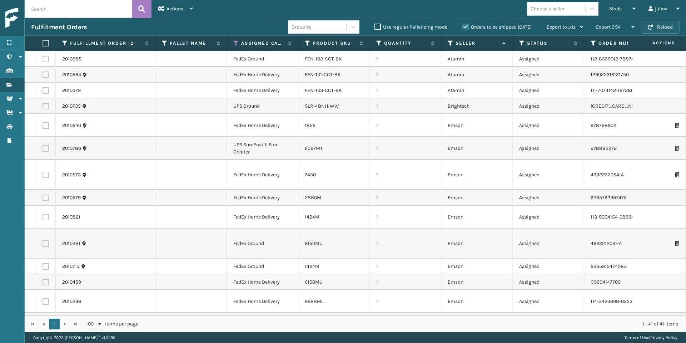
click at [655, 28] on button "Reload" at bounding box center [660, 27] width 39 height 13
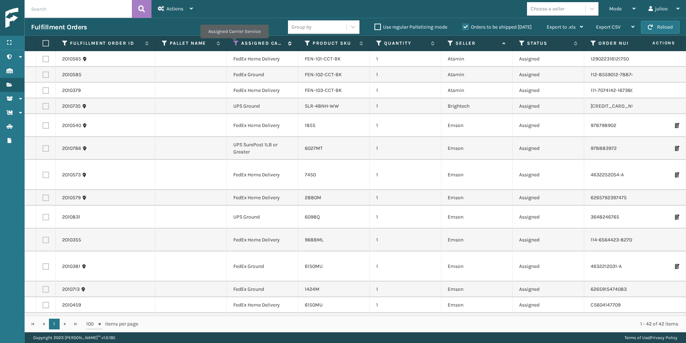
click at [234, 43] on icon at bounding box center [236, 43] width 6 height 6
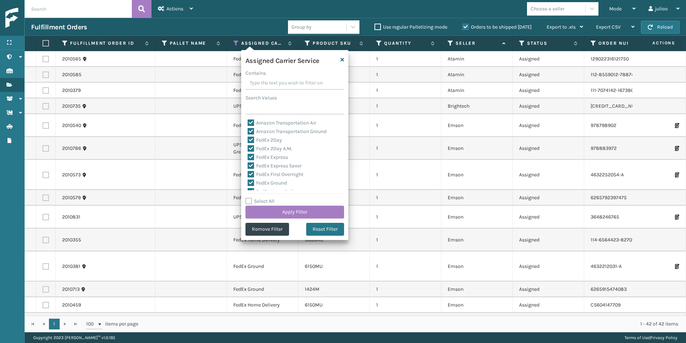
click at [249, 199] on label "Select All" at bounding box center [259, 201] width 29 height 6
click at [249, 198] on input "Select All" at bounding box center [298, 197] width 107 height 1
checkbox input "true"
click at [249, 199] on label "Select All" at bounding box center [259, 201] width 29 height 6
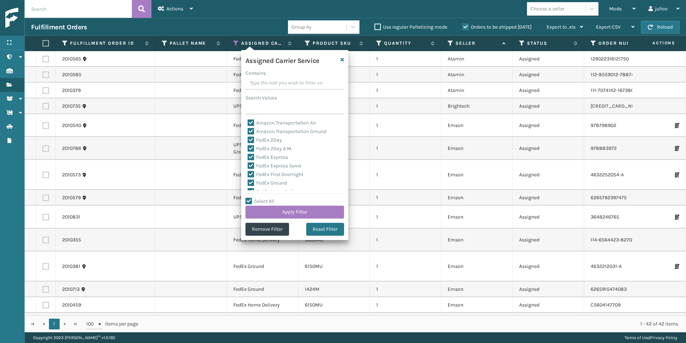
click at [249, 198] on input "Select All" at bounding box center [298, 197] width 107 height 1
checkbox input "false"
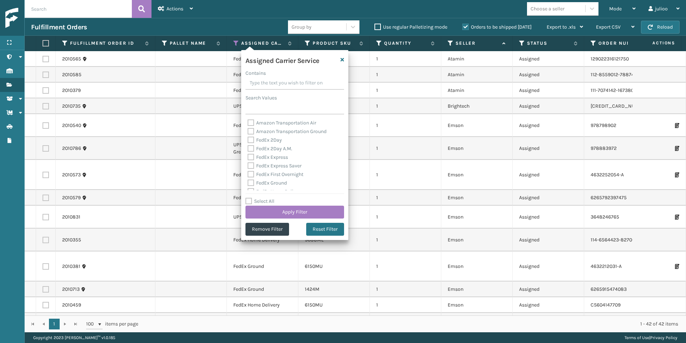
checkbox input "false"
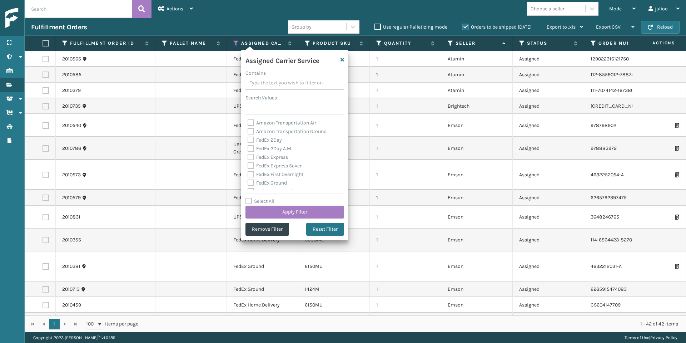
checkbox input "false"
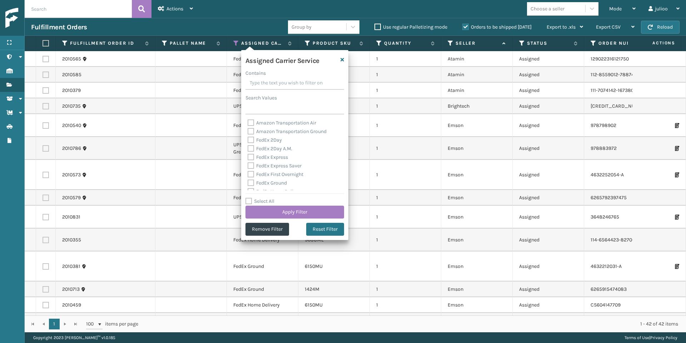
checkbox input "false"
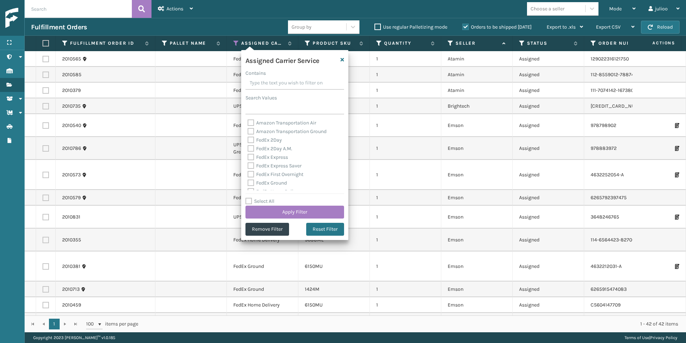
checkbox input "false"
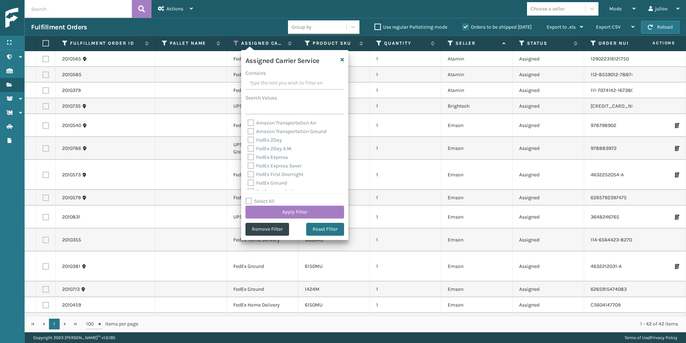
checkbox input "false"
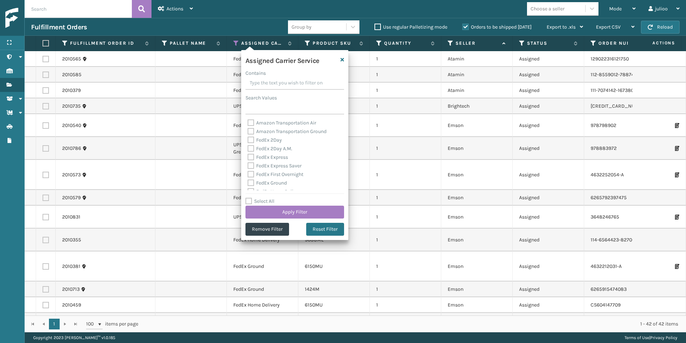
checkbox input "false"
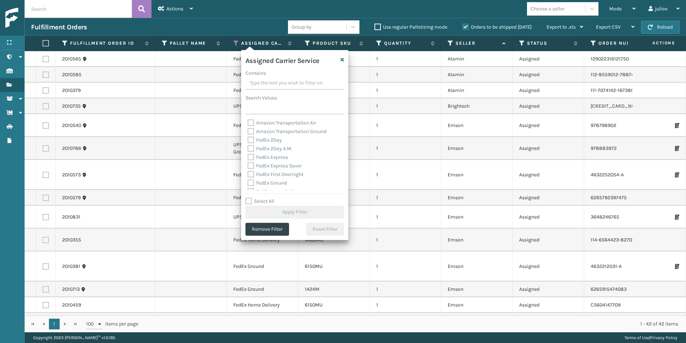
click at [250, 141] on label "FedEx 2Day" at bounding box center [265, 140] width 34 height 6
click at [248, 140] on input "FedEx 2Day" at bounding box center [248, 138] width 0 height 5
checkbox input "true"
click at [251, 149] on label "FedEx 2Day A.M." at bounding box center [270, 148] width 45 height 6
click at [248, 149] on input "FedEx 2Day A.M." at bounding box center [248, 146] width 0 height 5
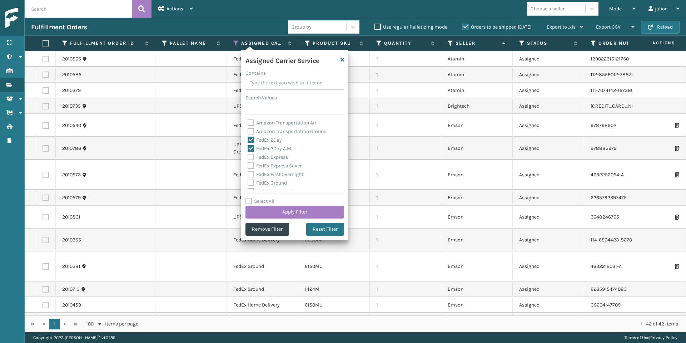
checkbox input "true"
click at [253, 159] on label "FedEx Express" at bounding box center [268, 157] width 40 height 6
click at [248, 158] on input "FedEx Express" at bounding box center [248, 155] width 0 height 5
checkbox input "true"
click at [250, 166] on label "FedEx Express Saver" at bounding box center [275, 166] width 54 height 6
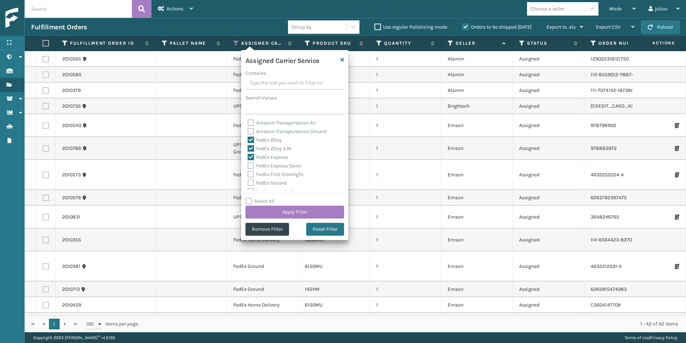
click at [248, 166] on input "FedEx Express Saver" at bounding box center [248, 163] width 0 height 5
checkbox input "true"
drag, startPoint x: 252, startPoint y: 174, endPoint x: 254, endPoint y: 158, distance: 16.0
click at [252, 174] on label "FedEx First Overnight" at bounding box center [276, 174] width 56 height 6
click at [248, 174] on input "FedEx First Overnight" at bounding box center [248, 172] width 0 height 5
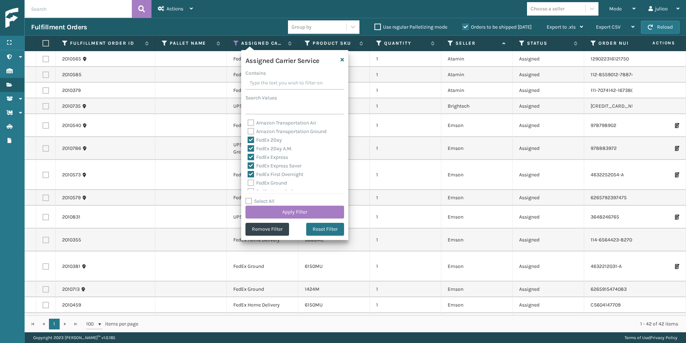
checkbox input "true"
click at [249, 158] on label "FedEx Ground" at bounding box center [267, 158] width 39 height 6
click at [248, 158] on input "FedEx Ground" at bounding box center [248, 156] width 0 height 5
checkbox input "true"
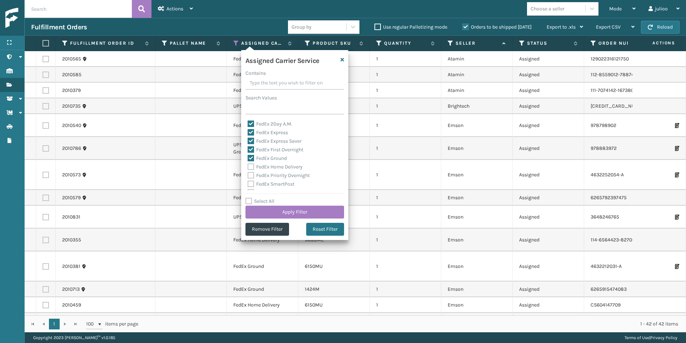
click at [251, 167] on label "FedEx Home Delivery" at bounding box center [275, 167] width 55 height 6
click at [248, 167] on input "FedEx Home Delivery" at bounding box center [248, 165] width 0 height 5
checkbox input "true"
click at [252, 175] on label "FedEx Priority Overnight" at bounding box center [279, 175] width 62 height 6
click at [248, 175] on input "FedEx Priority Overnight" at bounding box center [248, 173] width 0 height 5
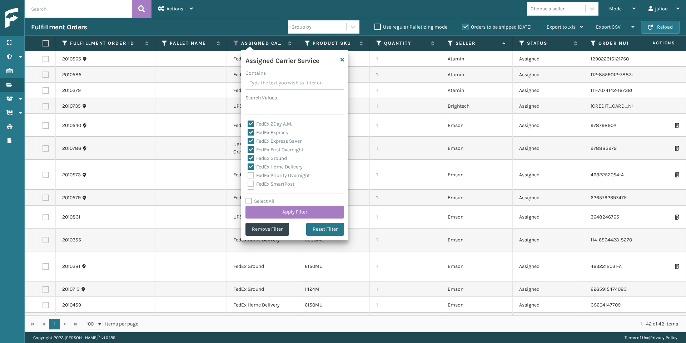
checkbox input "true"
click at [250, 169] on label "FedEx SmartPost" at bounding box center [271, 169] width 47 height 6
click at [248, 169] on input "FedEx SmartPost" at bounding box center [248, 167] width 0 height 5
checkbox input "true"
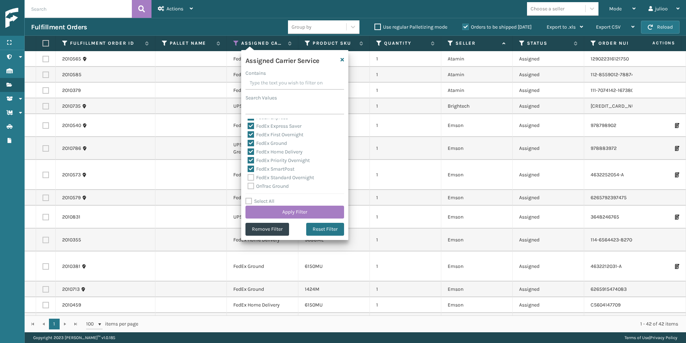
drag, startPoint x: 251, startPoint y: 176, endPoint x: 265, endPoint y: 193, distance: 22.1
click at [251, 176] on label "FedEx Standard Overnight" at bounding box center [281, 177] width 66 height 6
click at [248, 176] on input "FedEx Standard Overnight" at bounding box center [248, 175] width 0 height 5
checkbox input "true"
click at [281, 209] on button "Apply Filter" at bounding box center [294, 211] width 99 height 13
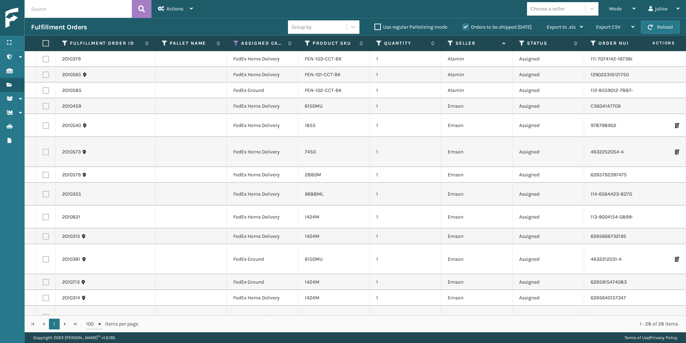
click at [45, 43] on label at bounding box center [45, 43] width 4 height 6
click at [43, 43] on input "checkbox" at bounding box center [43, 43] width 0 height 5
checkbox input "true"
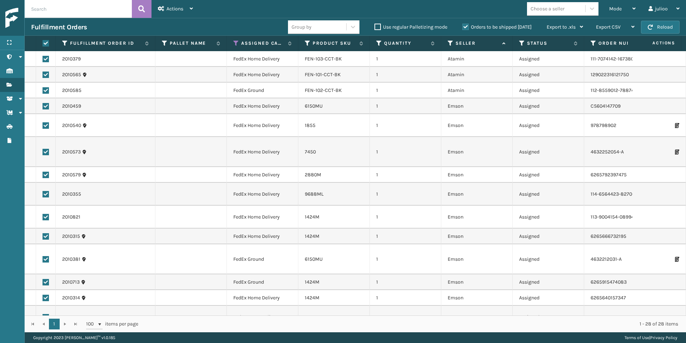
checkbox input "true"
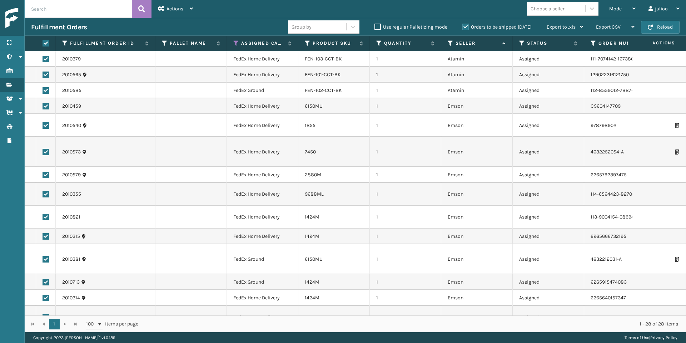
checkbox input "true"
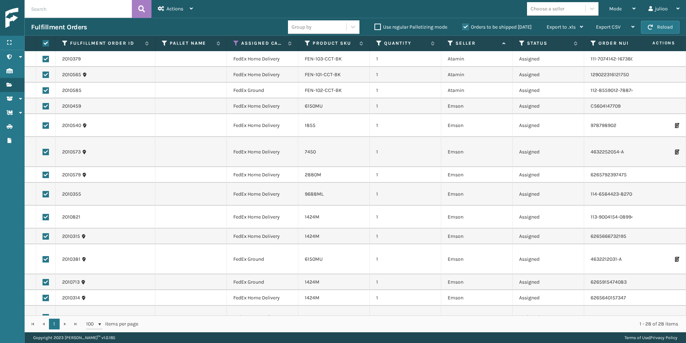
checkbox input "true"
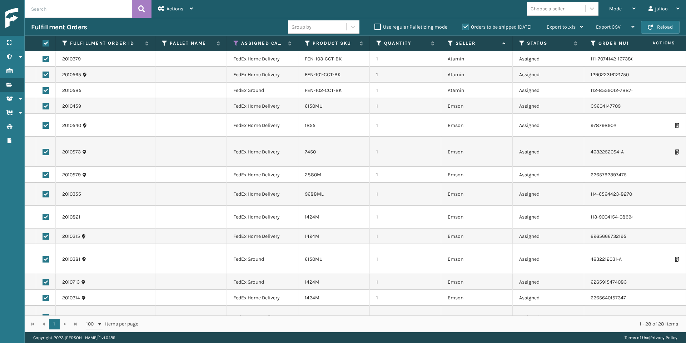
checkbox input "true"
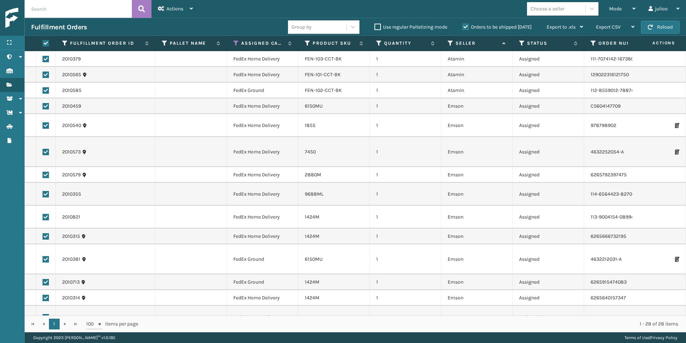
checkbox input "true"
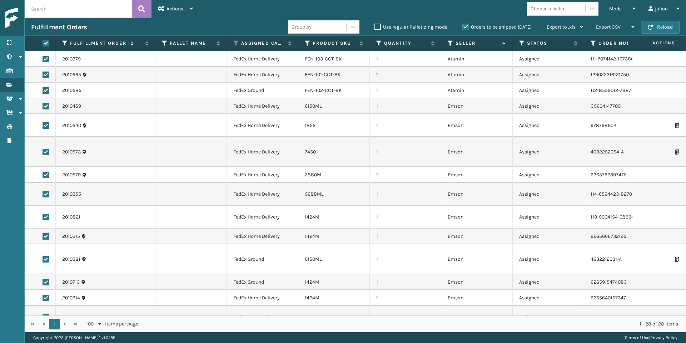
checkbox input "true"
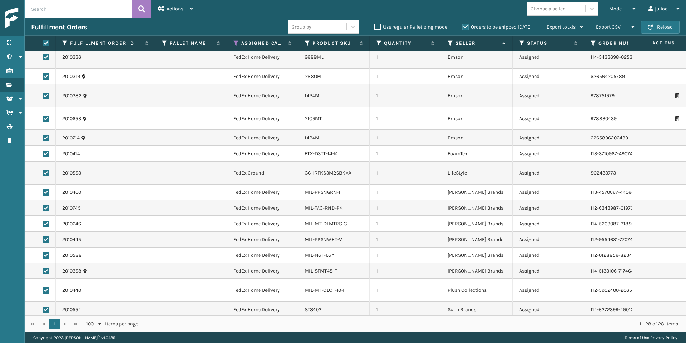
scroll to position [260, 0]
click at [47, 155] on label at bounding box center [46, 153] width 6 height 6
click at [43, 155] on input "checkbox" at bounding box center [43, 152] width 0 height 5
checkbox input "false"
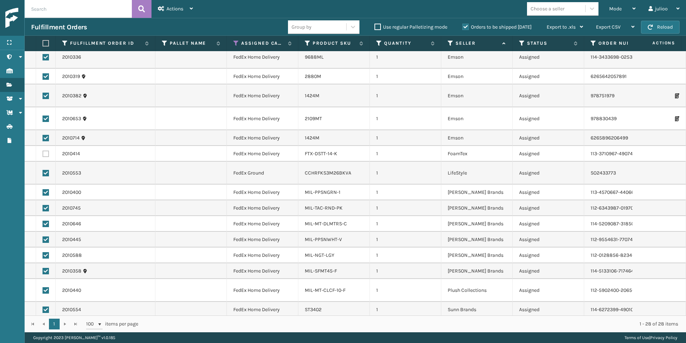
click at [46, 170] on label at bounding box center [46, 173] width 6 height 6
click at [43, 170] on input "checkbox" at bounding box center [43, 172] width 0 height 5
checkbox input "false"
click at [48, 189] on label at bounding box center [46, 192] width 6 height 6
click at [43, 189] on input "checkbox" at bounding box center [43, 191] width 0 height 5
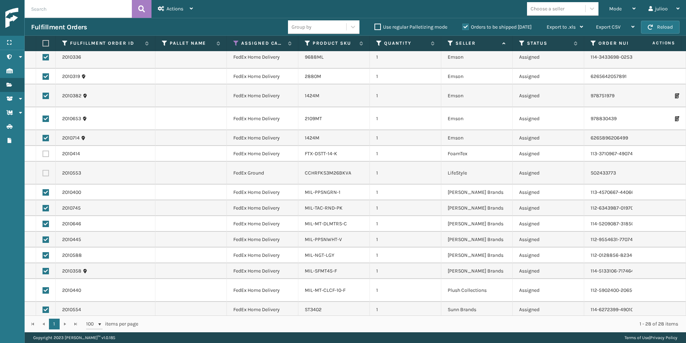
checkbox input "false"
drag, startPoint x: 46, startPoint y: 199, endPoint x: 48, endPoint y: 214, distance: 15.1
click at [46, 205] on label at bounding box center [46, 208] width 6 height 6
click at [43, 205] on input "checkbox" at bounding box center [43, 207] width 0 height 5
checkbox input "false"
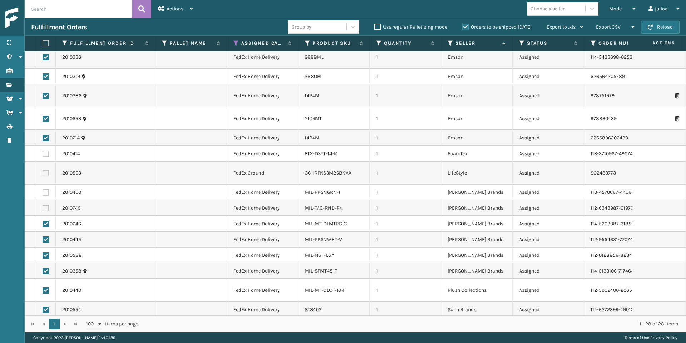
drag, startPoint x: 48, startPoint y: 219, endPoint x: 48, endPoint y: 224, distance: 4.3
click at [47, 220] on label at bounding box center [46, 223] width 6 height 6
click at [43, 220] on input "checkbox" at bounding box center [43, 222] width 0 height 5
checkbox input "false"
click at [47, 236] on label at bounding box center [46, 239] width 6 height 6
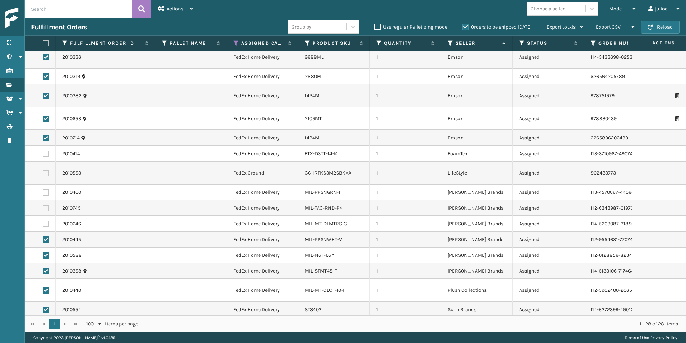
click at [43, 236] on input "checkbox" at bounding box center [43, 238] width 0 height 5
checkbox input "false"
click at [47, 252] on label at bounding box center [46, 255] width 6 height 6
click at [43, 252] on input "checkbox" at bounding box center [43, 254] width 0 height 5
checkbox input "false"
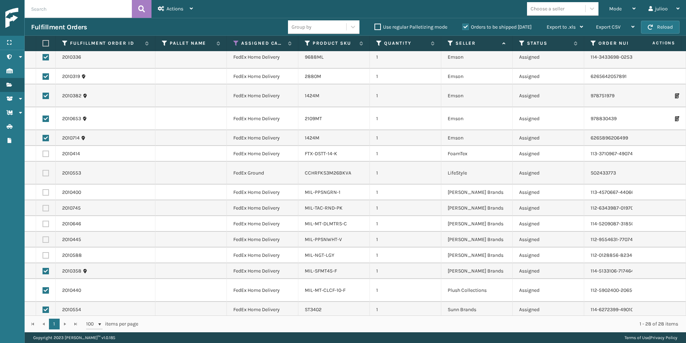
click at [43, 268] on label at bounding box center [46, 271] width 6 height 6
click at [43, 268] on input "checkbox" at bounding box center [43, 270] width 0 height 5
checkbox input "false"
click at [45, 287] on label at bounding box center [46, 290] width 6 height 6
click at [43, 287] on input "checkbox" at bounding box center [43, 289] width 0 height 5
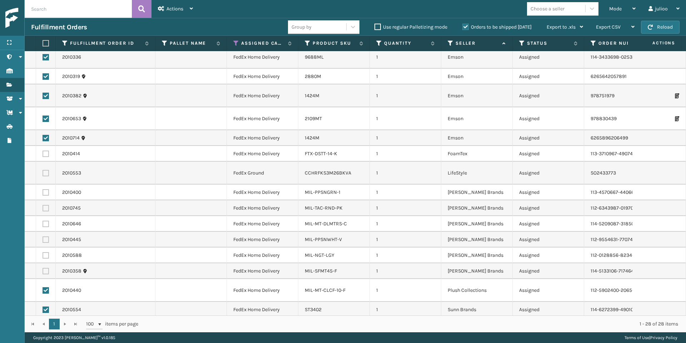
checkbox input "false"
click at [46, 306] on label at bounding box center [46, 309] width 6 height 6
click at [43, 306] on input "checkbox" at bounding box center [43, 308] width 0 height 5
checkbox input "false"
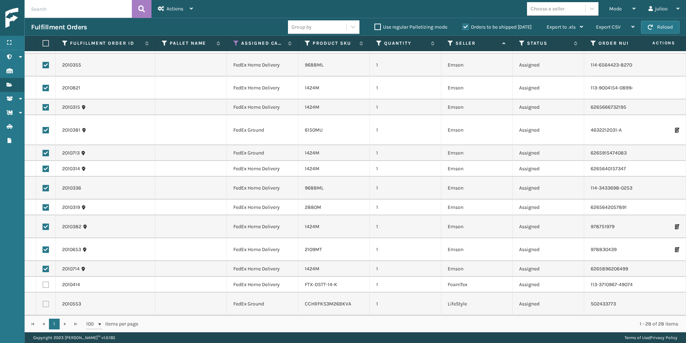
scroll to position [0, 0]
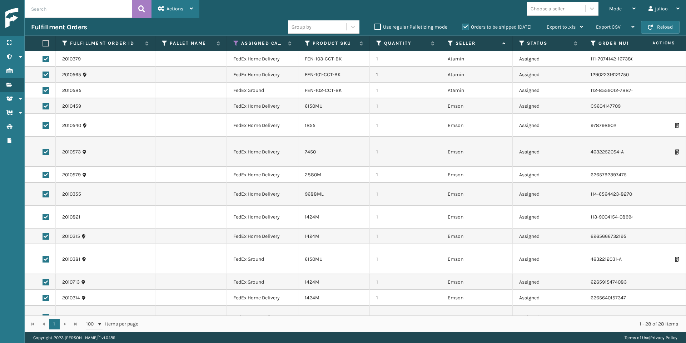
click at [168, 16] on div "Actions" at bounding box center [175, 9] width 35 height 18
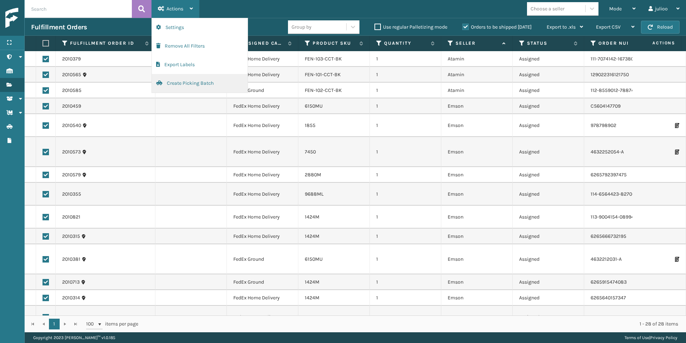
click at [180, 86] on button "Create Picking Batch" at bounding box center [200, 83] width 96 height 19
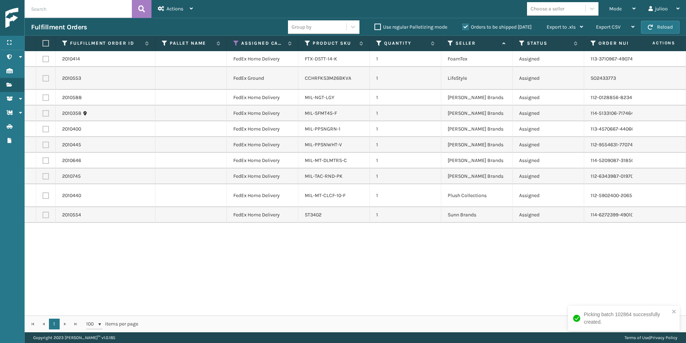
click at [46, 44] on label at bounding box center [45, 43] width 4 height 6
click at [43, 44] on input "checkbox" at bounding box center [43, 43] width 0 height 5
checkbox input "true"
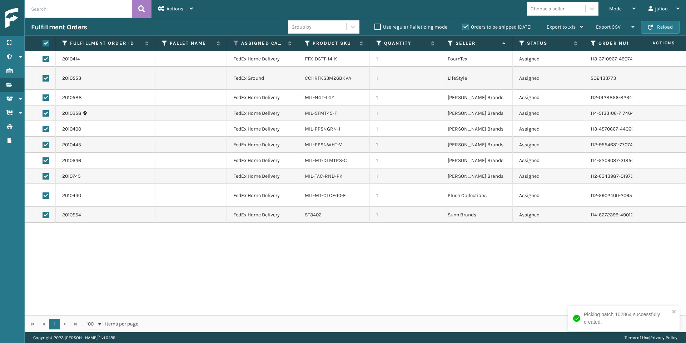
checkbox input "true"
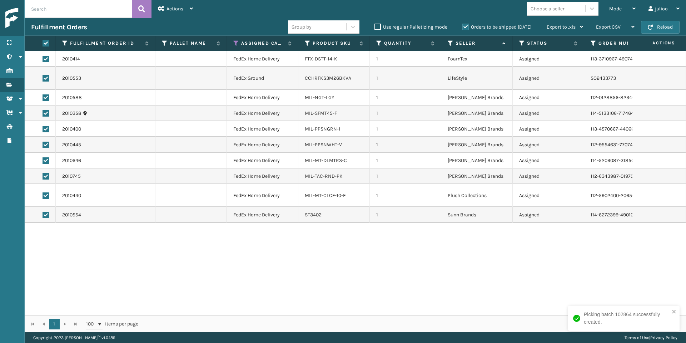
checkbox input "true"
click at [178, 13] on div "Actions" at bounding box center [175, 9] width 35 height 18
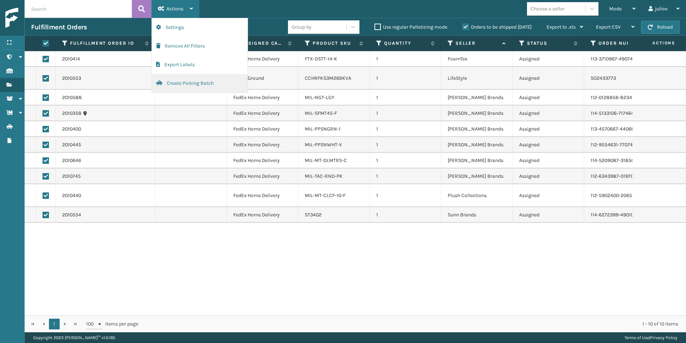
click at [192, 81] on button "Create Picking Batch" at bounding box center [200, 83] width 96 height 19
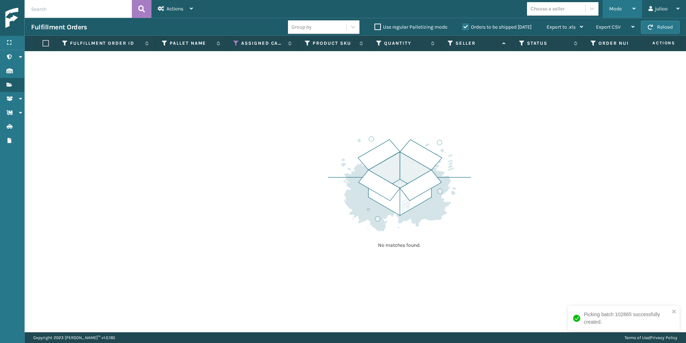
click at [608, 11] on div "Mode Regular Mode Picking Mode Labeling Mode Exit Scan Mode" at bounding box center [622, 9] width 39 height 18
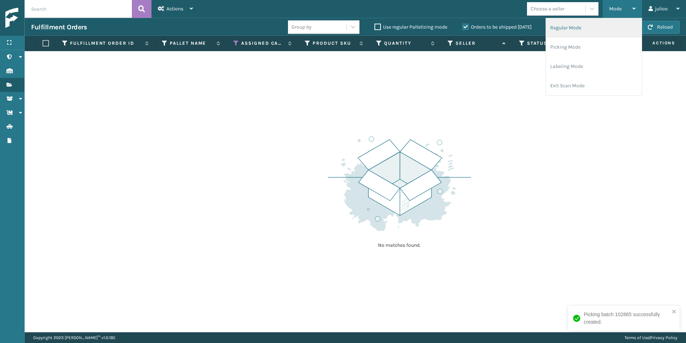
click at [572, 30] on li "Regular Mode" at bounding box center [594, 27] width 96 height 19
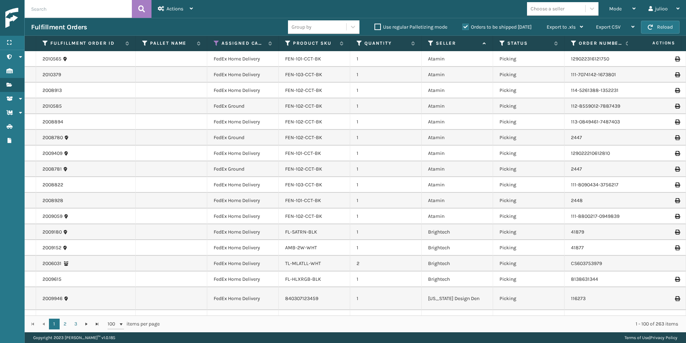
click at [539, 6] on div "Choose a seller" at bounding box center [548, 9] width 34 height 8
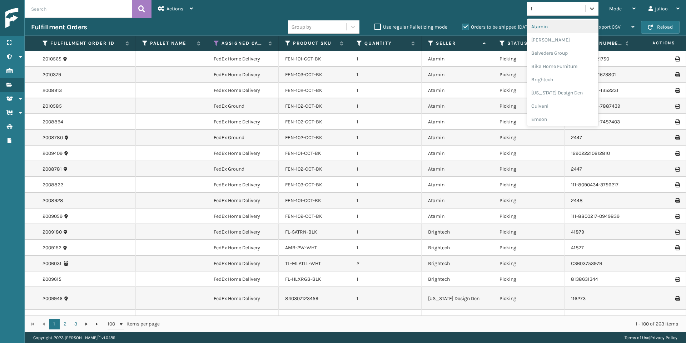
type input "fo"
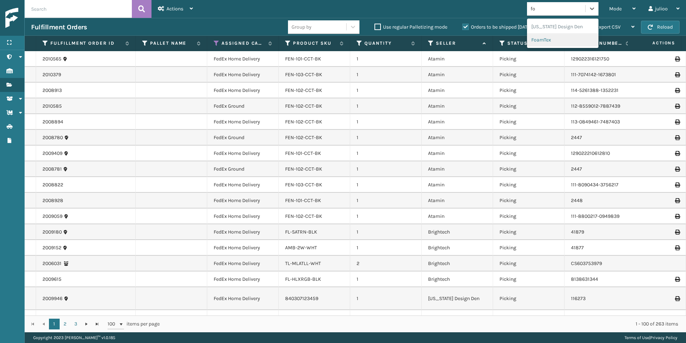
click at [544, 38] on div "FoamTex" at bounding box center [562, 39] width 71 height 13
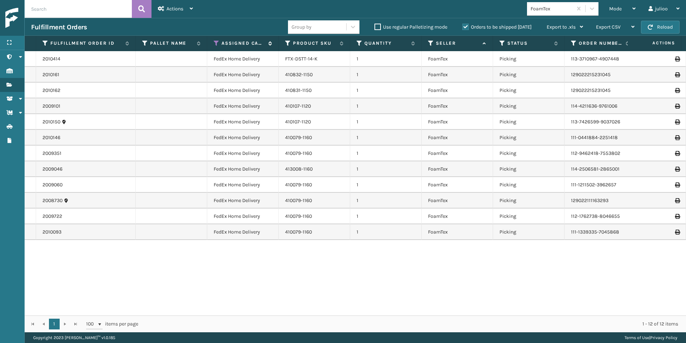
click at [214, 40] on th "Assigned Carrier Service" at bounding box center [242, 43] width 71 height 15
click at [217, 44] on icon at bounding box center [217, 43] width 6 height 6
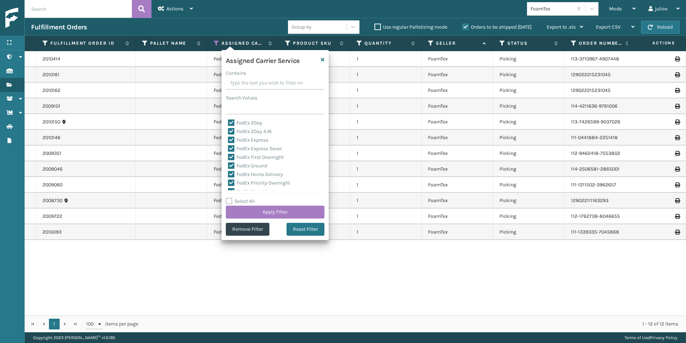
click at [229, 201] on label "Select All" at bounding box center [240, 201] width 29 height 6
click at [229, 198] on input "Select All" at bounding box center [279, 197] width 107 height 1
checkbox input "true"
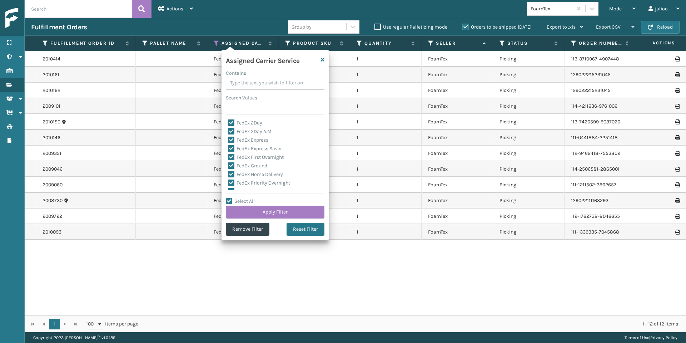
checkbox input "true"
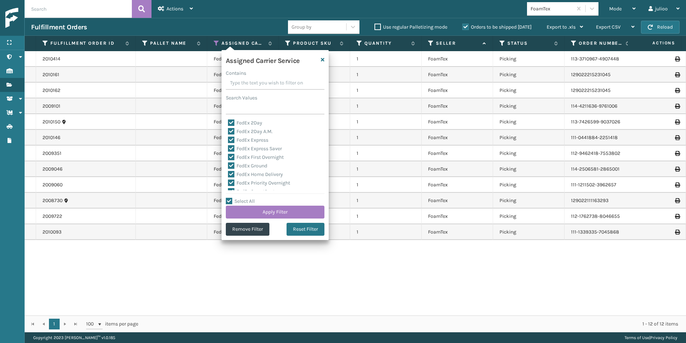
checkbox input "true"
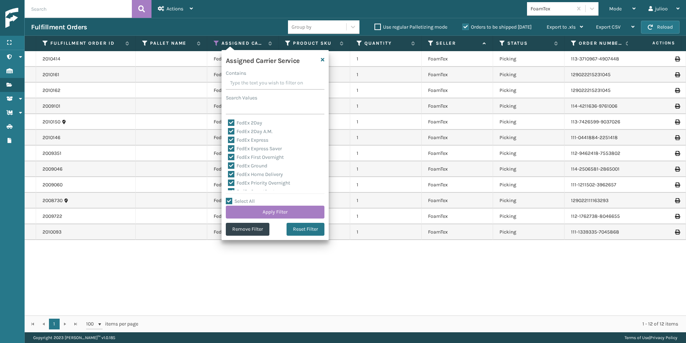
checkbox input "true"
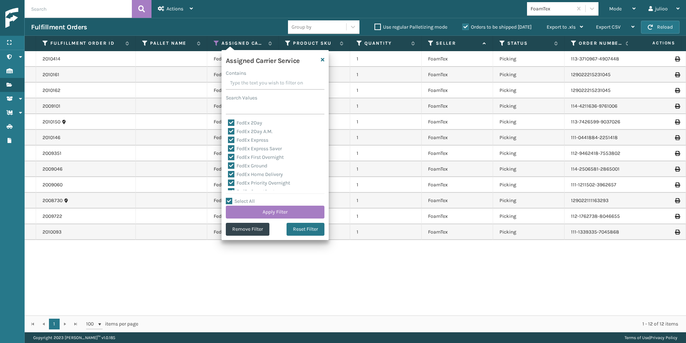
checkbox input "true"
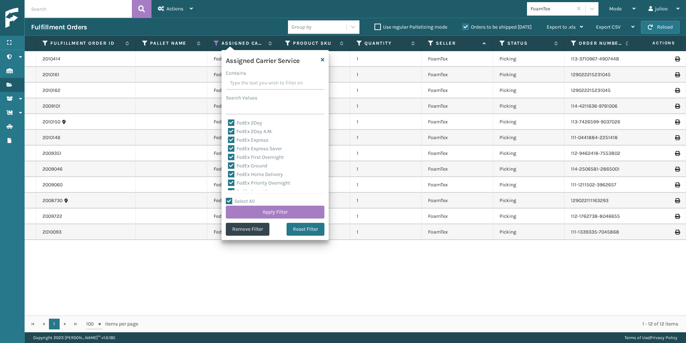
checkbox input "true"
click at [232, 175] on label "LTL" at bounding box center [236, 177] width 16 height 6
click at [228, 175] on input "LTL" at bounding box center [228, 175] width 0 height 5
checkbox input "false"
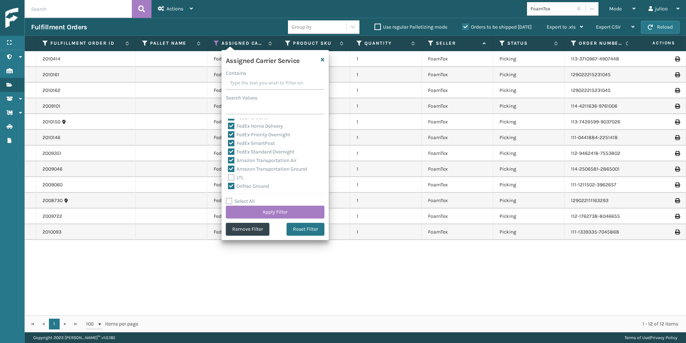
checkbox input "false"
click at [271, 213] on button "Apply Filter" at bounding box center [275, 211] width 99 height 13
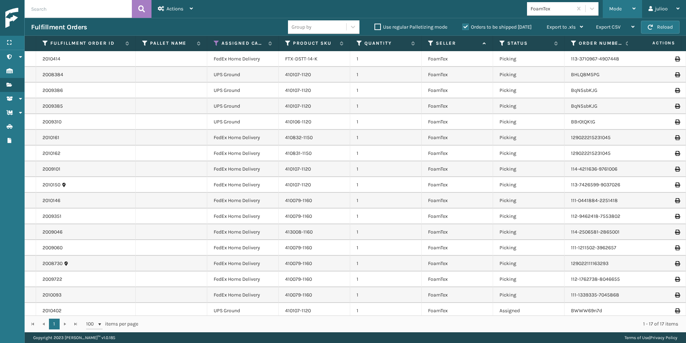
click at [621, 9] on span "Mode" at bounding box center [615, 9] width 13 height 6
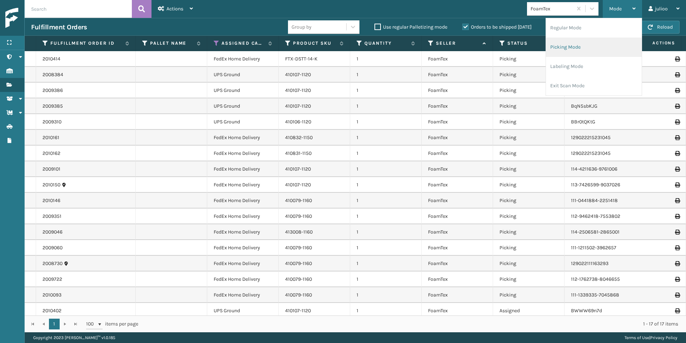
click at [580, 43] on li "Picking Mode" at bounding box center [594, 47] width 96 height 19
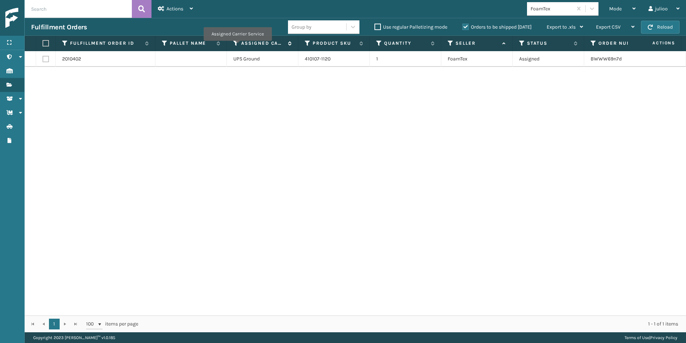
click at [237, 46] on icon at bounding box center [236, 43] width 6 height 6
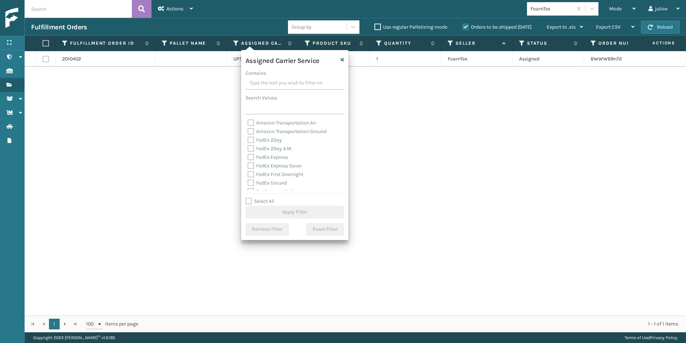
click at [245, 202] on div "Assigned Carrier Service Contains Search Values Amazon Transportation Air Amazo…" at bounding box center [294, 145] width 107 height 190
click at [248, 202] on label "Select All" at bounding box center [259, 201] width 29 height 6
click at [248, 198] on input "Select All" at bounding box center [298, 197] width 107 height 1
checkbox input "true"
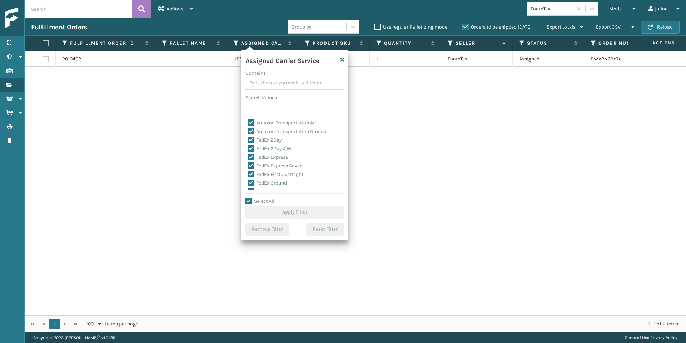
checkbox input "true"
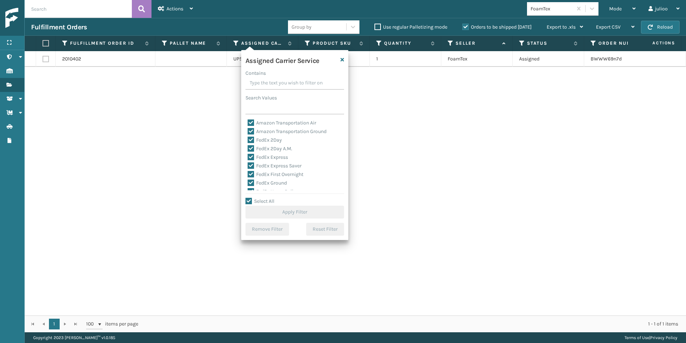
checkbox input "true"
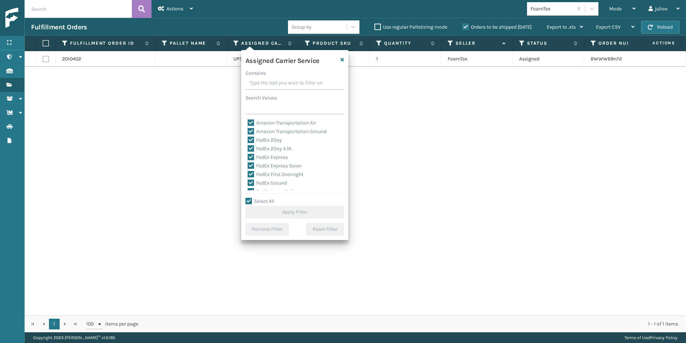
checkbox input "true"
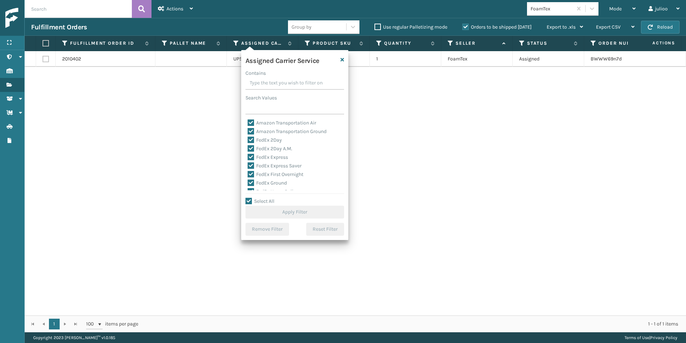
checkbox input "true"
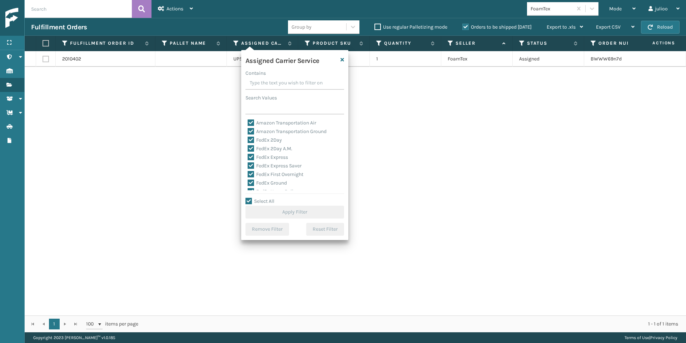
checkbox input "true"
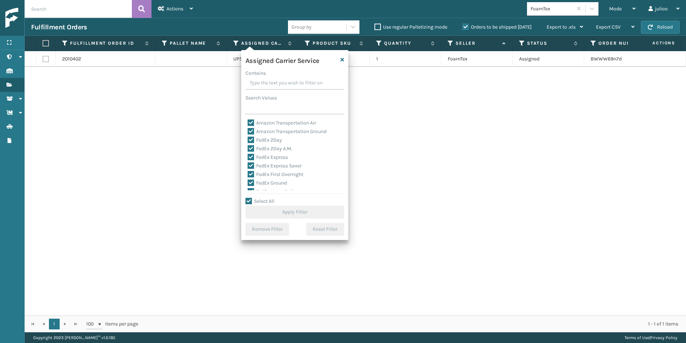
checkbox input "true"
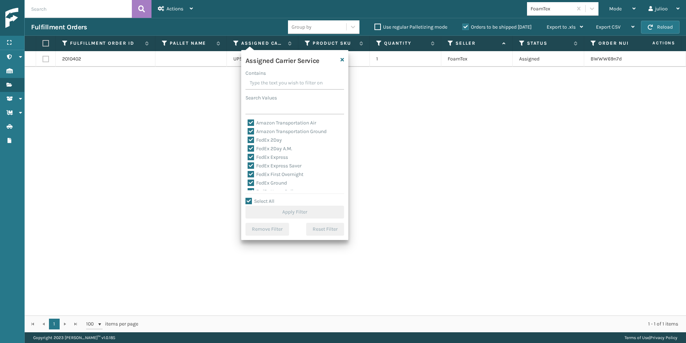
checkbox input "true"
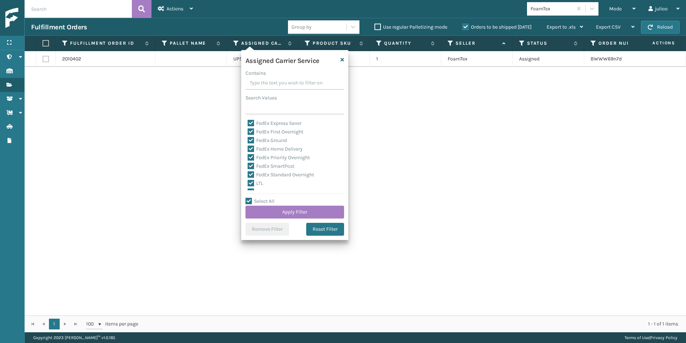
scroll to position [59, 0]
click at [252, 166] on label "LTL" at bounding box center [256, 167] width 16 height 6
click at [248, 166] on input "LTL" at bounding box center [248, 165] width 0 height 5
checkbox input "false"
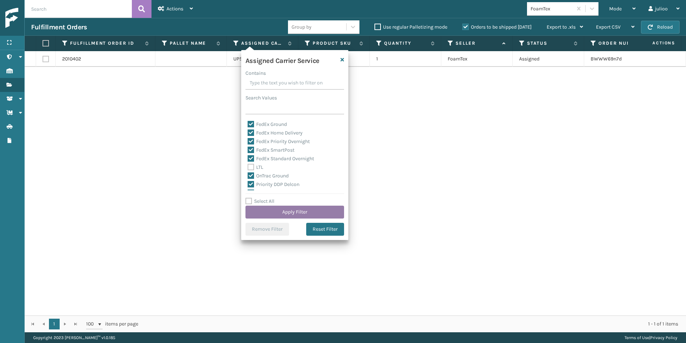
click at [292, 217] on button "Apply Filter" at bounding box center [294, 211] width 99 height 13
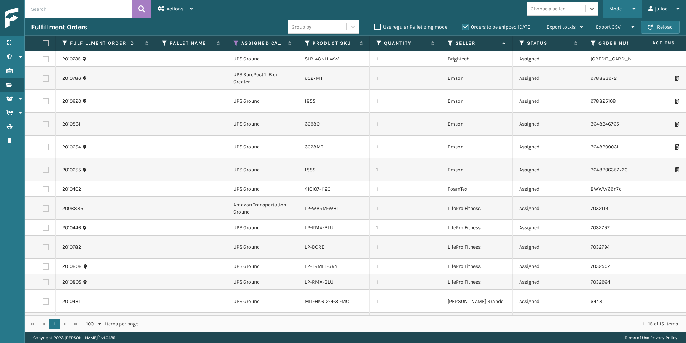
click at [617, 10] on span "Mode" at bounding box center [615, 9] width 13 height 6
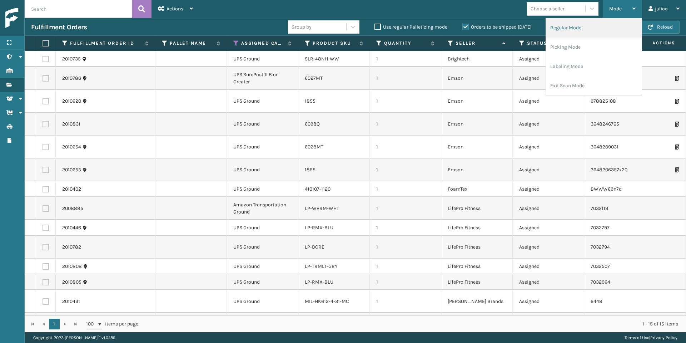
click at [592, 29] on li "Regular Mode" at bounding box center [594, 27] width 96 height 19
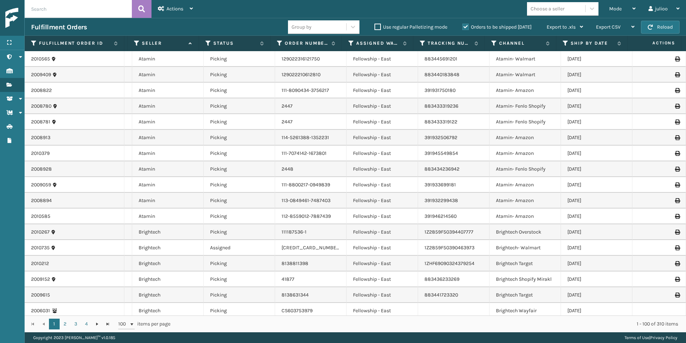
scroll to position [0, 294]
click at [567, 45] on icon at bounding box center [566, 43] width 6 height 6
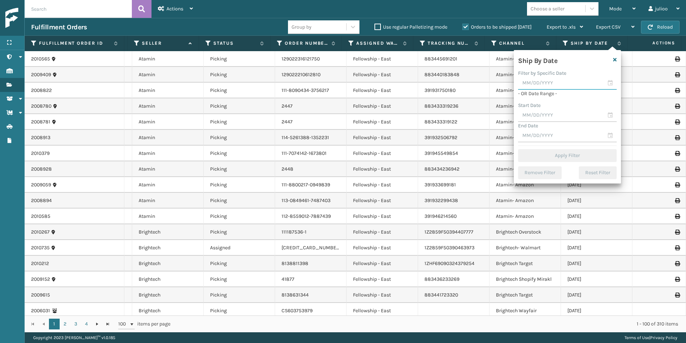
click at [610, 83] on input "text" at bounding box center [567, 83] width 99 height 13
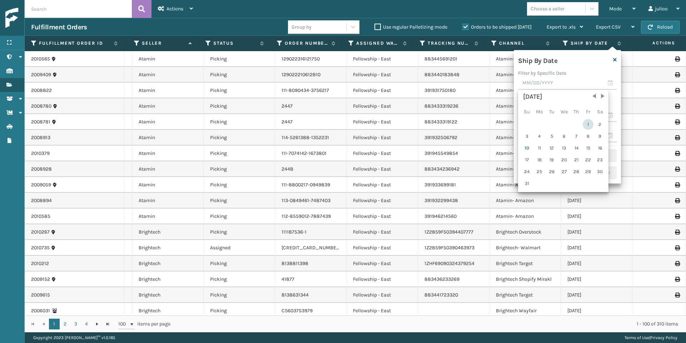
click at [587, 121] on div "1" at bounding box center [588, 124] width 11 height 11
click at [610, 84] on input "[DATE]" at bounding box center [567, 83] width 99 height 13
click at [601, 138] on div "9" at bounding box center [600, 136] width 11 height 11
type input "[DATE]"
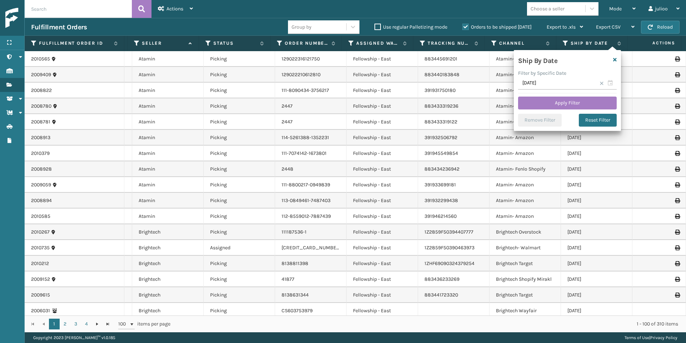
click at [601, 83] on span at bounding box center [602, 83] width 4 height 4
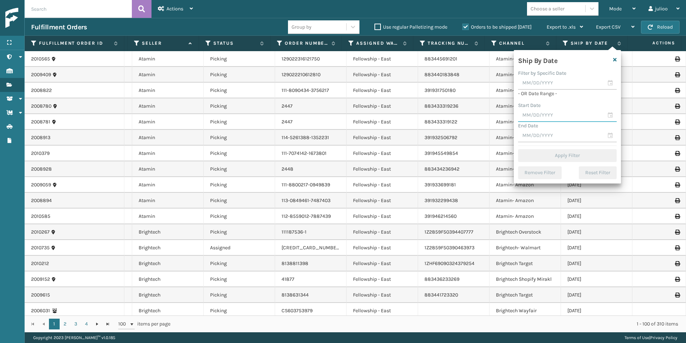
click at [610, 116] on input "text" at bounding box center [567, 115] width 99 height 13
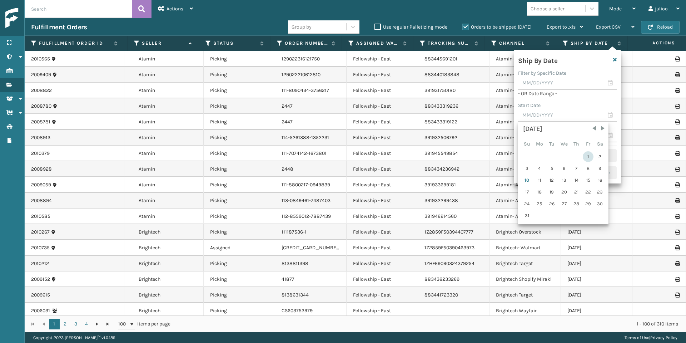
click at [587, 156] on div "1" at bounding box center [588, 156] width 11 height 11
type input "[DATE]"
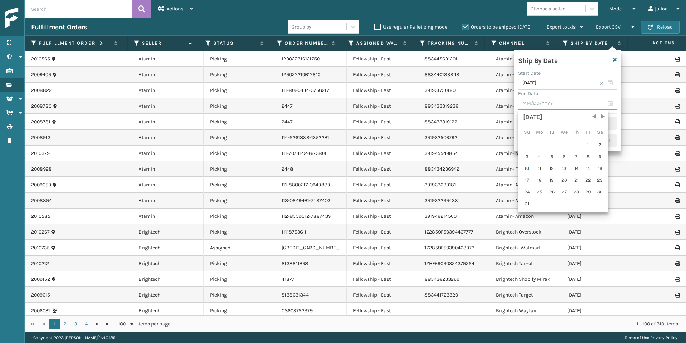
click at [612, 104] on input "text" at bounding box center [567, 103] width 99 height 13
click at [600, 158] on div "9" at bounding box center [600, 156] width 11 height 11
type input "[DATE]"
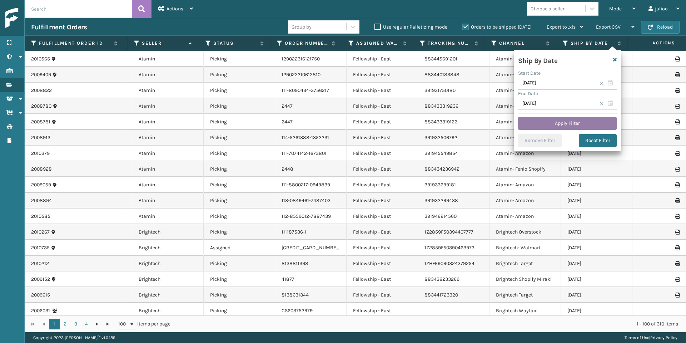
click at [577, 120] on button "Apply Filter" at bounding box center [567, 123] width 99 height 13
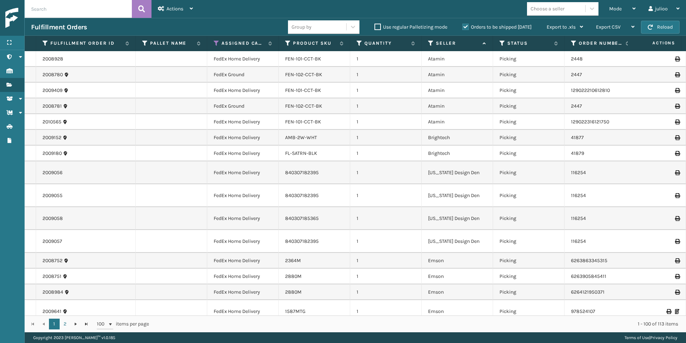
click at [466, 26] on label "Orders to be shipped [DATE]" at bounding box center [496, 27] width 69 height 6
click at [463, 26] on input "Orders to be shipped [DATE]" at bounding box center [462, 25] width 0 height 5
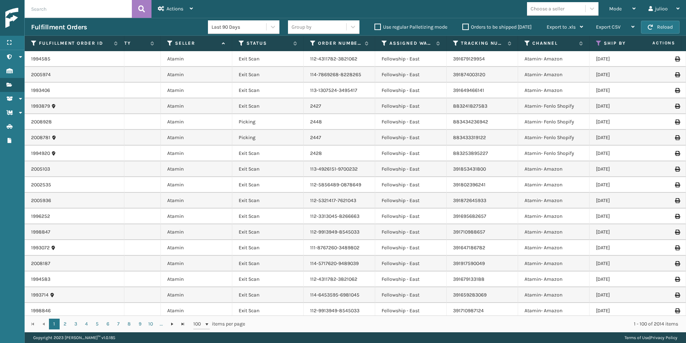
scroll to position [0, 294]
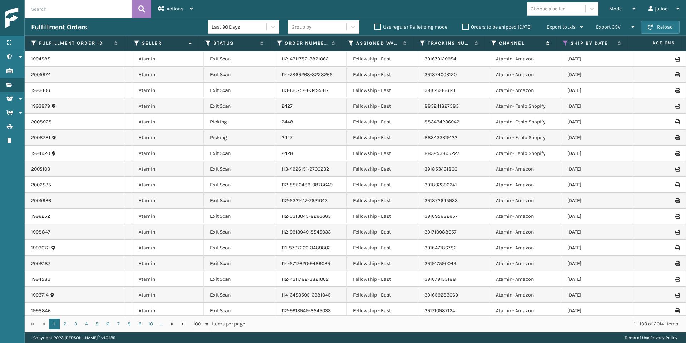
click at [494, 44] on icon at bounding box center [494, 43] width 6 height 6
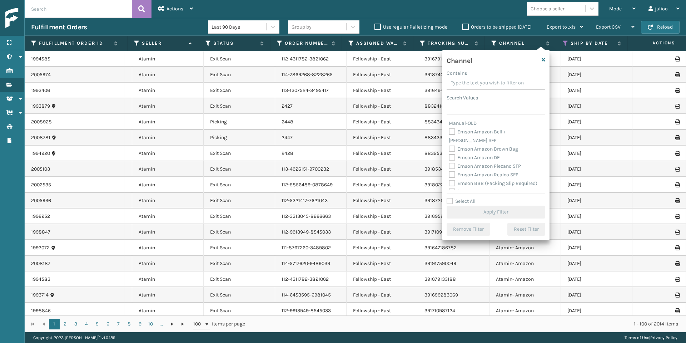
scroll to position [839, 0]
click at [454, 155] on label "Emson BBB (Packing Slip Required)" at bounding box center [493, 158] width 89 height 6
click at [449, 154] on input "Emson BBB (Packing Slip Required)" at bounding box center [449, 156] width 0 height 5
checkbox input "true"
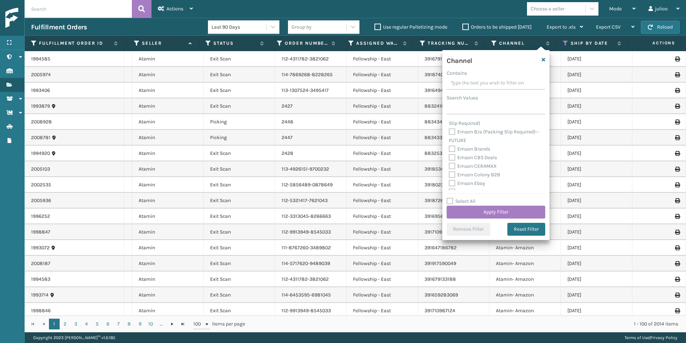
scroll to position [899, 0]
click at [454, 133] on label "Emson BJs (Packing Slip Required)--FUTURE" at bounding box center [494, 137] width 90 height 15
click at [449, 133] on input "Emson BJs (Packing Slip Required)--FUTURE" at bounding box center [449, 131] width 0 height 5
checkbox input "true"
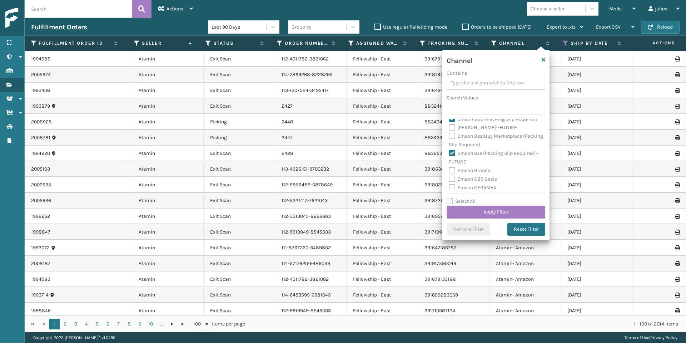
click at [452, 134] on label "Emson BestBuy Marketplace (Packing Slip Required)" at bounding box center [496, 140] width 94 height 15
click at [449, 134] on input "Emson BestBuy Marketplace (Packing Slip Required)" at bounding box center [449, 134] width 0 height 5
checkbox input "true"
click at [455, 165] on label "Emson Groupon (Packing Slip Required)--FUTURE" at bounding box center [486, 170] width 75 height 15
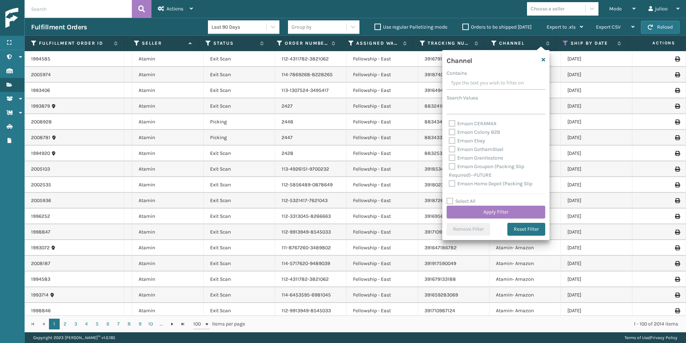
click at [449, 165] on input "Emson Groupon (Packing Slip Required)--FUTURE" at bounding box center [449, 164] width 0 height 5
checkbox input "true"
click at [454, 181] on label "Emson Home Depot (Packing Slip Required)" at bounding box center [491, 187] width 84 height 15
click at [449, 181] on input "Emson Home Depot (Packing Slip Required)" at bounding box center [449, 181] width 0 height 5
checkbox input "true"
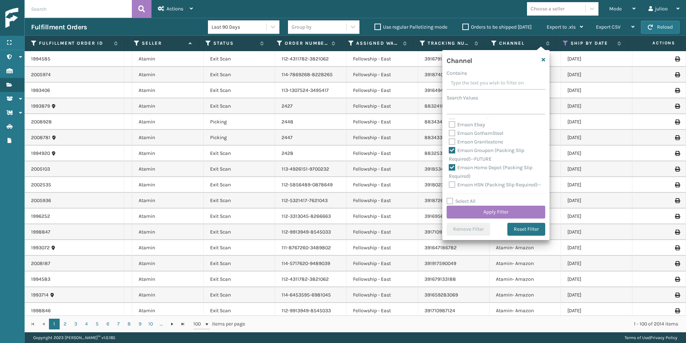
scroll to position [960, 0]
click at [453, 183] on label "Emson HSN (Packing Slip Required)--FUTURE" at bounding box center [495, 187] width 92 height 15
click at [449, 183] on input "Emson HSN (Packing Slip Required)--FUTURE" at bounding box center [449, 181] width 0 height 5
checkbox input "true"
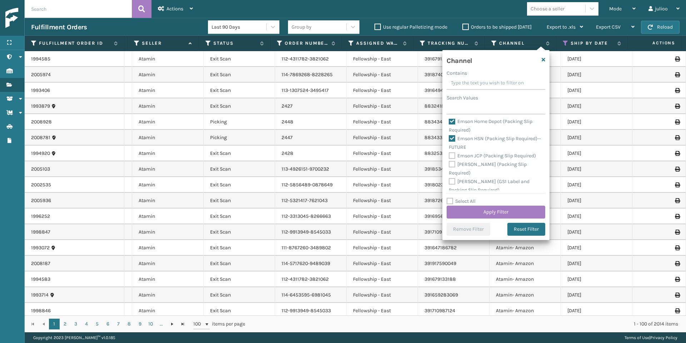
click at [453, 155] on label "Emson JCP (Packing Slip Required)" at bounding box center [492, 156] width 87 height 6
click at [449, 155] on input "Emson JCP (Packing Slip Required)" at bounding box center [449, 153] width 0 height 5
checkbox input "true"
click at [453, 164] on label "[PERSON_NAME] (Packing Slip Required)" at bounding box center [488, 168] width 78 height 15
click at [449, 164] on input "[PERSON_NAME] (Packing Slip Required)" at bounding box center [449, 162] width 0 height 5
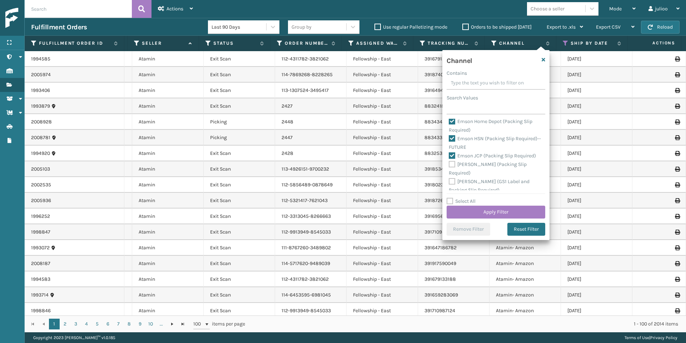
checkbox input "true"
click at [452, 168] on label "[PERSON_NAME] (GS1 Label and Packing Slip Required)" at bounding box center [489, 171] width 81 height 15
click at [449, 168] on input "[PERSON_NAME] (GS1 Label and Packing Slip Required)" at bounding box center [449, 165] width 0 height 5
checkbox input "true"
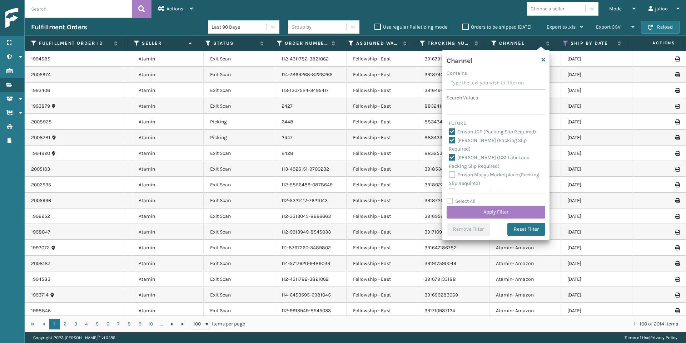
scroll to position [1030, 0]
click at [454, 173] on label "Emson Macys Marketplace (Packing Slip Required)" at bounding box center [494, 177] width 90 height 15
click at [449, 173] on input "Emson Macys Marketplace (Packing Slip Required)" at bounding box center [449, 171] width 0 height 5
checkbox input "true"
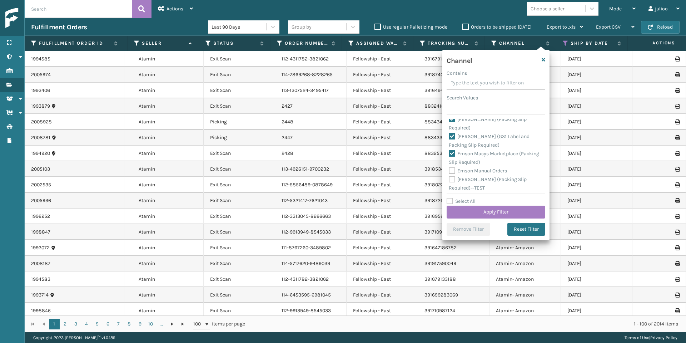
click at [450, 178] on label "[PERSON_NAME] (Packing Slip Required)--TEST" at bounding box center [488, 183] width 78 height 15
click at [449, 178] on input "[PERSON_NAME] (Packing Slip Required)--TEST" at bounding box center [449, 177] width 0 height 5
checkbox input "true"
click at [454, 178] on label "Emson Target (Packing Slip Required)--FUTURE" at bounding box center [484, 184] width 70 height 15
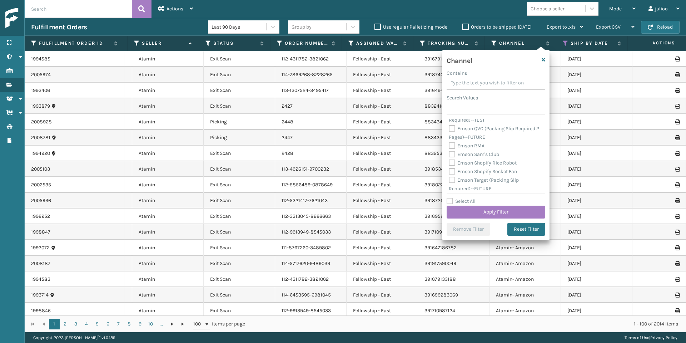
click at [449, 178] on input "Emson Target (Packing Slip Required)--FUTURE" at bounding box center [449, 178] width 0 height 5
checkbox input "true"
click at [453, 145] on label "Emson TargetPlus (Packing Slip Required)" at bounding box center [489, 150] width 80 height 15
click at [449, 145] on input "Emson TargetPlus (Packing Slip Required)" at bounding box center [449, 144] width 0 height 5
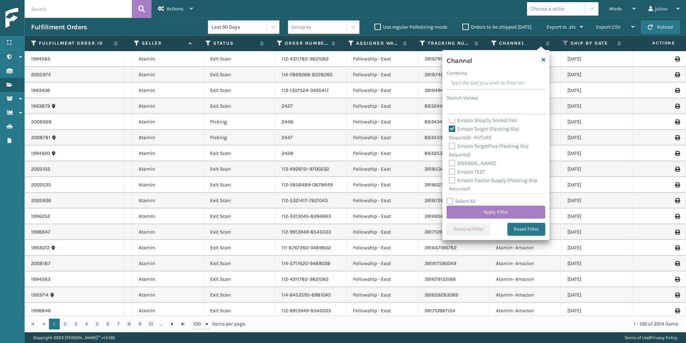
checkbox input "true"
click at [450, 179] on label "Emson Tractor Supply (Packing Slip Required)" at bounding box center [493, 183] width 88 height 15
click at [449, 179] on input "Emson Tractor Supply (Packing Slip Required)" at bounding box center [449, 177] width 0 height 5
checkbox input "true"
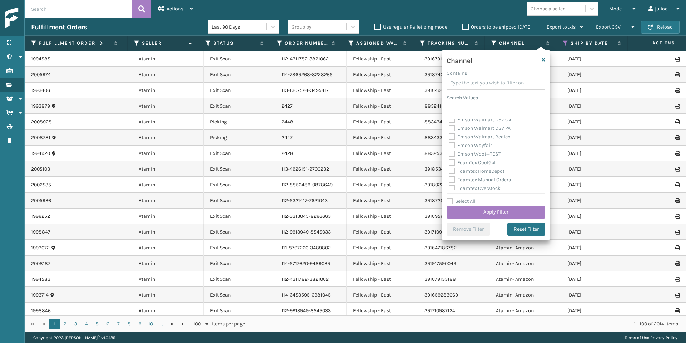
scroll to position [1248, 0]
click at [513, 214] on button "Apply Filter" at bounding box center [496, 211] width 99 height 13
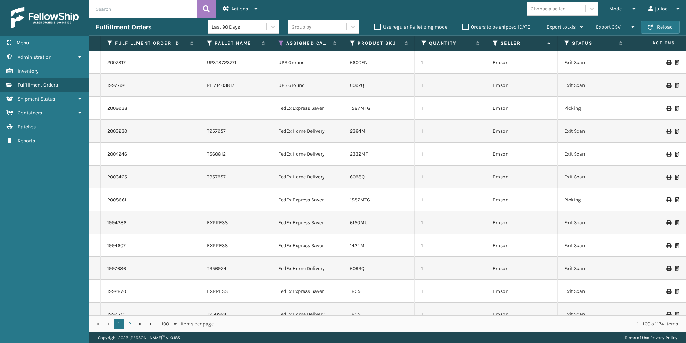
click at [53, 43] on div "Menu" at bounding box center [44, 43] width 89 height 14
click at [115, 43] on label "Fulfillment Order Id" at bounding box center [150, 43] width 71 height 6
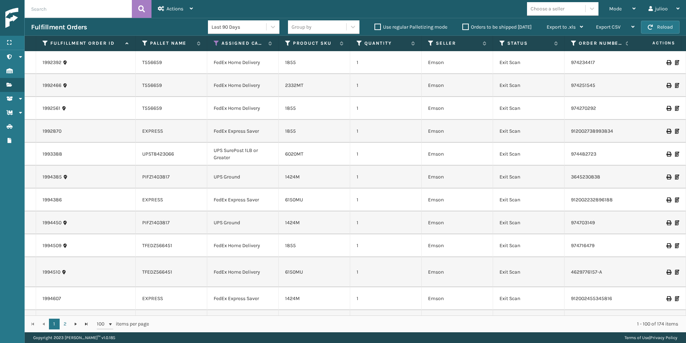
click at [466, 26] on label "Orders to be shipped [DATE]" at bounding box center [496, 27] width 69 height 6
click at [463, 26] on input "Orders to be shipped [DATE]" at bounding box center [462, 25] width 0 height 5
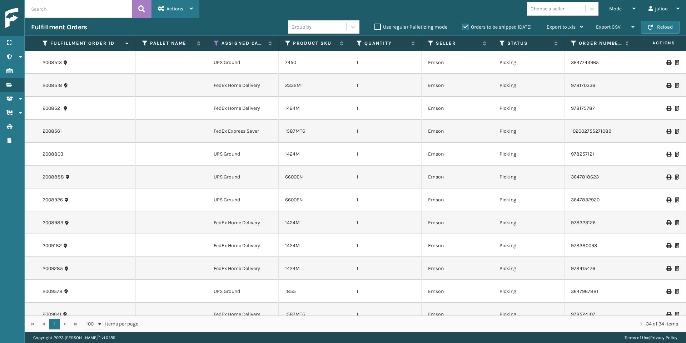
click at [185, 10] on div "Actions" at bounding box center [175, 9] width 35 height 18
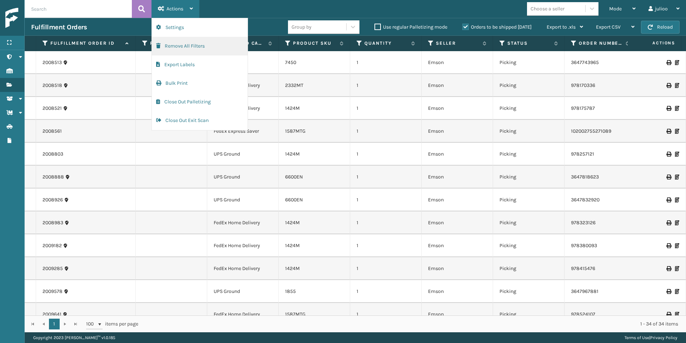
click at [190, 45] on button "Remove All Filters" at bounding box center [200, 46] width 96 height 19
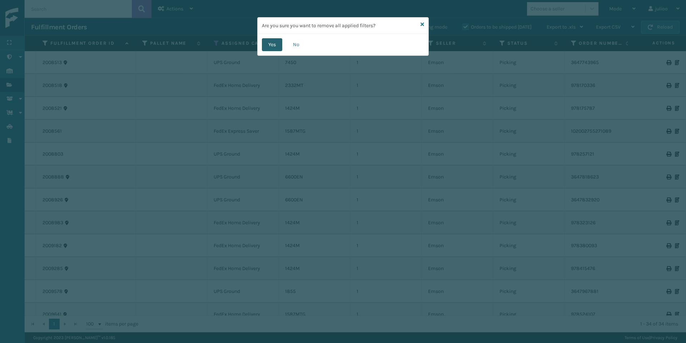
click at [268, 45] on button "Yes" at bounding box center [272, 44] width 20 height 13
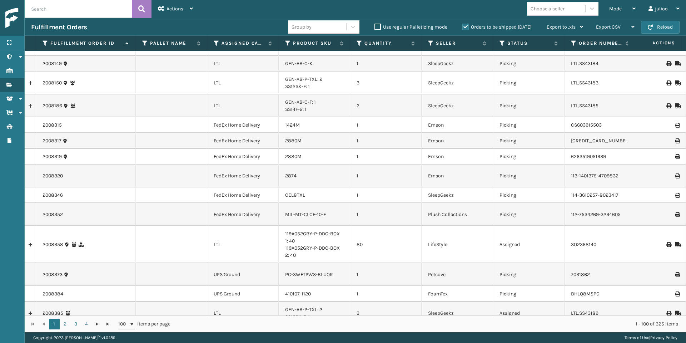
scroll to position [1197, 0]
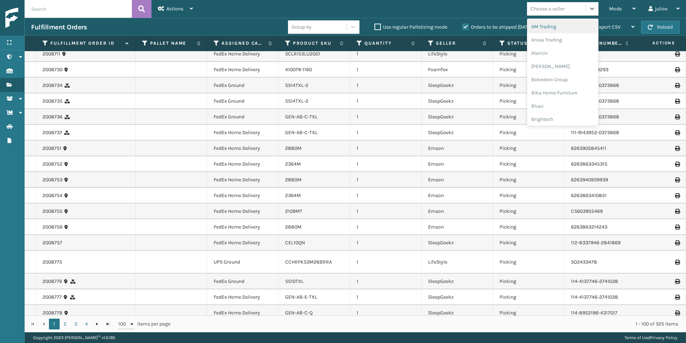
click at [535, 8] on div "Choose a seller" at bounding box center [548, 9] width 34 height 8
type input "pl"
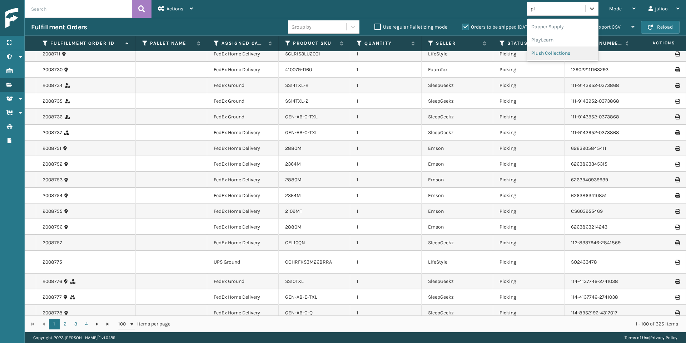
click at [557, 52] on div "Plush Collections" at bounding box center [562, 52] width 71 height 13
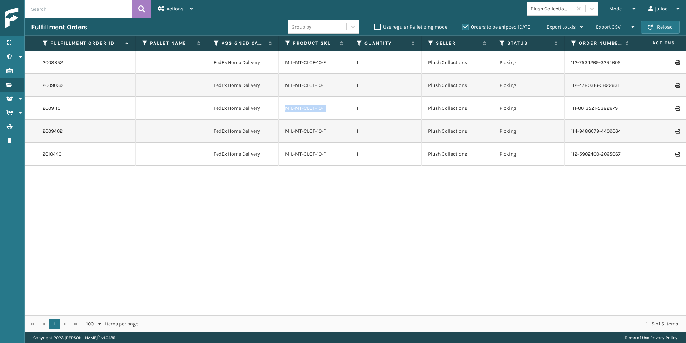
drag, startPoint x: 326, startPoint y: 110, endPoint x: 285, endPoint y: 109, distance: 41.1
click at [285, 109] on td "MIL-MT-CLCF-10-F" at bounding box center [314, 108] width 71 height 23
copy link "MIL-MT-CLCF-10-F"
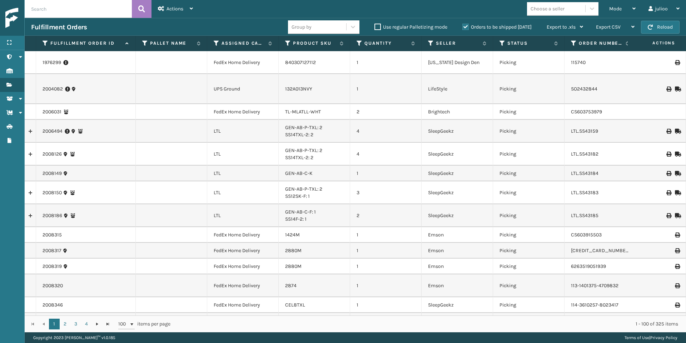
click at [81, 11] on input "text" at bounding box center [78, 9] width 107 height 18
paste input "MIL-MT-CLCF-10-F"
type input "MIL-MT-CLCF-10-F"
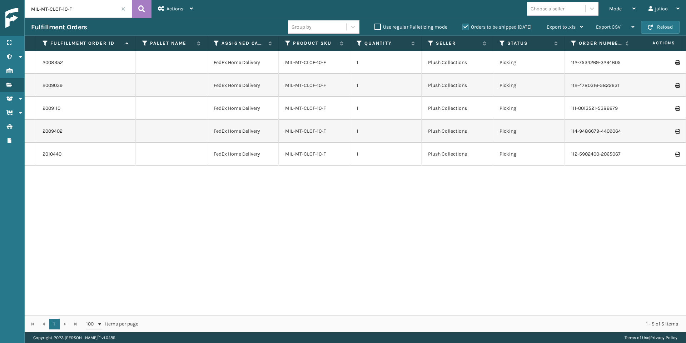
click at [466, 29] on label "Orders to be shipped [DATE]" at bounding box center [496, 27] width 69 height 6
click at [463, 28] on input "Orders to be shipped [DATE]" at bounding box center [462, 25] width 0 height 5
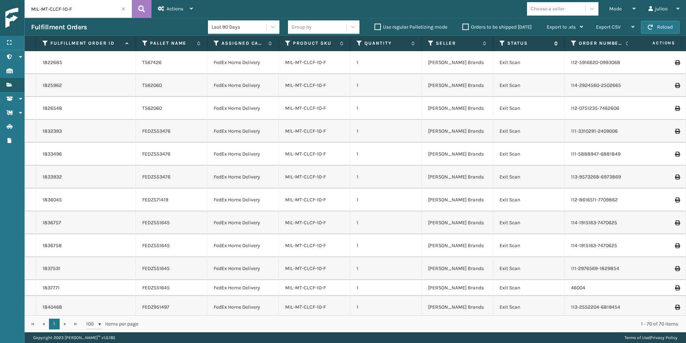
click at [503, 45] on icon at bounding box center [502, 43] width 6 height 6
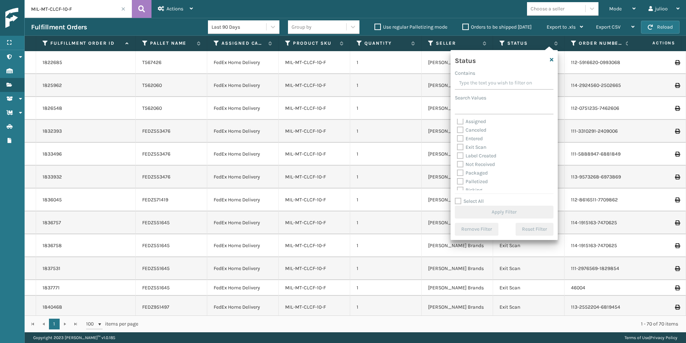
scroll to position [5, 0]
click at [461, 185] on label "Picking" at bounding box center [469, 187] width 25 height 6
click at [457, 185] on input "Picking" at bounding box center [457, 185] width 0 height 5
checkbox input "true"
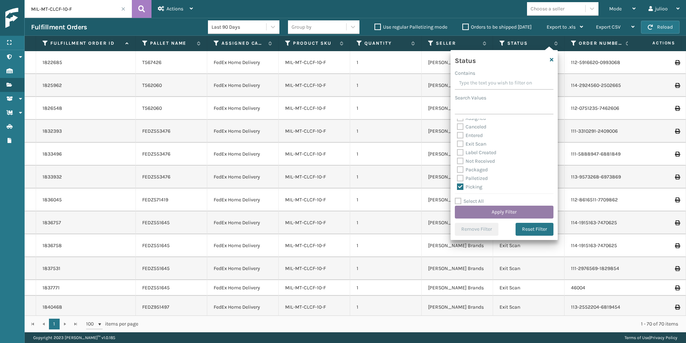
click at [491, 209] on button "Apply Filter" at bounding box center [504, 211] width 99 height 13
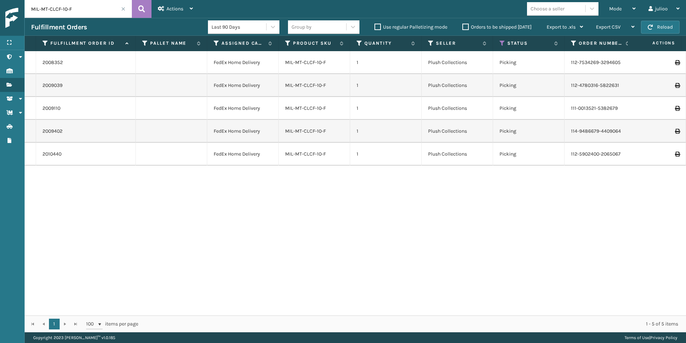
click at [462, 27] on label "Orders to be shipped [DATE]" at bounding box center [496, 27] width 69 height 6
click at [462, 27] on input "Orders to be shipped [DATE]" at bounding box center [462, 25] width 0 height 5
click at [128, 9] on input "MIL-MT-CLCF-10-F" at bounding box center [78, 9] width 107 height 18
click at [123, 9] on span at bounding box center [123, 9] width 4 height 4
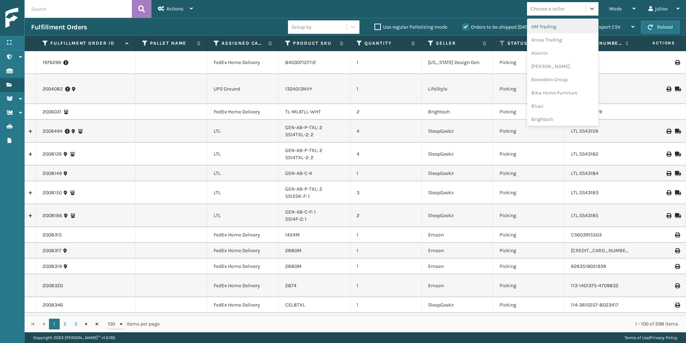
click at [568, 10] on div "Choose a seller" at bounding box center [556, 9] width 58 height 12
type input "mil"
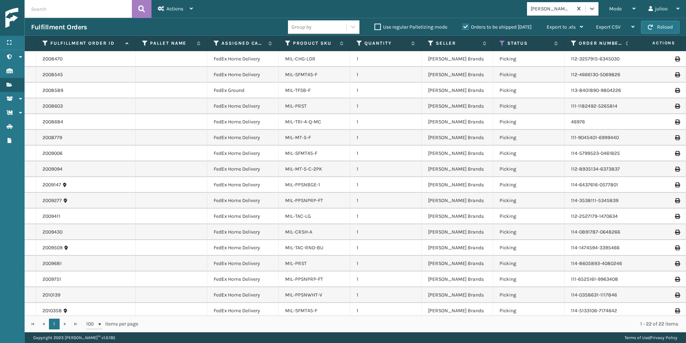
click at [467, 29] on label "Orders to be shipped [DATE]" at bounding box center [496, 27] width 69 height 6
click at [463, 28] on input "Orders to be shipped [DATE]" at bounding box center [462, 25] width 0 height 5
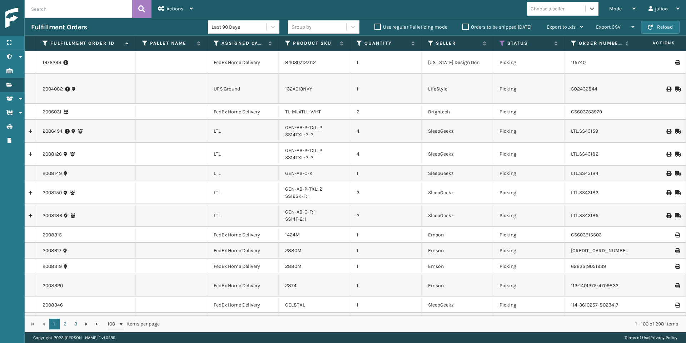
click at [555, 2] on div "Choose a seller" at bounding box center [562, 9] width 71 height 14
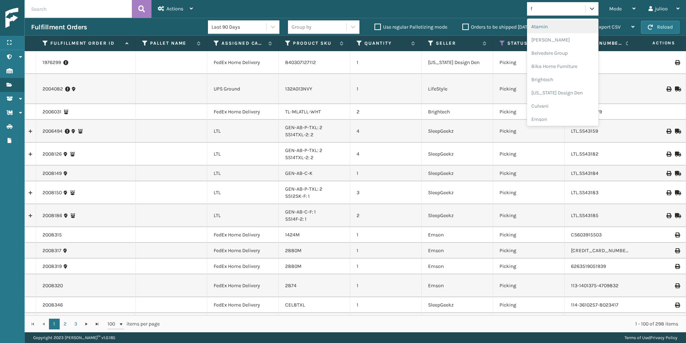
type input "fo"
click at [553, 41] on div "FoamTex" at bounding box center [562, 39] width 71 height 13
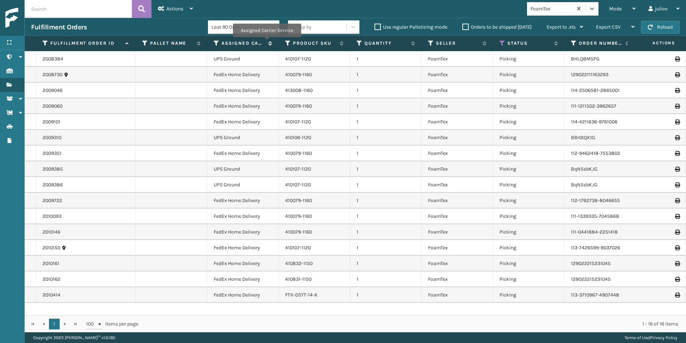
click at [267, 42] on icon at bounding box center [269, 43] width 6 height 4
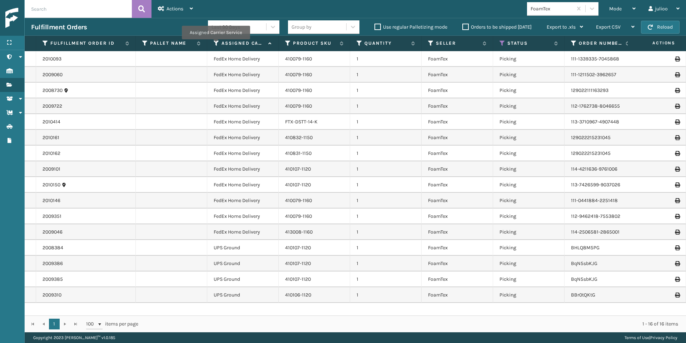
click at [215, 43] on icon at bounding box center [217, 43] width 6 height 6
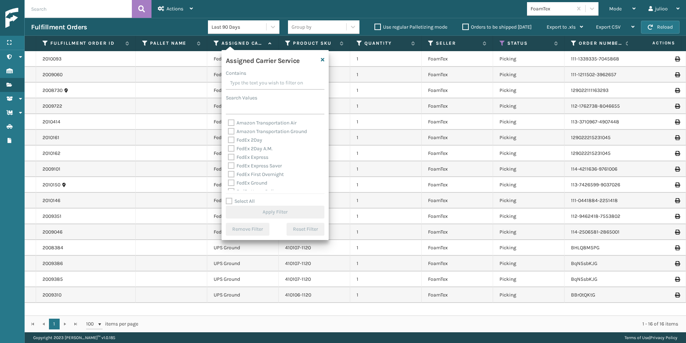
click at [231, 139] on label "FedEx 2Day" at bounding box center [245, 140] width 34 height 6
click at [228, 139] on input "FedEx 2Day" at bounding box center [228, 138] width 0 height 5
checkbox input "true"
click at [232, 150] on label "FedEx 2Day A.M." at bounding box center [250, 148] width 45 height 6
click at [228, 149] on input "FedEx 2Day A.M." at bounding box center [228, 146] width 0 height 5
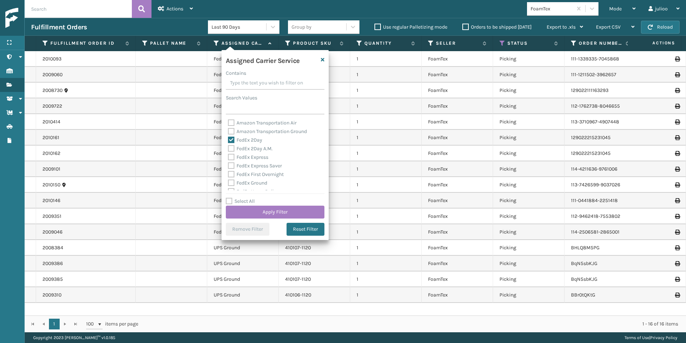
checkbox input "true"
click at [232, 155] on label "FedEx Express" at bounding box center [248, 157] width 40 height 6
click at [228, 155] on input "FedEx Express" at bounding box center [228, 155] width 0 height 5
checkbox input "true"
click at [232, 163] on label "FedEx Express Saver" at bounding box center [255, 166] width 54 height 6
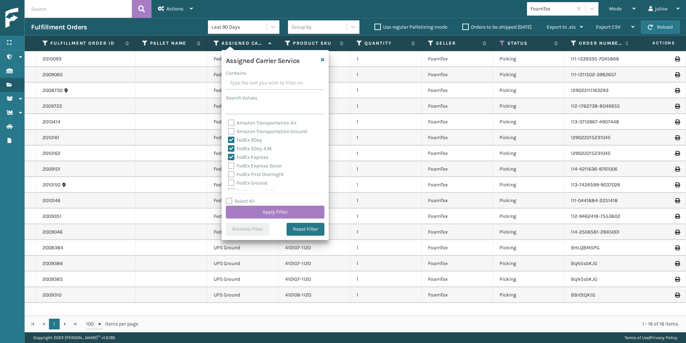
click at [228, 162] on input "FedEx Express Saver" at bounding box center [228, 163] width 0 height 5
checkbox input "true"
click at [231, 175] on label "FedEx First Overnight" at bounding box center [256, 174] width 56 height 6
click at [228, 175] on input "FedEx First Overnight" at bounding box center [228, 172] width 0 height 5
checkbox input "true"
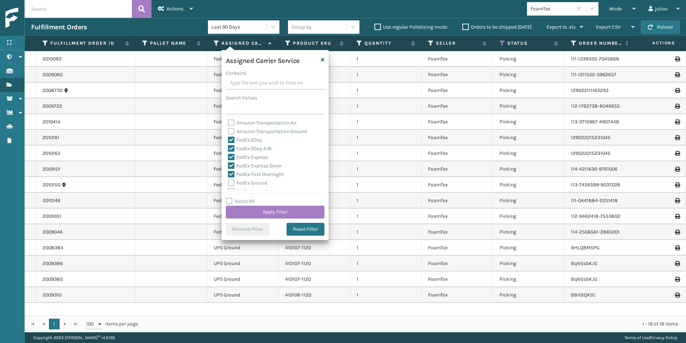
click at [232, 181] on label "FedEx Ground" at bounding box center [247, 183] width 39 height 6
click at [228, 181] on input "FedEx Ground" at bounding box center [228, 181] width 0 height 5
checkbox input "true"
click at [233, 161] on label "FedEx Home Delivery" at bounding box center [255, 159] width 55 height 6
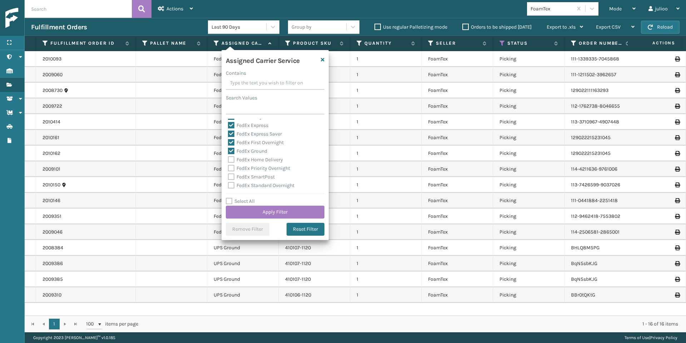
click at [228, 160] on input "FedEx Home Delivery" at bounding box center [228, 157] width 0 height 5
checkbox input "true"
click at [232, 166] on label "FedEx Priority Overnight" at bounding box center [259, 168] width 62 height 6
click at [228, 166] on input "FedEx Priority Overnight" at bounding box center [228, 166] width 0 height 5
checkbox input "true"
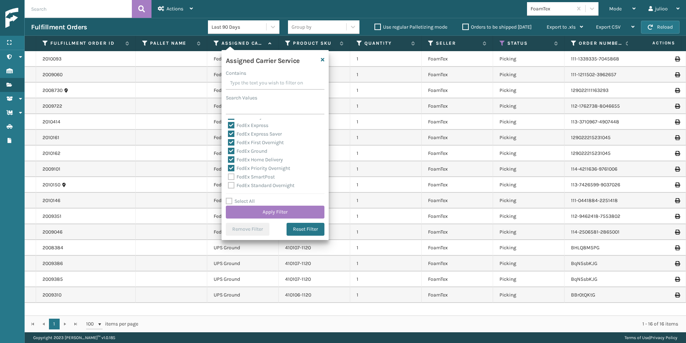
click at [233, 175] on label "FedEx SmartPost" at bounding box center [251, 177] width 47 height 6
click at [228, 175] on input "FedEx SmartPost" at bounding box center [228, 175] width 0 height 5
checkbox input "true"
click at [233, 183] on label "FedEx Standard Overnight" at bounding box center [261, 185] width 66 height 6
click at [228, 183] on input "FedEx Standard Overnight" at bounding box center [228, 183] width 0 height 5
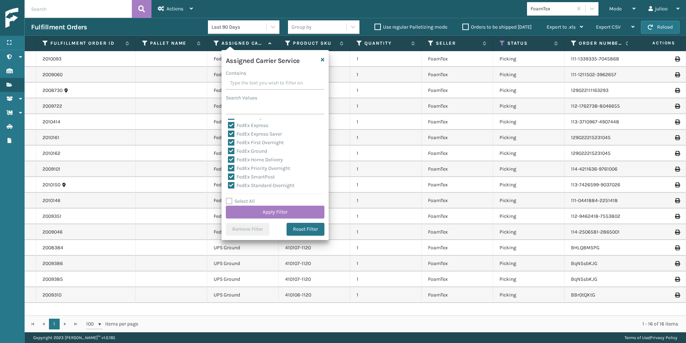
checkbox input "true"
click at [254, 206] on button "Apply Filter" at bounding box center [275, 211] width 99 height 13
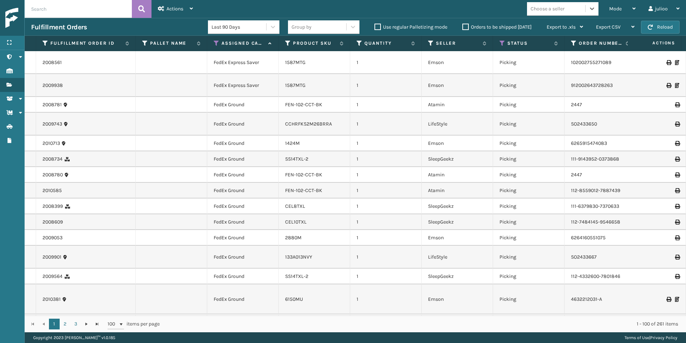
click at [551, 9] on div "Choose a seller" at bounding box center [548, 9] width 34 height 8
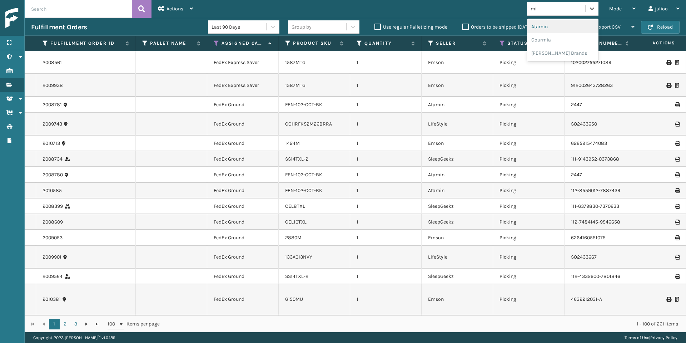
type input "mil"
click at [553, 26] on div "[PERSON_NAME] Brands" at bounding box center [562, 26] width 71 height 13
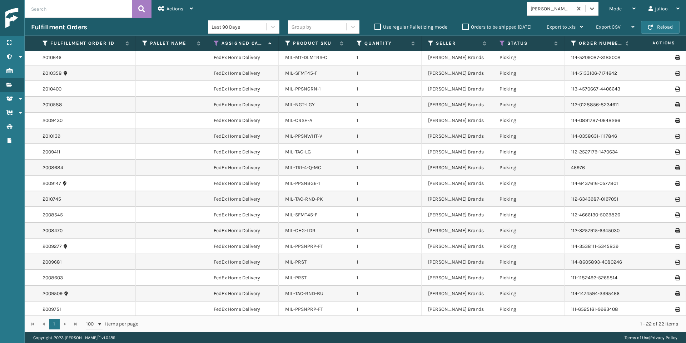
scroll to position [0, 0]
click at [80, 12] on input "text" at bounding box center [78, 9] width 107 height 18
type input "mil-mt-clcf-10-f"
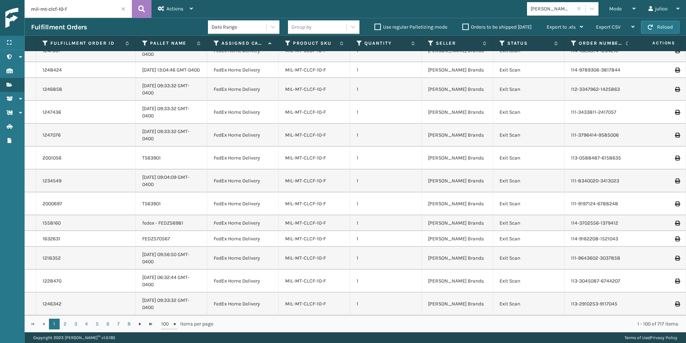
scroll to position [1849, 0]
click at [503, 44] on icon at bounding box center [502, 43] width 6 height 6
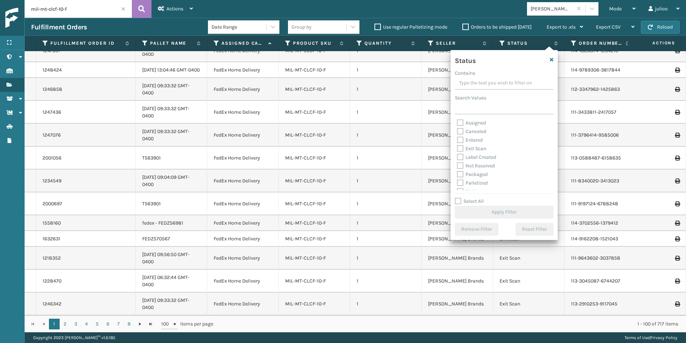
scroll to position [40, 0]
click at [461, 151] on label "Picking" at bounding box center [469, 151] width 25 height 6
click at [457, 151] on input "Picking" at bounding box center [457, 149] width 0 height 5
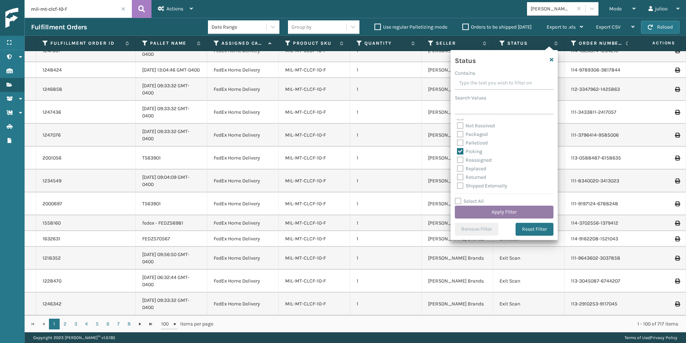
click at [513, 210] on button "Apply Filter" at bounding box center [504, 211] width 99 height 13
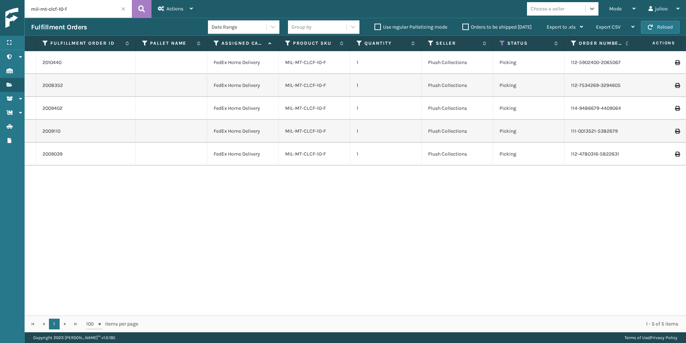
click at [64, 10] on input "mil-mt-clcf-10-f" at bounding box center [78, 9] width 107 height 18
click at [122, 9] on span at bounding box center [123, 9] width 4 height 4
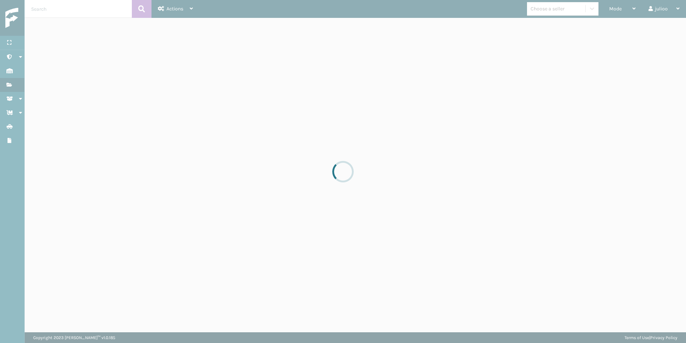
click at [122, 9] on div at bounding box center [343, 171] width 686 height 343
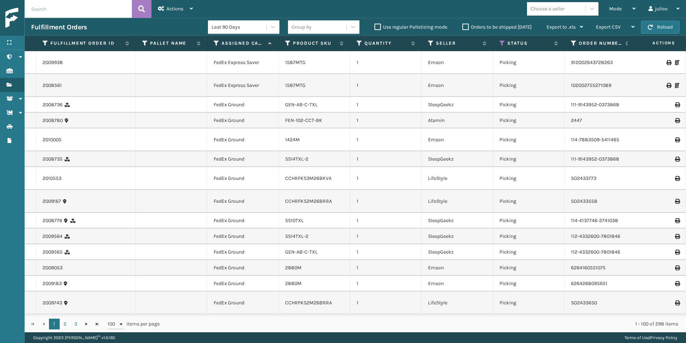
click at [545, 9] on div "Choose a seller" at bounding box center [548, 9] width 34 height 8
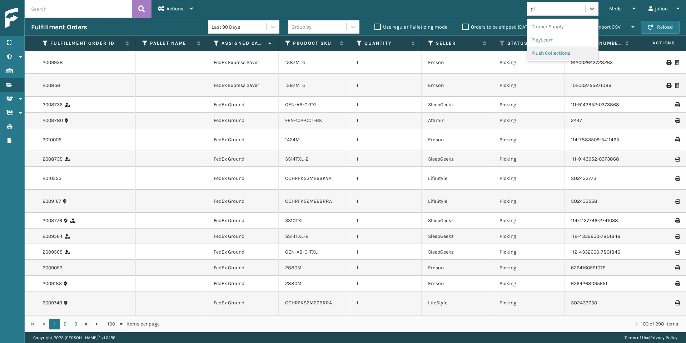
click at [558, 50] on div "Plush Collections" at bounding box center [562, 52] width 71 height 13
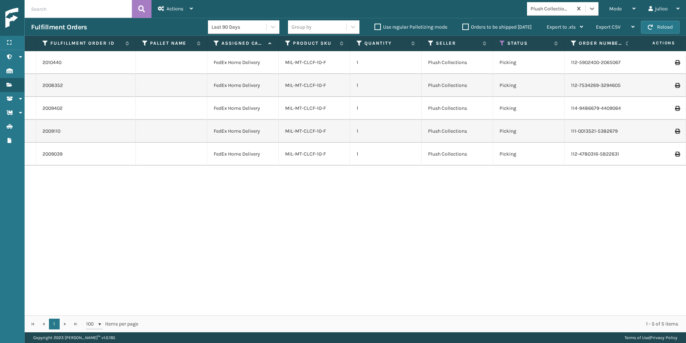
click at [464, 28] on label "Orders to be shipped [DATE]" at bounding box center [496, 27] width 69 height 6
click at [463, 28] on input "Orders to be shipped [DATE]" at bounding box center [462, 25] width 0 height 5
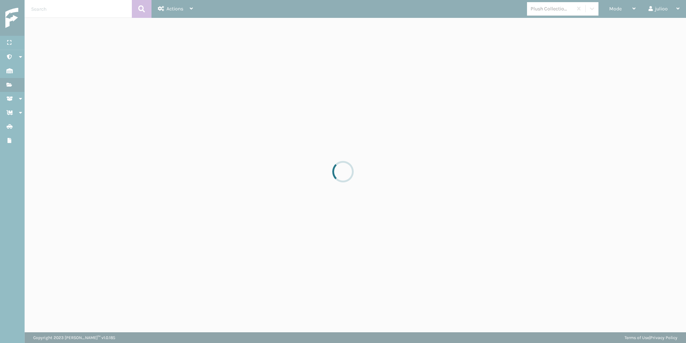
click at [464, 28] on div at bounding box center [343, 171] width 686 height 343
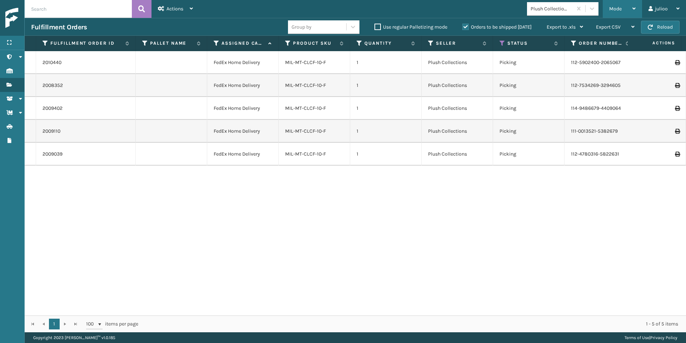
click at [620, 9] on span "Mode" at bounding box center [615, 9] width 13 height 6
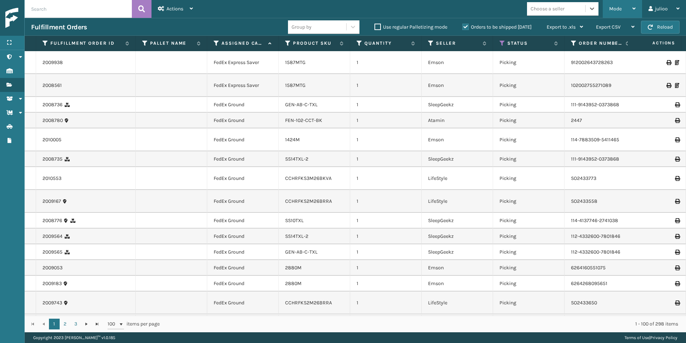
click at [620, 11] on span "Mode" at bounding box center [615, 9] width 13 height 6
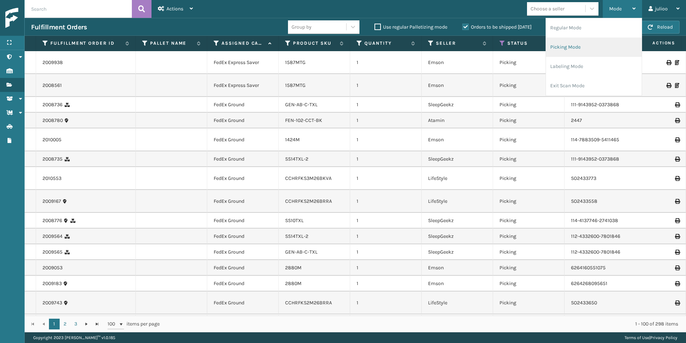
click at [591, 43] on li "Picking Mode" at bounding box center [594, 47] width 96 height 19
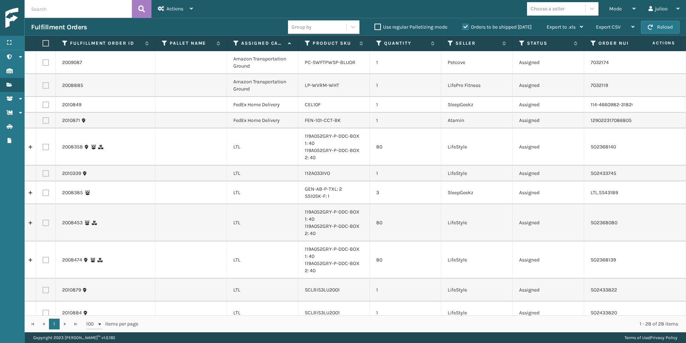
scroll to position [396, 0]
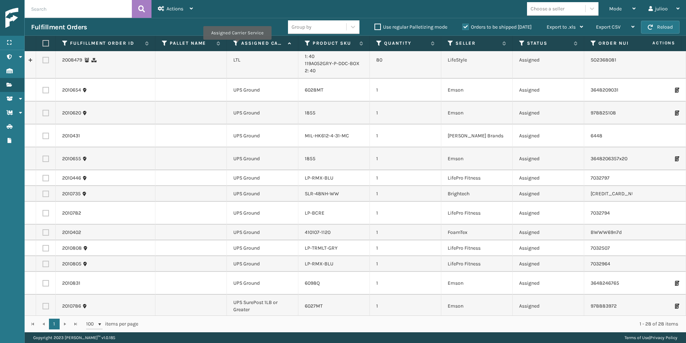
click at [237, 44] on icon at bounding box center [236, 43] width 6 height 6
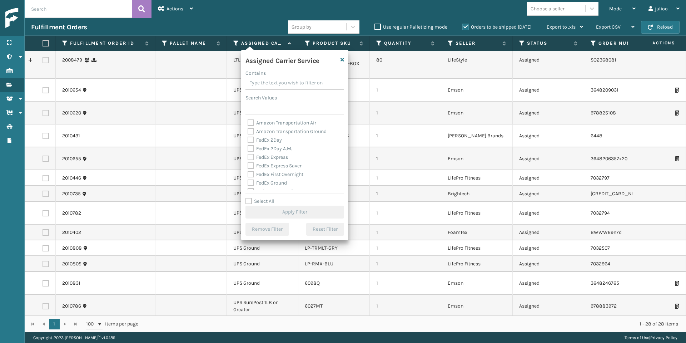
click at [248, 200] on label "Select All" at bounding box center [259, 201] width 29 height 6
click at [248, 198] on input "Select All" at bounding box center [298, 197] width 107 height 1
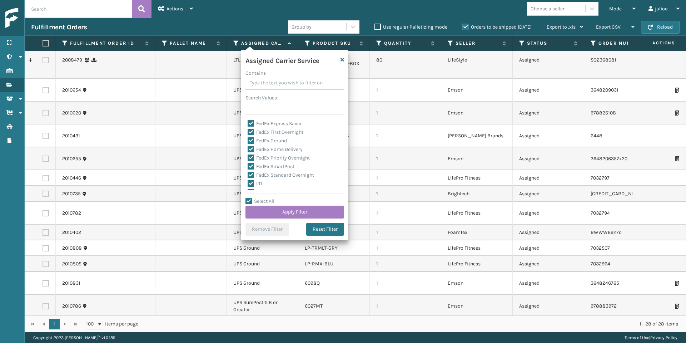
scroll to position [77, 0]
click at [250, 148] on label "LTL" at bounding box center [256, 149] width 16 height 6
click at [248, 148] on input "LTL" at bounding box center [248, 147] width 0 height 5
click at [287, 209] on button "Apply Filter" at bounding box center [294, 211] width 99 height 13
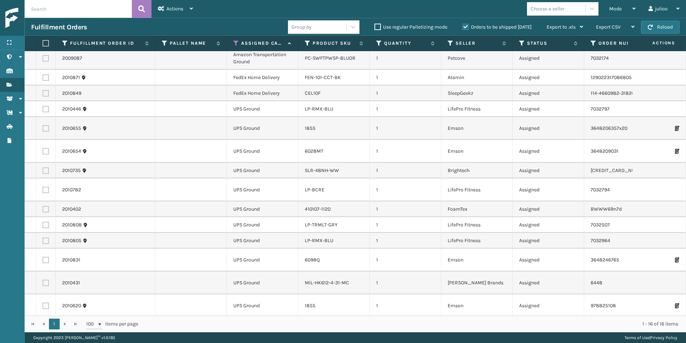
scroll to position [0, 0]
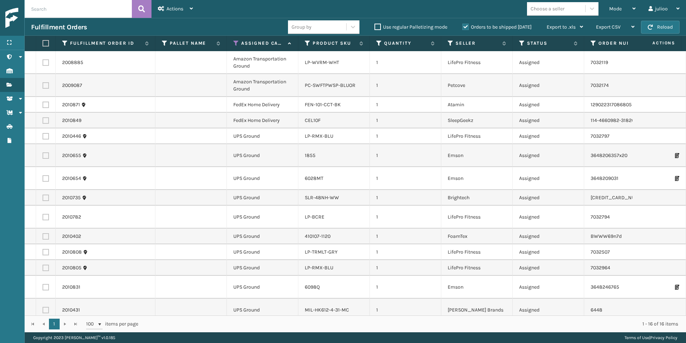
click at [46, 42] on label at bounding box center [45, 43] width 4 height 6
click at [43, 42] on input "checkbox" at bounding box center [43, 43] width 0 height 5
drag, startPoint x: 47, startPoint y: 64, endPoint x: 46, endPoint y: 71, distance: 7.6
click at [47, 64] on label at bounding box center [46, 62] width 6 height 6
click at [43, 64] on input "checkbox" at bounding box center [43, 61] width 0 height 5
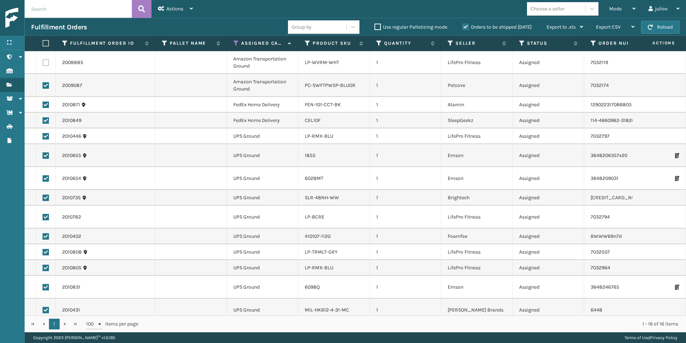
drag, startPoint x: 45, startPoint y: 82, endPoint x: 46, endPoint y: 89, distance: 7.6
click at [45, 83] on td at bounding box center [46, 85] width 20 height 23
click at [46, 85] on label at bounding box center [46, 85] width 6 height 6
click at [43, 85] on input "checkbox" at bounding box center [43, 84] width 0 height 5
click at [47, 104] on label at bounding box center [46, 104] width 6 height 6
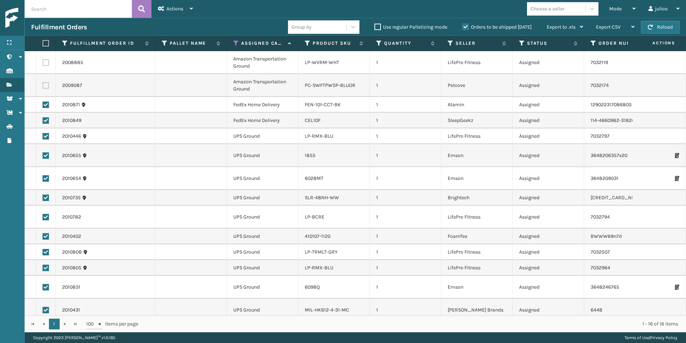
click at [43, 104] on input "checkbox" at bounding box center [43, 103] width 0 height 5
click at [47, 121] on label at bounding box center [46, 120] width 6 height 6
click at [43, 121] on input "checkbox" at bounding box center [43, 119] width 0 height 5
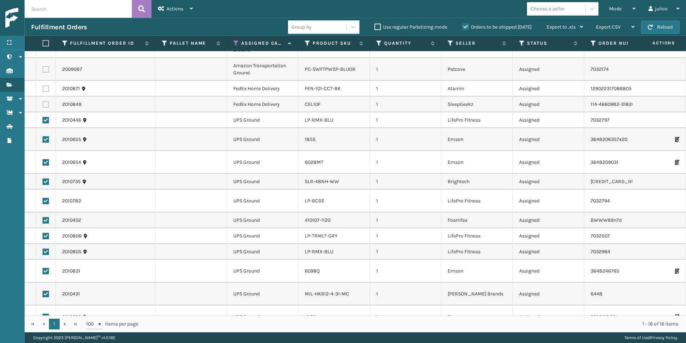
scroll to position [50, 0]
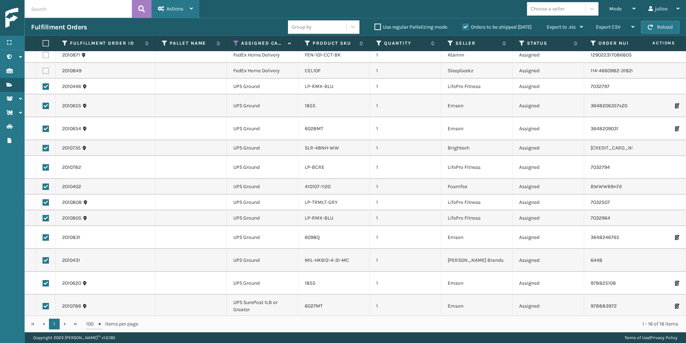
click at [174, 13] on div "Actions" at bounding box center [175, 9] width 35 height 18
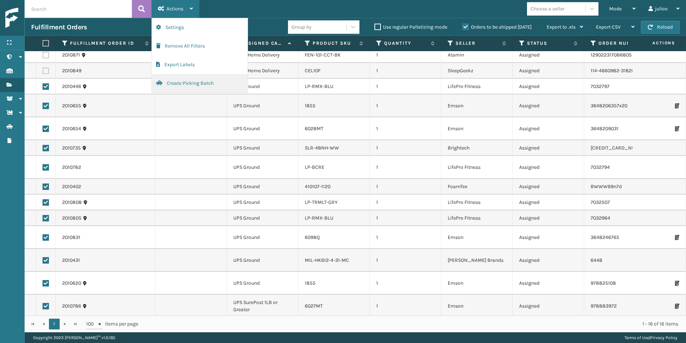
click at [186, 79] on button "Create Picking Batch" at bounding box center [200, 83] width 96 height 19
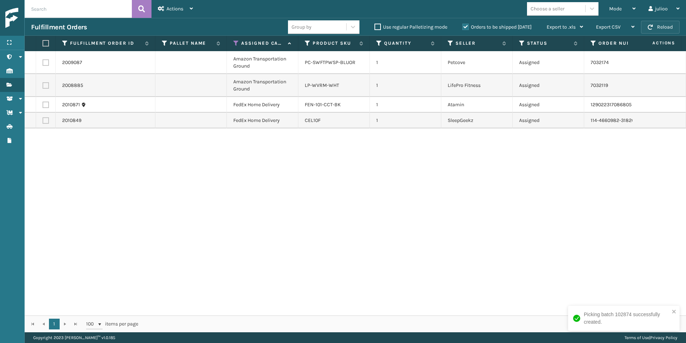
click at [658, 28] on button "Reload" at bounding box center [660, 27] width 39 height 13
click at [608, 8] on div "Mode Regular Mode Picking Mode Labeling Mode Exit Scan Mode" at bounding box center [622, 9] width 39 height 18
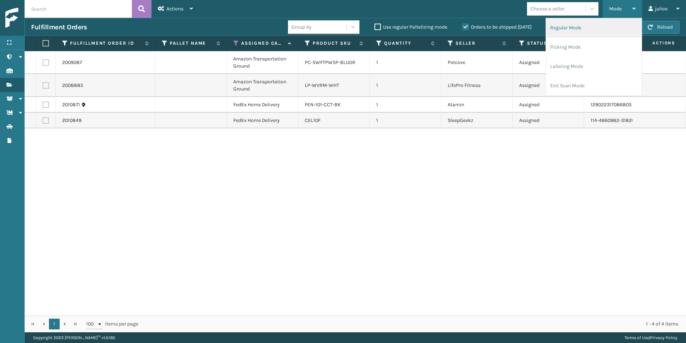
click at [606, 24] on li "Regular Mode" at bounding box center [594, 27] width 96 height 19
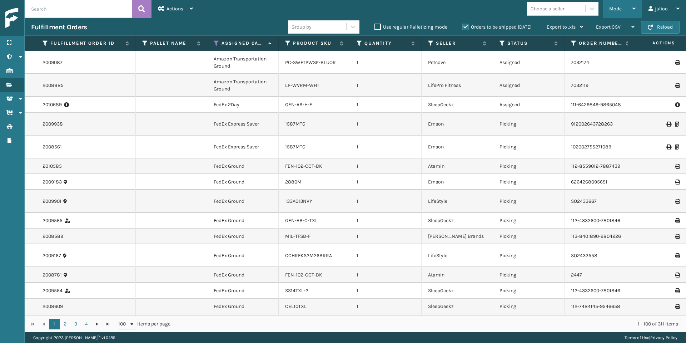
click at [614, 11] on span "Mode" at bounding box center [615, 9] width 13 height 6
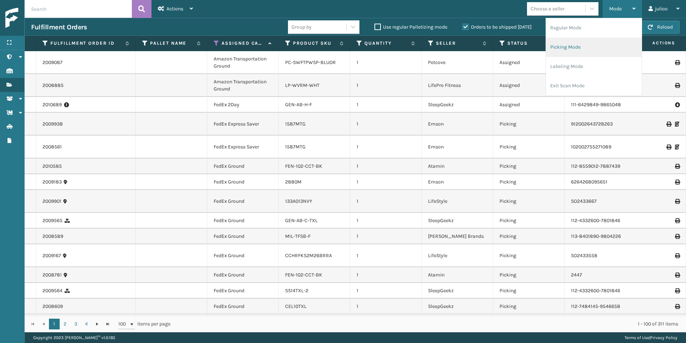
click at [590, 47] on li "Picking Mode" at bounding box center [594, 47] width 96 height 19
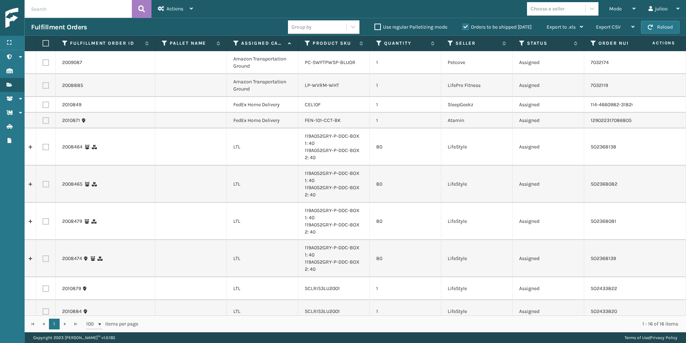
click at [236, 43] on icon at bounding box center [236, 43] width 6 height 6
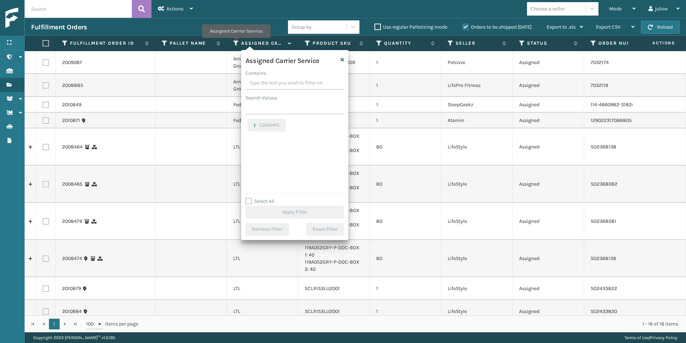
click at [236, 43] on icon at bounding box center [236, 43] width 6 height 6
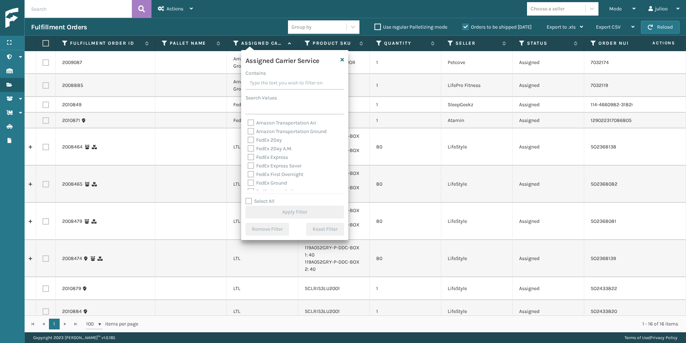
click at [249, 198] on label "Select All" at bounding box center [259, 201] width 29 height 6
click at [249, 198] on input "Select All" at bounding box center [298, 197] width 107 height 1
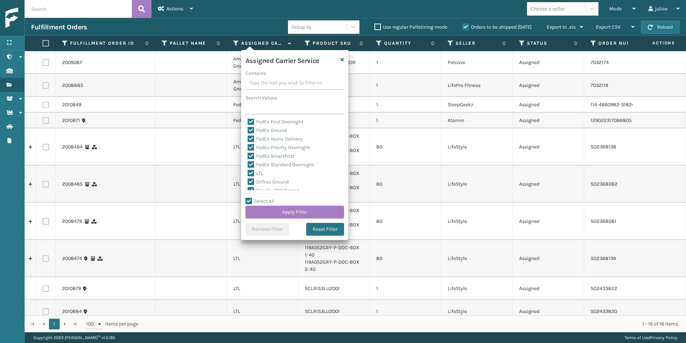
scroll to position [51, 0]
click at [250, 174] on label "LTL" at bounding box center [256, 174] width 16 height 6
click at [248, 174] on input "LTL" at bounding box center [248, 172] width 0 height 5
click at [292, 211] on button "Apply Filter" at bounding box center [294, 211] width 99 height 13
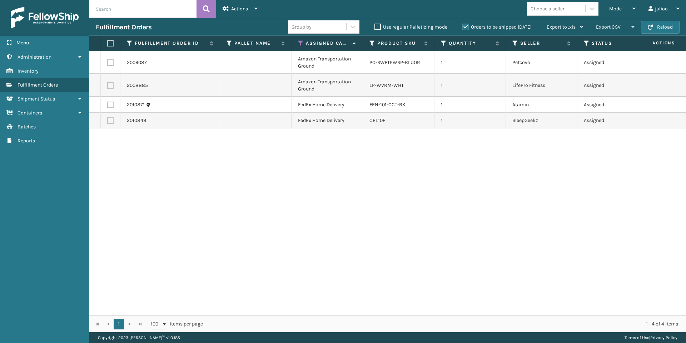
click at [49, 44] on div "Menu" at bounding box center [44, 43] width 89 height 14
click at [107, 44] on label at bounding box center [109, 43] width 4 height 6
click at [107, 44] on input "checkbox" at bounding box center [107, 43] width 0 height 5
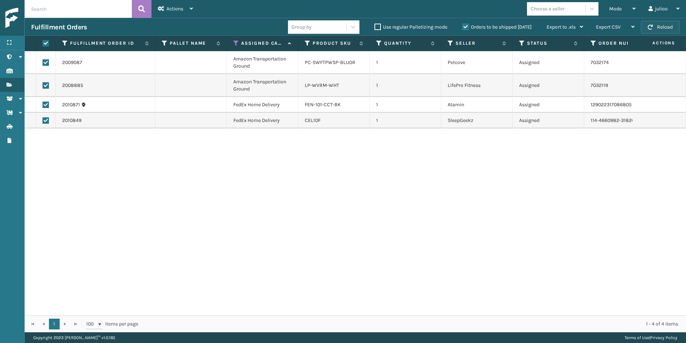
click at [665, 29] on button "Reload" at bounding box center [660, 27] width 39 height 13
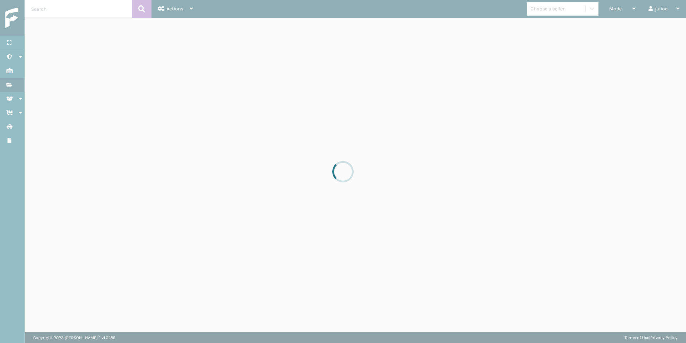
click at [665, 29] on div at bounding box center [343, 171] width 686 height 343
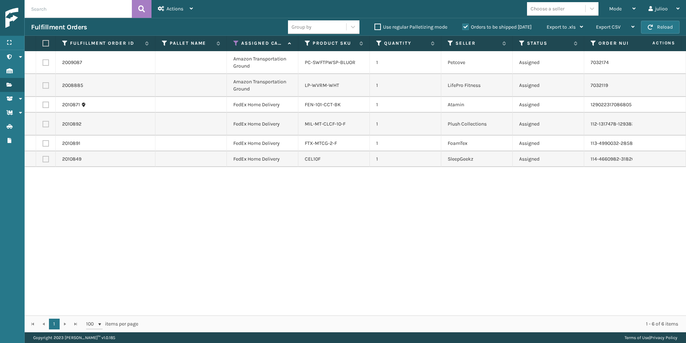
click at [665, 29] on button "Reload" at bounding box center [660, 27] width 39 height 13
click at [652, 28] on span "button" at bounding box center [650, 27] width 5 height 5
click at [667, 28] on button "Reload" at bounding box center [660, 27] width 39 height 13
click at [664, 27] on button "Reload" at bounding box center [660, 27] width 39 height 13
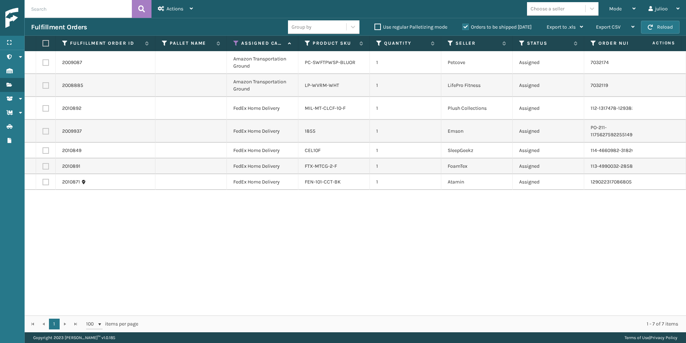
click at [664, 27] on button "Reload" at bounding box center [660, 27] width 39 height 13
click at [7, 17] on img at bounding box center [37, 18] width 64 height 20
click at [173, 11] on span "Actions" at bounding box center [174, 9] width 17 height 6
click at [17, 56] on link "Administration Administration" at bounding box center [12, 57] width 24 height 14
click at [11, 40] on div "Menu" at bounding box center [12, 43] width 24 height 14
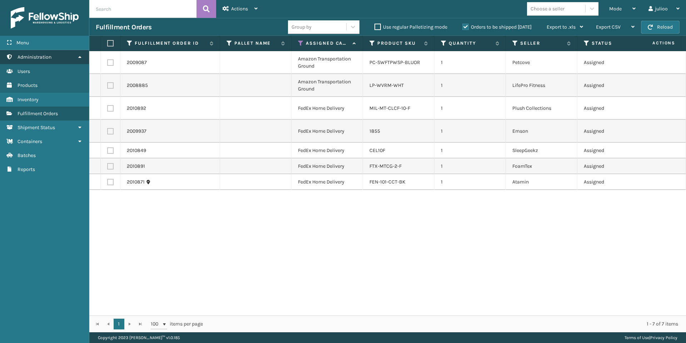
click at [34, 54] on span "Administration" at bounding box center [35, 57] width 34 height 6
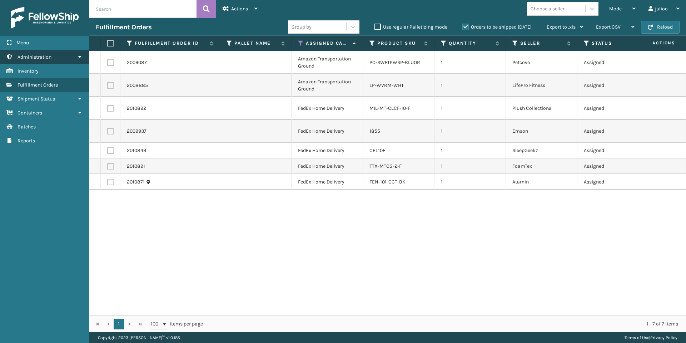
click at [33, 55] on span "Administration" at bounding box center [35, 57] width 34 height 6
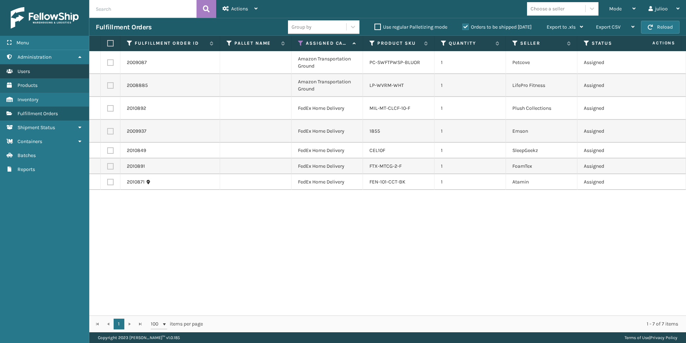
click at [36, 73] on link "Users" at bounding box center [44, 71] width 89 height 14
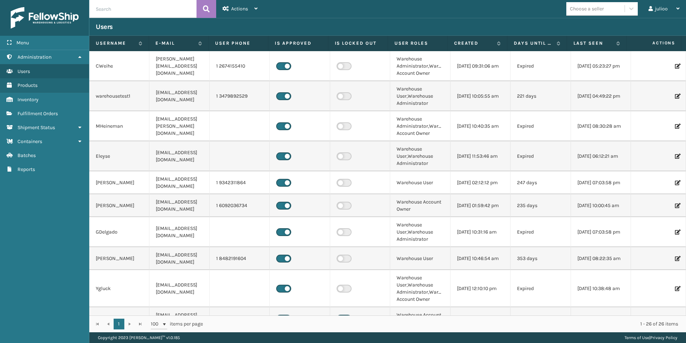
click at [135, 13] on input "text" at bounding box center [142, 9] width 107 height 18
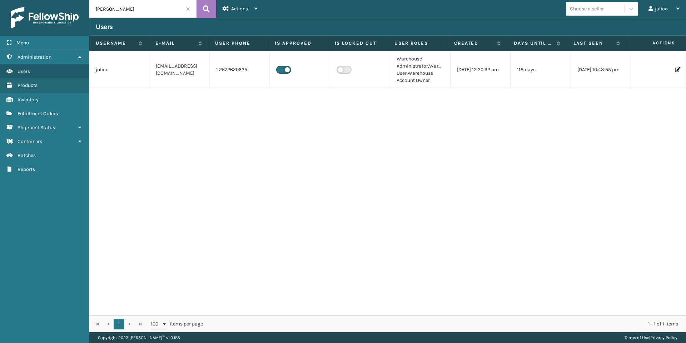
click at [675, 70] on icon at bounding box center [677, 69] width 4 height 5
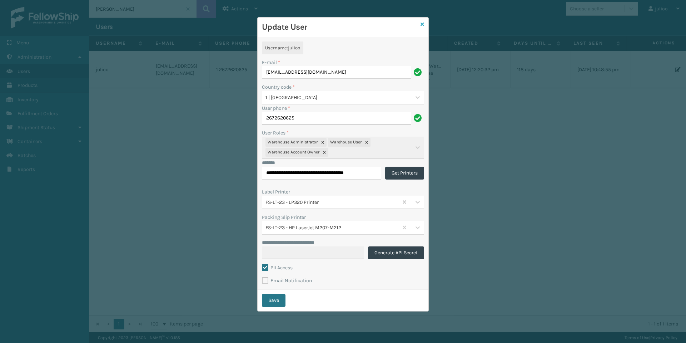
click at [422, 23] on icon at bounding box center [423, 24] width 4 height 5
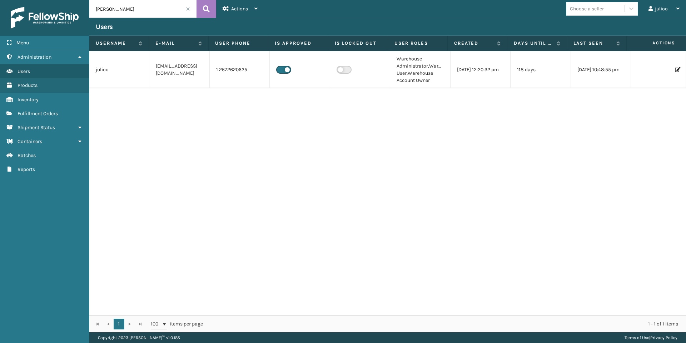
click at [186, 8] on span at bounding box center [188, 9] width 4 height 4
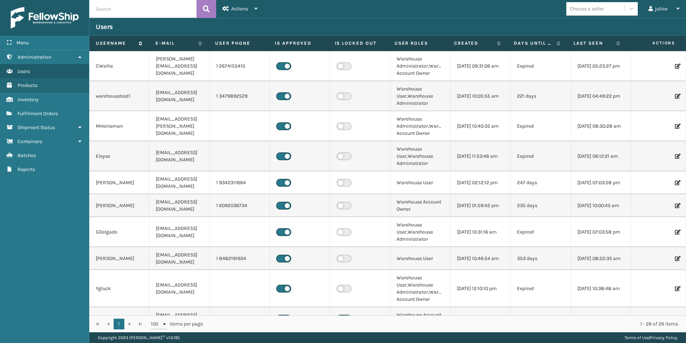
click at [39, 42] on div "Menu" at bounding box center [44, 43] width 89 height 14
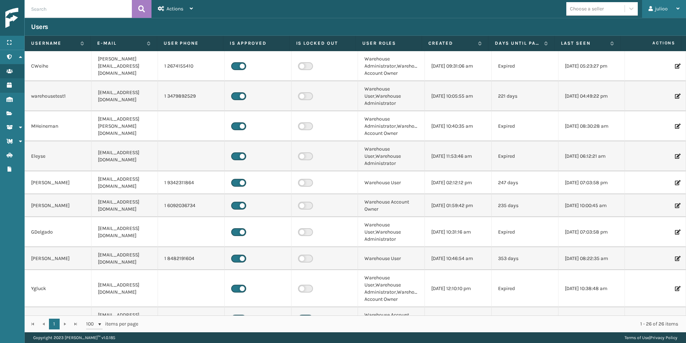
click at [677, 9] on icon at bounding box center [677, 8] width 3 height 5
click at [15, 45] on div "Menu" at bounding box center [12, 43] width 24 height 14
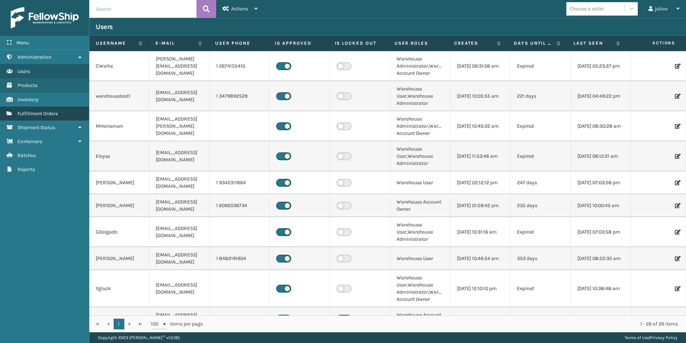
click at [44, 117] on link "Fulfillment Orders" at bounding box center [44, 113] width 89 height 14
click at [44, 115] on span "Fulfillment Orders" at bounding box center [38, 113] width 40 height 6
click at [40, 113] on span "Fulfillment Orders" at bounding box center [38, 113] width 40 height 6
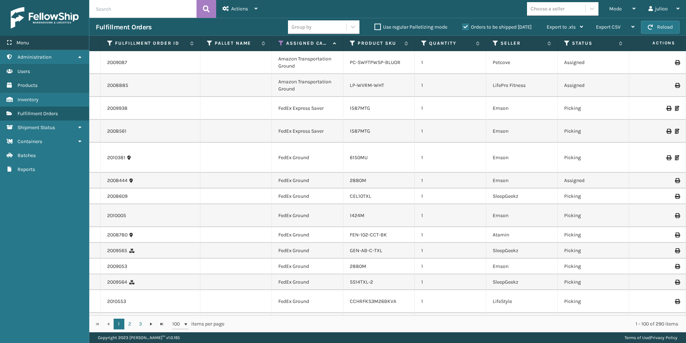
click at [54, 41] on div "Menu" at bounding box center [44, 43] width 89 height 14
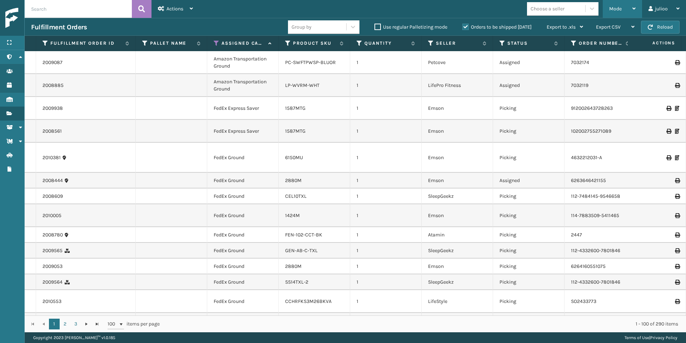
click at [620, 9] on span "Mode" at bounding box center [615, 9] width 13 height 6
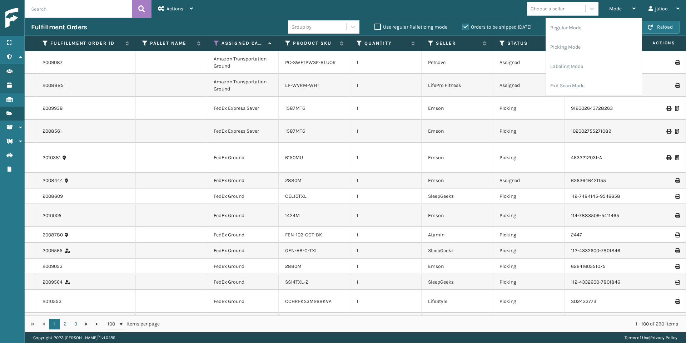
click at [215, 45] on icon at bounding box center [217, 43] width 6 height 6
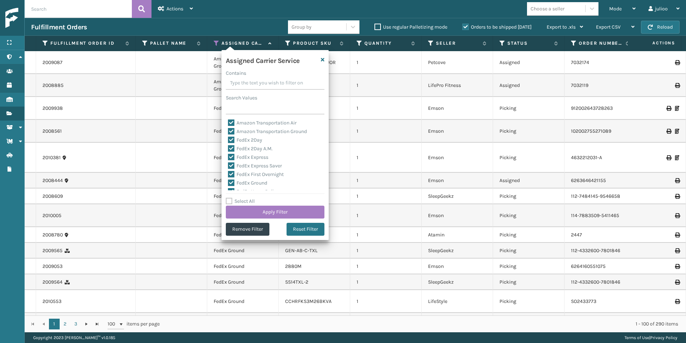
click at [228, 200] on label "Select All" at bounding box center [240, 201] width 29 height 6
click at [228, 198] on input "Select All" at bounding box center [279, 197] width 107 height 1
click at [228, 200] on label "Select All" at bounding box center [240, 201] width 29 height 6
click at [228, 198] on input "Select All" at bounding box center [279, 197] width 107 height 1
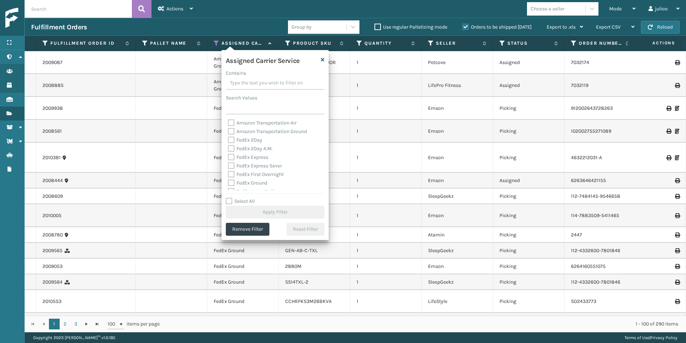
click at [230, 140] on label "FedEx 2Day" at bounding box center [245, 140] width 34 height 6
click at [228, 140] on input "FedEx 2Day" at bounding box center [228, 138] width 0 height 5
click at [231, 150] on label "FedEx 2Day A.M." at bounding box center [250, 148] width 45 height 6
click at [228, 149] on input "FedEx 2Day A.M." at bounding box center [228, 146] width 0 height 5
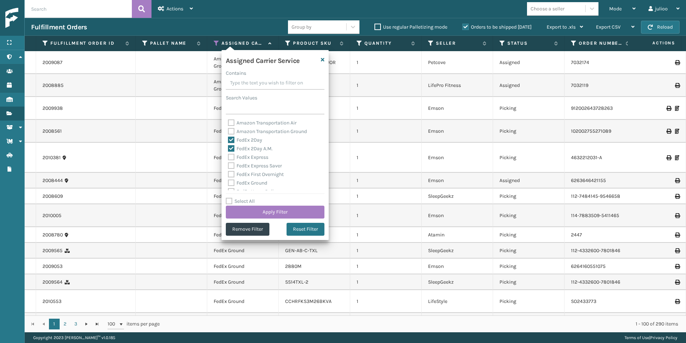
click at [230, 155] on label "FedEx Express" at bounding box center [248, 157] width 40 height 6
click at [228, 155] on input "FedEx Express" at bounding box center [228, 155] width 0 height 5
drag, startPoint x: 231, startPoint y: 163, endPoint x: 231, endPoint y: 168, distance: 5.0
click at [231, 163] on label "FedEx Express Saver" at bounding box center [255, 166] width 54 height 6
click at [228, 163] on input "FedEx Express Saver" at bounding box center [228, 163] width 0 height 5
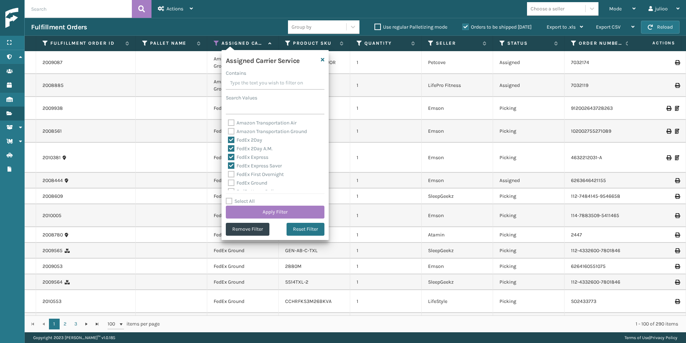
click at [232, 173] on label "FedEx First Overnight" at bounding box center [256, 174] width 56 height 6
click at [228, 173] on input "FedEx First Overnight" at bounding box center [228, 172] width 0 height 5
click at [230, 184] on label "FedEx Ground" at bounding box center [247, 183] width 39 height 6
click at [228, 183] on input "FedEx Ground" at bounding box center [228, 181] width 0 height 5
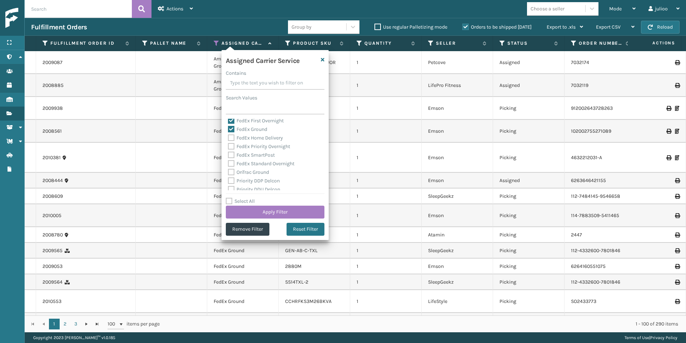
click at [230, 139] on label "FedEx Home Delivery" at bounding box center [255, 138] width 55 height 6
click at [228, 138] on input "FedEx Home Delivery" at bounding box center [228, 136] width 0 height 5
click at [230, 145] on label "FedEx Priority Overnight" at bounding box center [259, 146] width 62 height 6
click at [228, 145] on input "FedEx Priority Overnight" at bounding box center [228, 144] width 0 height 5
click at [231, 152] on label "FedEx SmartPost" at bounding box center [251, 155] width 47 height 6
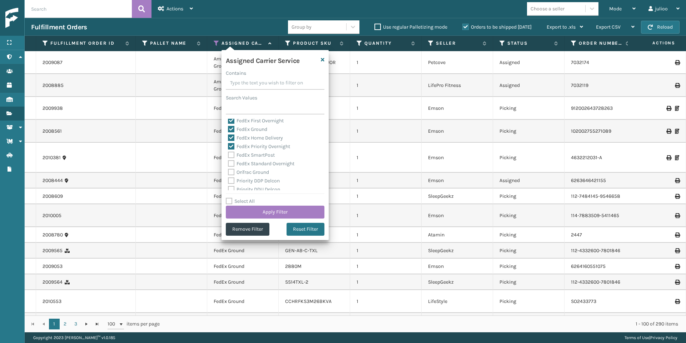
click at [228, 152] on input "FedEx SmartPost" at bounding box center [228, 153] width 0 height 5
click at [232, 160] on label "FedEx Standard Overnight" at bounding box center [261, 163] width 66 height 6
click at [228, 160] on input "FedEx Standard Overnight" at bounding box center [228, 161] width 0 height 5
click at [270, 215] on button "Apply Filter" at bounding box center [275, 211] width 99 height 13
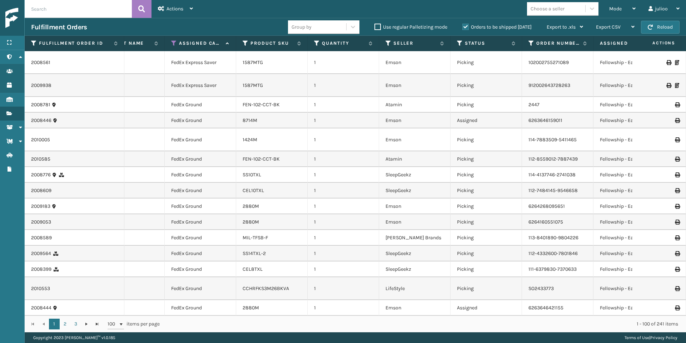
scroll to position [0, 45]
click at [439, 44] on icon at bounding box center [438, 43] width 6 height 4
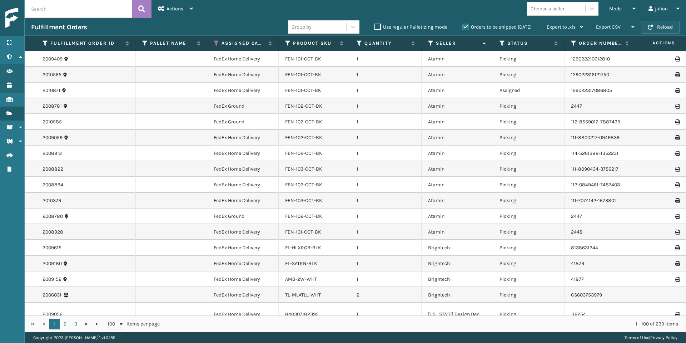
click at [664, 26] on button "Reload" at bounding box center [660, 27] width 39 height 13
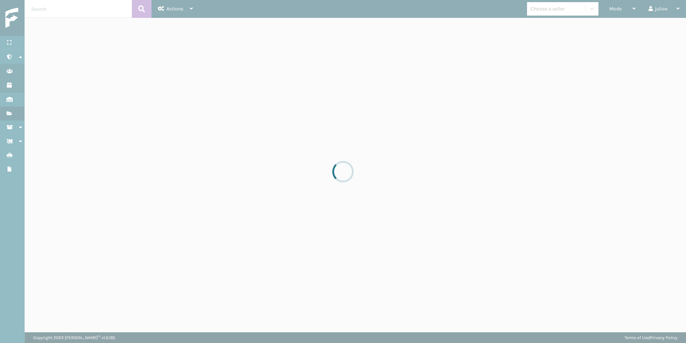
click at [664, 26] on div at bounding box center [343, 171] width 686 height 343
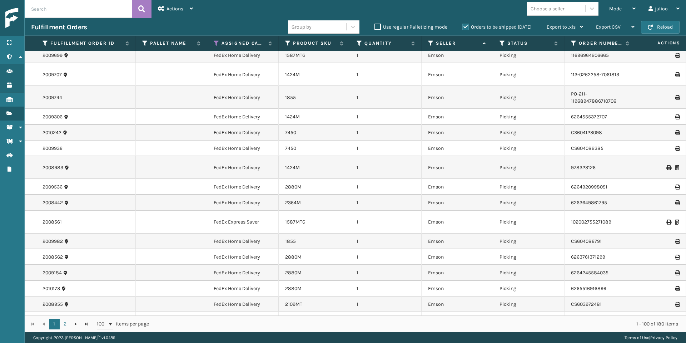
scroll to position [950, 0]
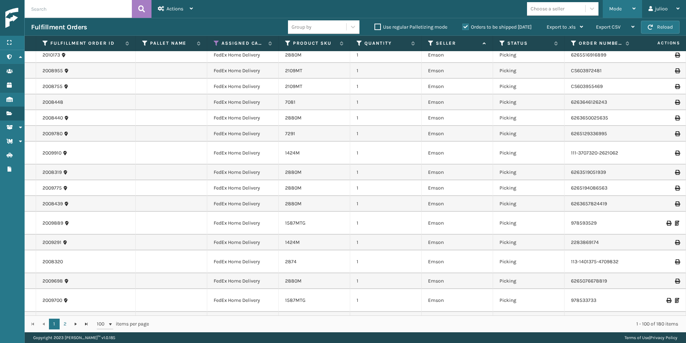
click at [620, 10] on span "Mode" at bounding box center [615, 9] width 13 height 6
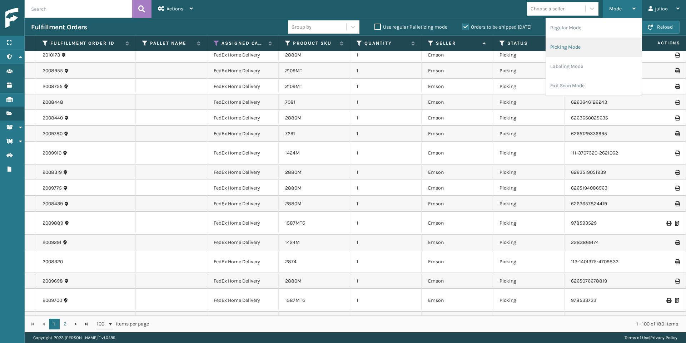
click at [584, 47] on li "Picking Mode" at bounding box center [594, 47] width 96 height 19
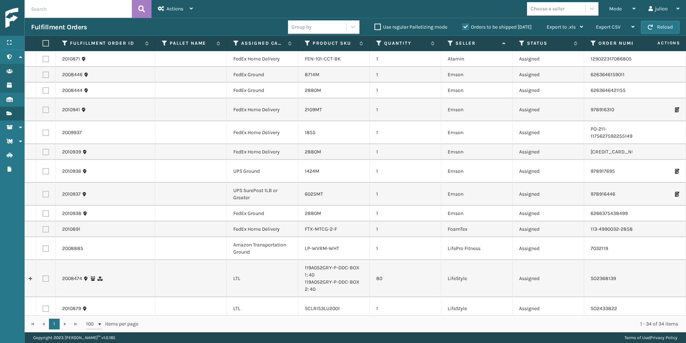
scroll to position [478, 0]
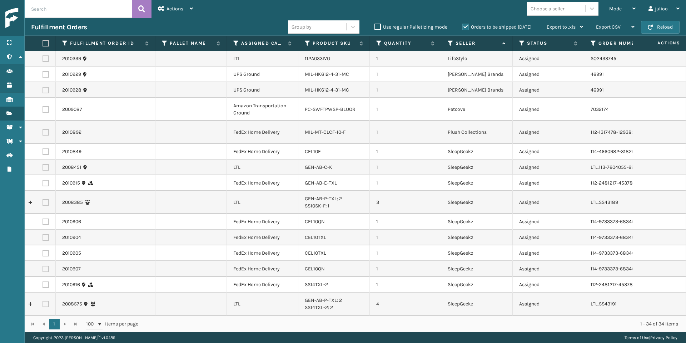
click at [231, 41] on th "Assigned Carrier Service" at bounding box center [262, 43] width 71 height 15
click at [232, 43] on th "Assigned Carrier Service" at bounding box center [262, 43] width 71 height 15
click at [234, 44] on icon at bounding box center [236, 43] width 6 height 6
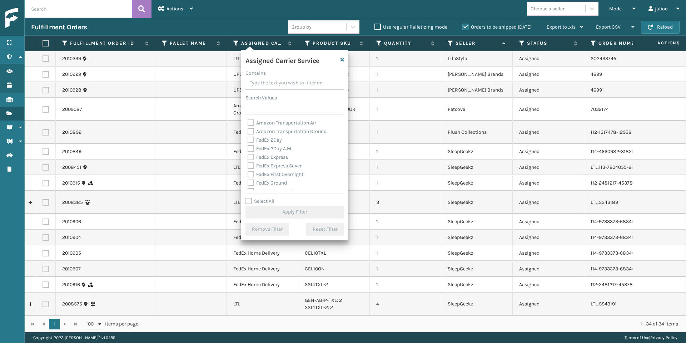
click at [250, 201] on label "Select All" at bounding box center [259, 201] width 29 height 6
click at [250, 198] on input "Select All" at bounding box center [298, 197] width 107 height 1
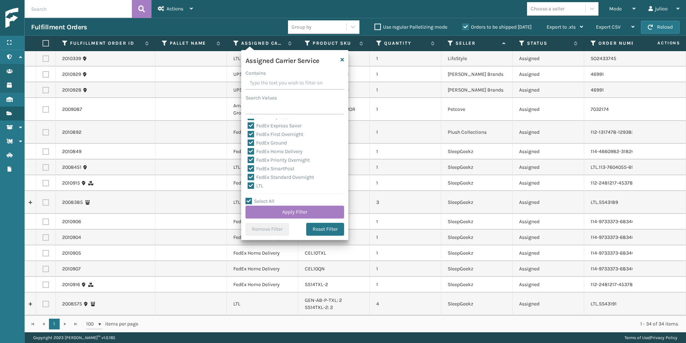
scroll to position [67, 0]
click at [249, 156] on label "LTL" at bounding box center [256, 159] width 16 height 6
click at [248, 156] on input "LTL" at bounding box center [248, 157] width 0 height 5
click at [281, 212] on button "Apply Filter" at bounding box center [294, 211] width 99 height 13
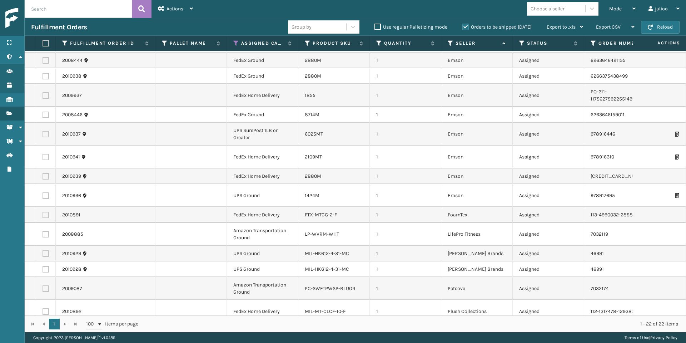
scroll to position [0, 0]
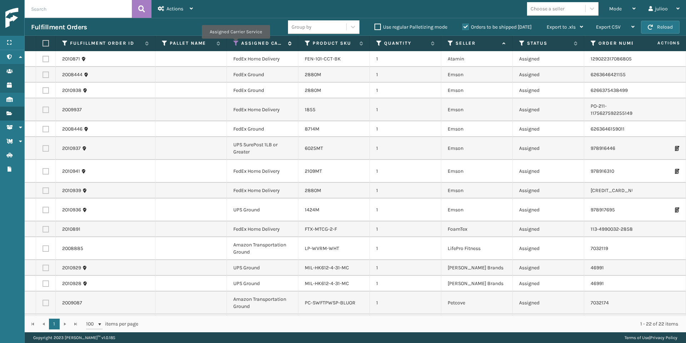
click at [235, 44] on icon at bounding box center [236, 43] width 6 height 6
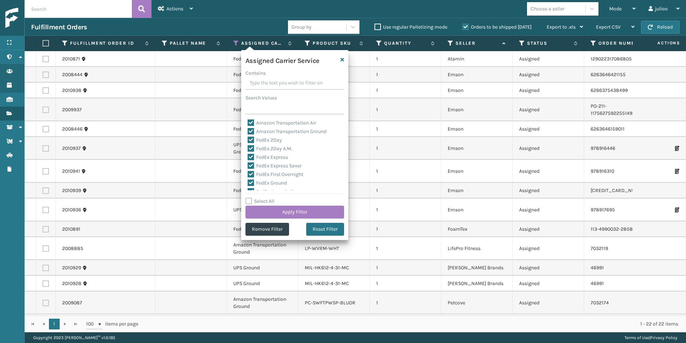
click at [248, 199] on label "Select All" at bounding box center [259, 201] width 29 height 6
click at [248, 198] on input "Select All" at bounding box center [298, 197] width 107 height 1
click at [248, 199] on label "Select All" at bounding box center [259, 201] width 29 height 6
click at [248, 198] on input "Select All" at bounding box center [298, 197] width 107 height 1
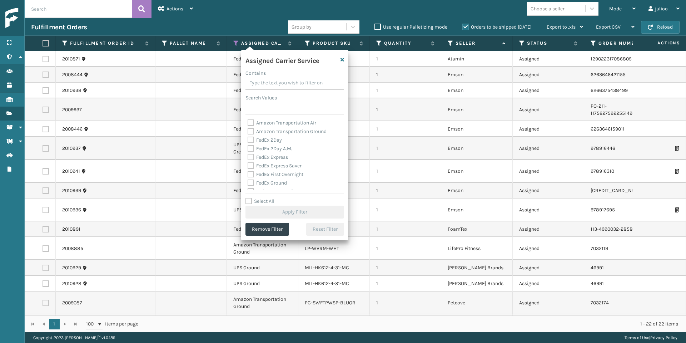
drag, startPoint x: 252, startPoint y: 138, endPoint x: 253, endPoint y: 151, distance: 13.6
click at [252, 138] on label "FedEx 2Day" at bounding box center [265, 140] width 34 height 6
click at [248, 138] on input "FedEx 2Day" at bounding box center [248, 138] width 0 height 5
click at [253, 149] on label "FedEx 2Day A.M." at bounding box center [270, 148] width 45 height 6
click at [248, 149] on input "FedEx 2Day A.M." at bounding box center [248, 146] width 0 height 5
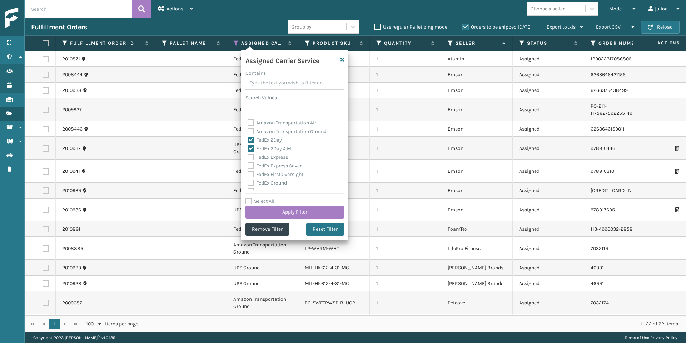
click at [252, 159] on label "FedEx Express" at bounding box center [268, 157] width 40 height 6
click at [248, 158] on input "FedEx Express" at bounding box center [248, 155] width 0 height 5
click at [252, 164] on label "FedEx Express Saver" at bounding box center [275, 166] width 54 height 6
click at [248, 164] on input "FedEx Express Saver" at bounding box center [248, 163] width 0 height 5
click at [252, 174] on label "FedEx First Overnight" at bounding box center [276, 174] width 56 height 6
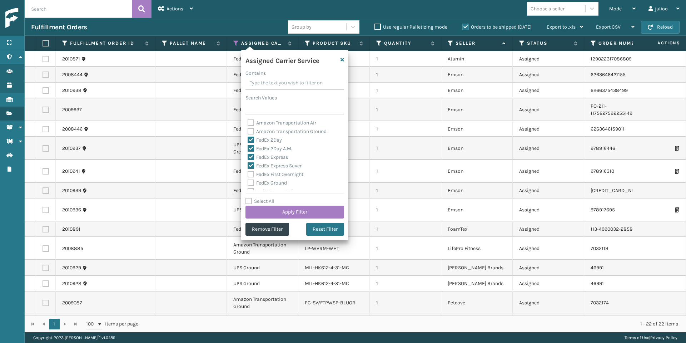
click at [248, 174] on input "FedEx First Overnight" at bounding box center [248, 172] width 0 height 5
click at [253, 182] on label "FedEx Ground" at bounding box center [267, 183] width 39 height 6
click at [248, 182] on input "FedEx Ground" at bounding box center [248, 181] width 0 height 5
click at [251, 147] on label "FedEx Home Delivery" at bounding box center [275, 145] width 55 height 6
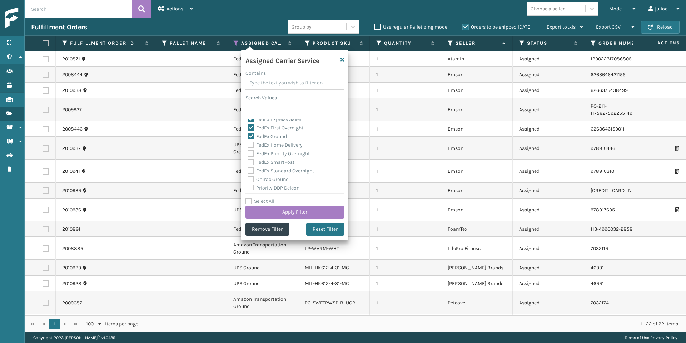
click at [248, 145] on input "FedEx Home Delivery" at bounding box center [248, 143] width 0 height 5
click at [249, 152] on label "FedEx Priority Overnight" at bounding box center [279, 153] width 62 height 6
click at [248, 152] on input "FedEx Priority Overnight" at bounding box center [248, 151] width 0 height 5
click at [250, 158] on div "FedEx SmartPost" at bounding box center [295, 162] width 94 height 9
click at [251, 161] on label "FedEx SmartPost" at bounding box center [271, 162] width 47 height 6
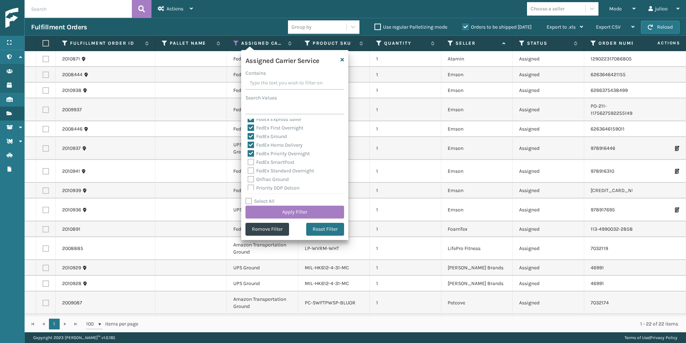
click at [248, 161] on input "FedEx SmartPost" at bounding box center [248, 160] width 0 height 5
click at [252, 168] on label "FedEx Standard Overnight" at bounding box center [281, 171] width 66 height 6
click at [248, 168] on input "FedEx Standard Overnight" at bounding box center [248, 168] width 0 height 5
click at [325, 214] on button "Apply Filter" at bounding box center [294, 211] width 99 height 13
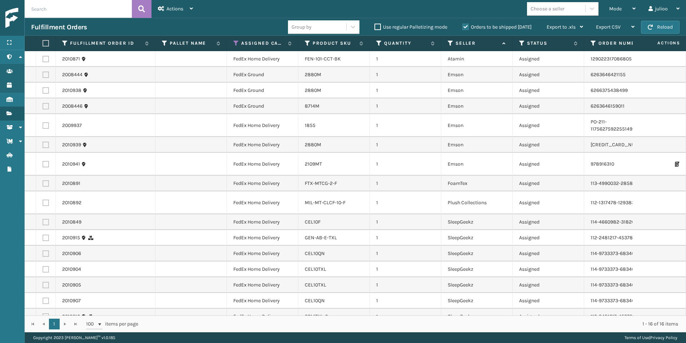
scroll to position [9, 0]
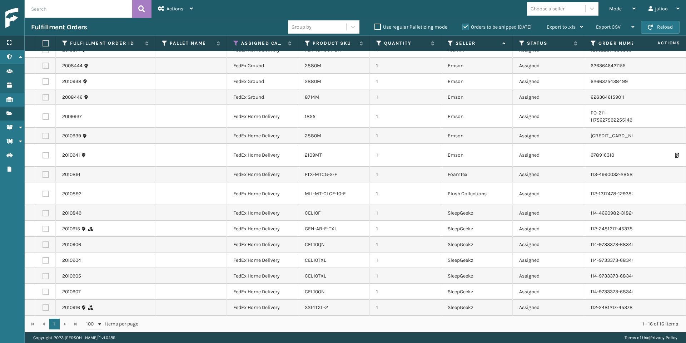
click at [8, 44] on icon at bounding box center [9, 42] width 6 height 5
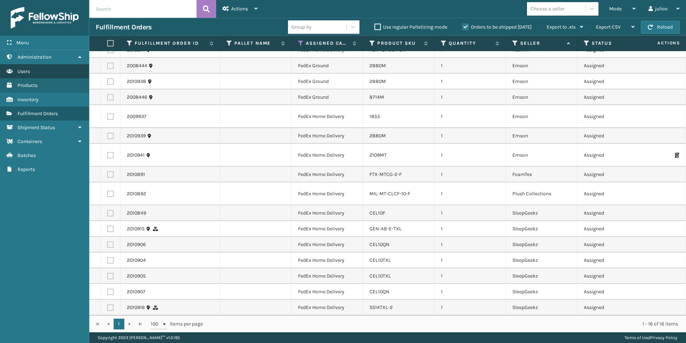
click at [40, 72] on link "Containers Users" at bounding box center [44, 71] width 89 height 14
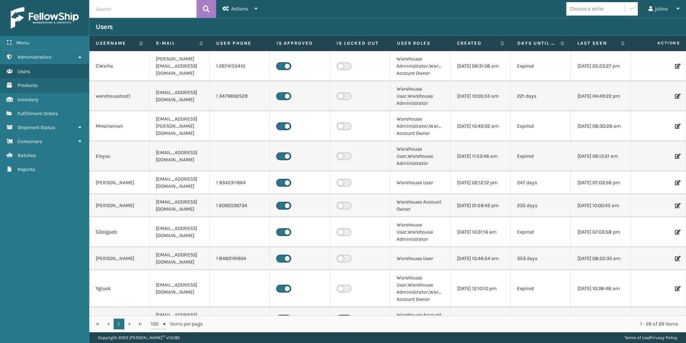
click at [116, 8] on input "text" at bounding box center [142, 9] width 107 height 18
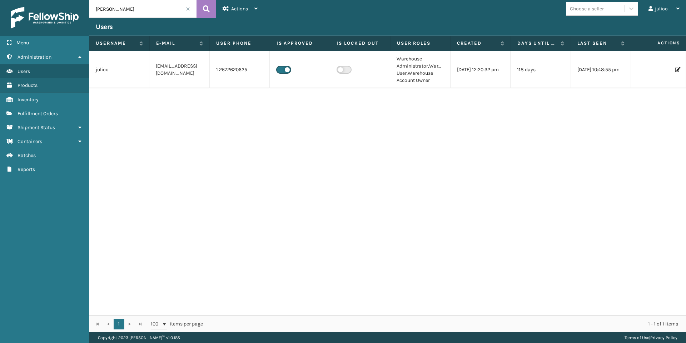
click at [676, 69] on icon at bounding box center [677, 69] width 4 height 5
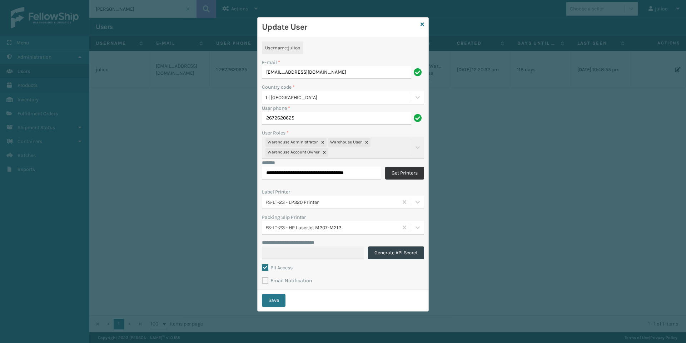
click at [408, 174] on button "Get Printers" at bounding box center [404, 172] width 39 height 13
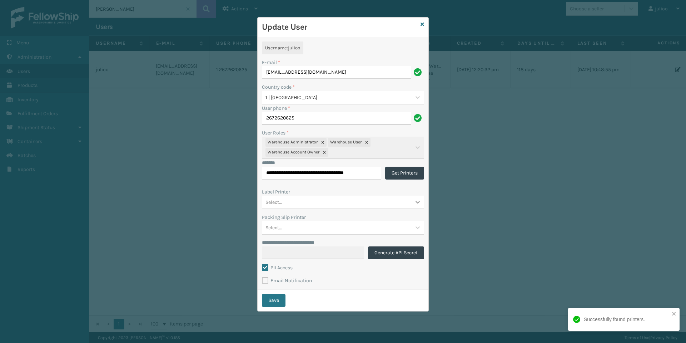
click at [417, 203] on icon at bounding box center [417, 201] width 7 height 7
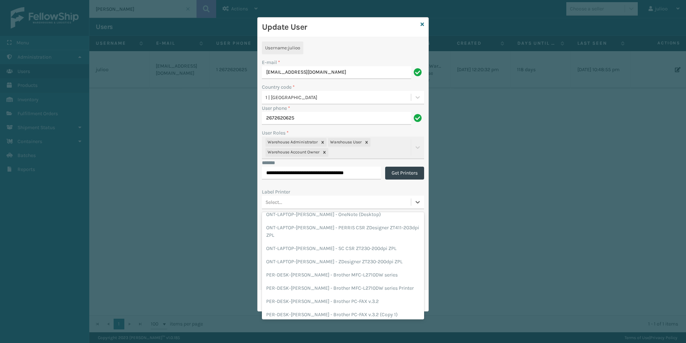
scroll to position [2460, 0]
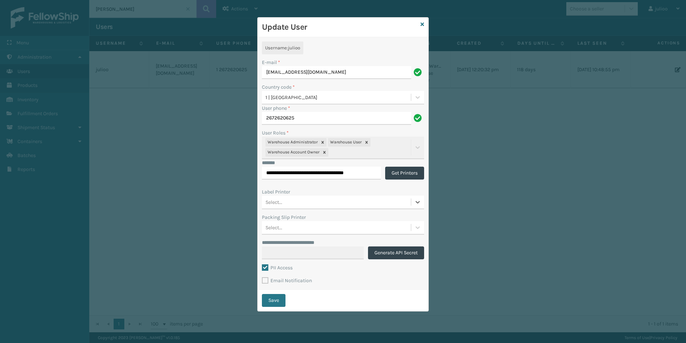
click at [324, 203] on div "Select..." at bounding box center [336, 202] width 149 height 12
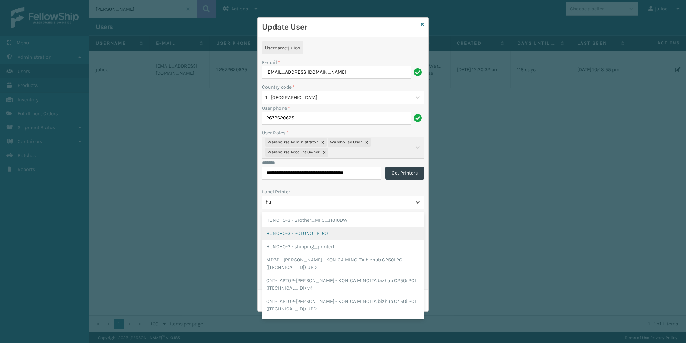
click at [325, 234] on div "HUNCHO-3 - POLONO_PL60" at bounding box center [343, 233] width 162 height 13
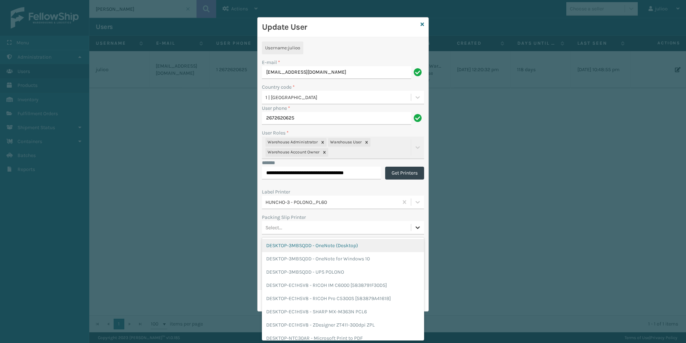
scroll to position [0, 0]
click at [414, 227] on div at bounding box center [417, 227] width 13 height 13
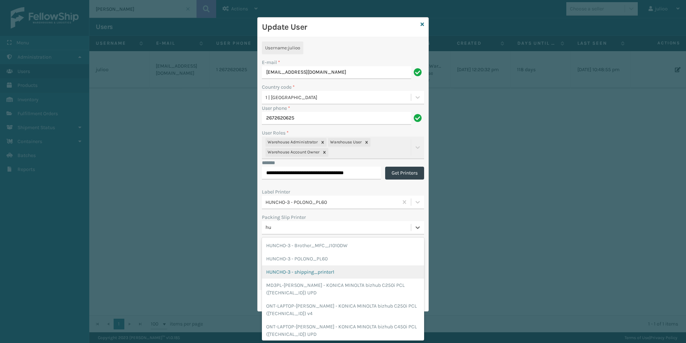
click at [339, 271] on div "HUNCHO-3 - shipping_printer1" at bounding box center [343, 271] width 162 height 13
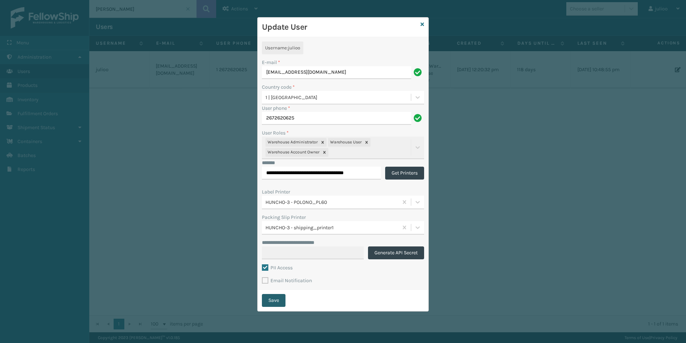
click at [271, 298] on button "Save" at bounding box center [274, 300] width 24 height 13
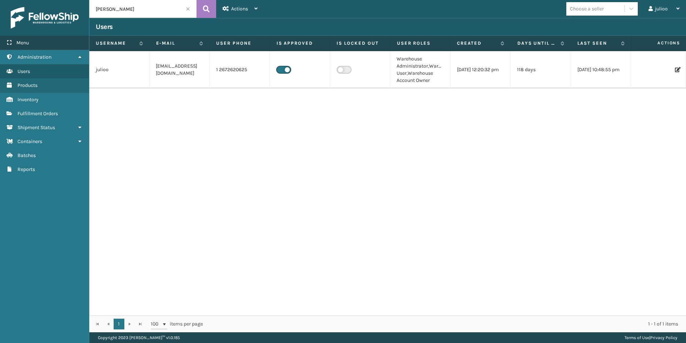
click at [63, 41] on div "Menu" at bounding box center [44, 43] width 89 height 14
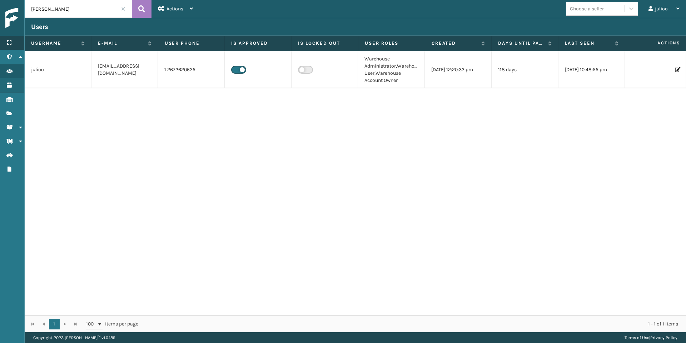
click at [14, 43] on div "Menu" at bounding box center [12, 43] width 24 height 14
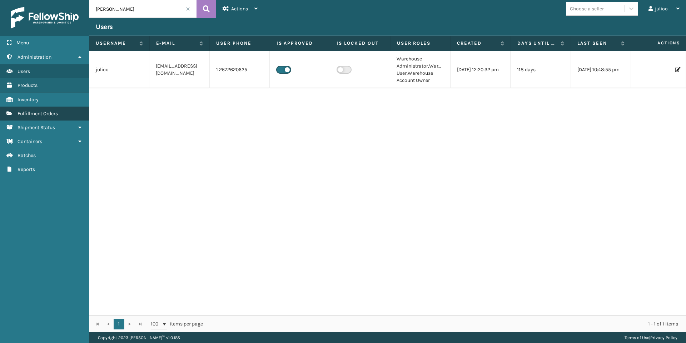
click at [42, 114] on span "Fulfillment Orders" at bounding box center [38, 113] width 40 height 6
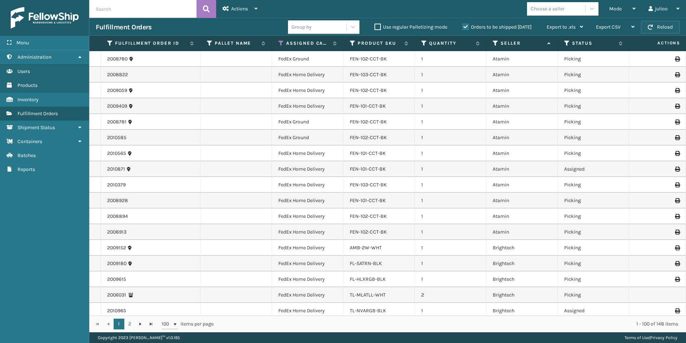
click at [669, 24] on button "Reload" at bounding box center [660, 27] width 39 height 13
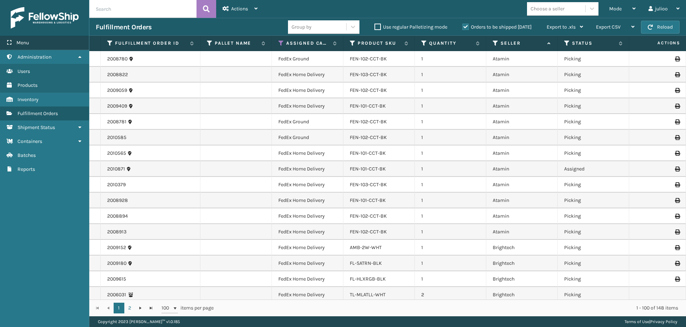
click at [26, 44] on span "Menu" at bounding box center [22, 43] width 13 height 6
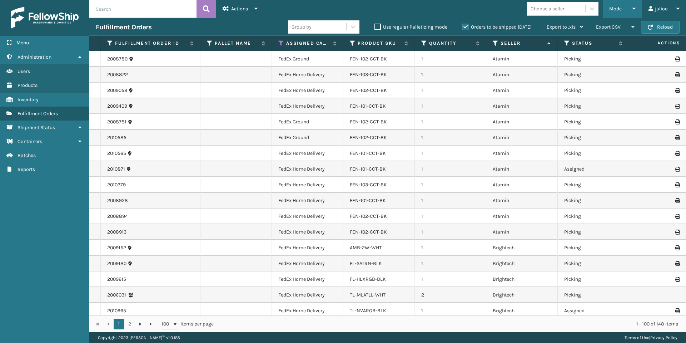
click at [628, 3] on div "Mode" at bounding box center [622, 9] width 26 height 18
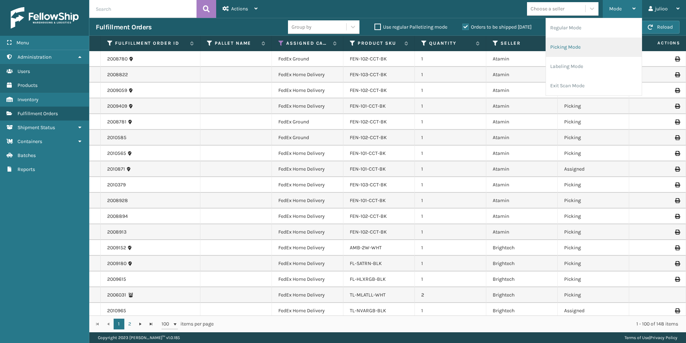
click at [582, 48] on li "Picking Mode" at bounding box center [594, 47] width 96 height 19
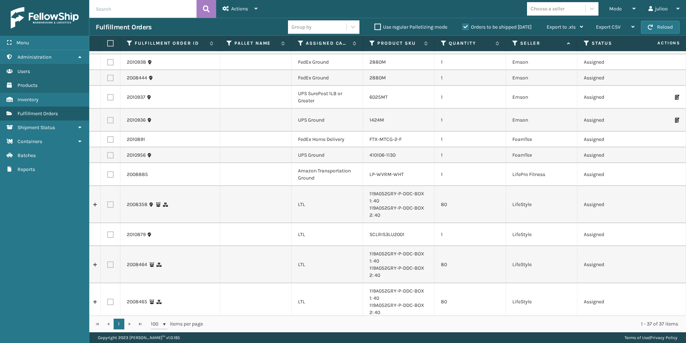
scroll to position [391, 0]
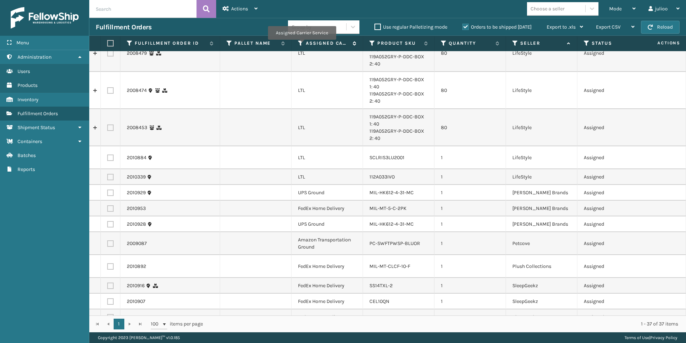
click at [302, 43] on icon at bounding box center [301, 43] width 6 height 6
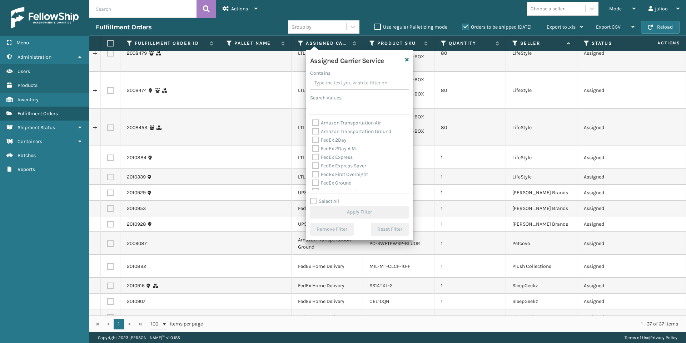
click at [314, 200] on label "Select All" at bounding box center [324, 201] width 29 height 6
click at [314, 198] on input "Select All" at bounding box center [363, 197] width 107 height 1
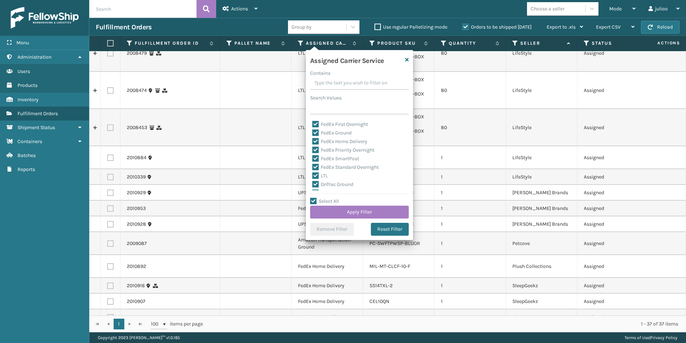
scroll to position [86, 0]
click at [315, 140] on label "LTL" at bounding box center [320, 139] width 16 height 6
click at [313, 140] on input "LTL" at bounding box center [312, 137] width 0 height 5
click at [364, 209] on button "Apply Filter" at bounding box center [359, 211] width 99 height 13
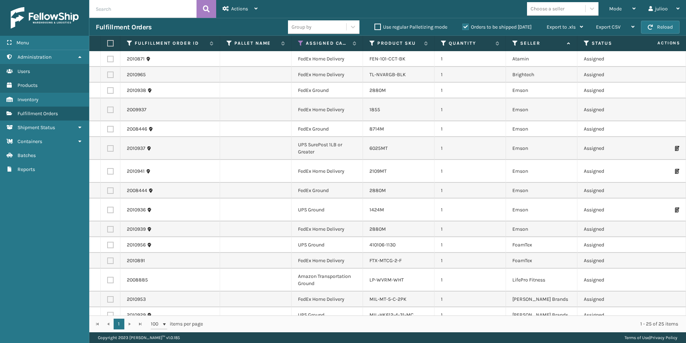
scroll to position [179, 0]
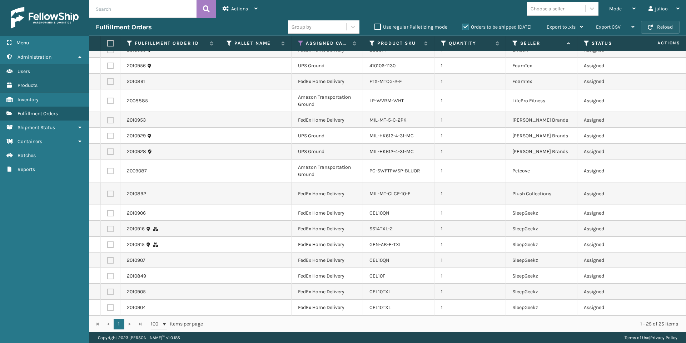
click at [652, 28] on span "button" at bounding box center [650, 27] width 5 height 5
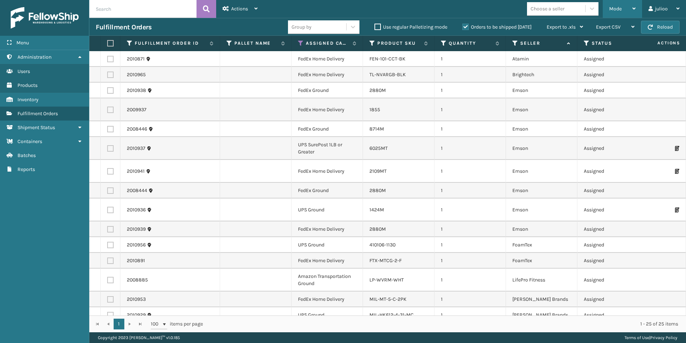
click at [628, 8] on div "Mode" at bounding box center [622, 9] width 26 height 18
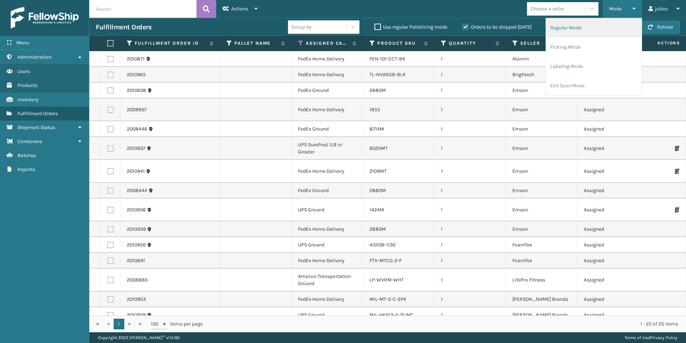
click at [594, 29] on li "Regular Mode" at bounding box center [594, 27] width 96 height 19
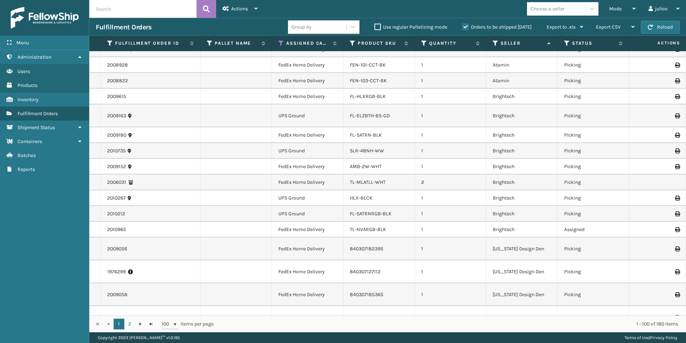
scroll to position [0, 0]
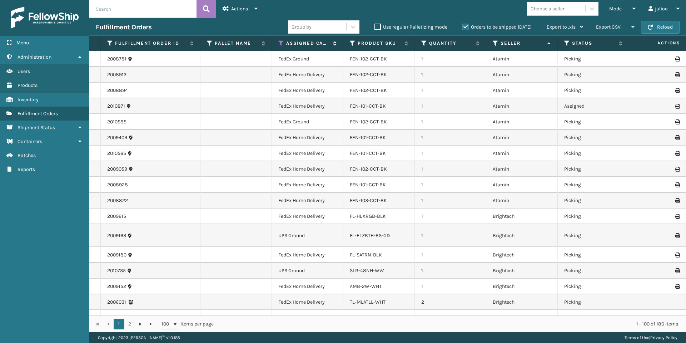
click at [282, 43] on icon at bounding box center [281, 43] width 6 height 6
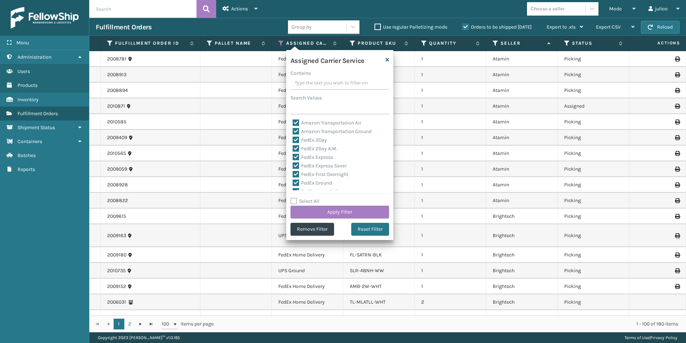
click at [294, 201] on label "Select All" at bounding box center [304, 201] width 29 height 6
click at [294, 198] on input "Select All" at bounding box center [343, 197] width 107 height 1
click at [294, 201] on label "Select All" at bounding box center [304, 201] width 29 height 6
click at [294, 198] on input "Select All" at bounding box center [343, 197] width 107 height 1
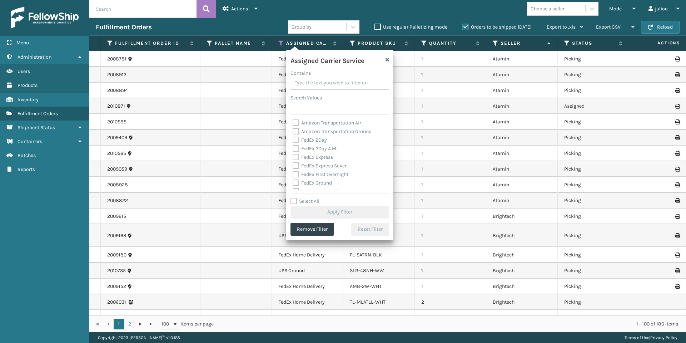
click at [293, 140] on label "FedEx 2Day" at bounding box center [310, 140] width 34 height 6
click at [293, 140] on input "FedEx 2Day" at bounding box center [293, 138] width 0 height 5
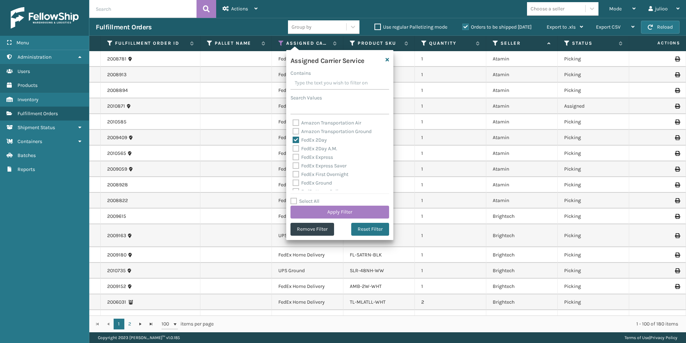
drag, startPoint x: 295, startPoint y: 147, endPoint x: 296, endPoint y: 152, distance: 5.1
click at [295, 147] on label "FedEx 2Day A.M." at bounding box center [315, 148] width 45 height 6
click at [293, 147] on input "FedEx 2Day A.M." at bounding box center [293, 146] width 0 height 5
click at [296, 156] on label "FedEx Express" at bounding box center [313, 157] width 40 height 6
click at [293, 156] on input "FedEx Express" at bounding box center [293, 155] width 0 height 5
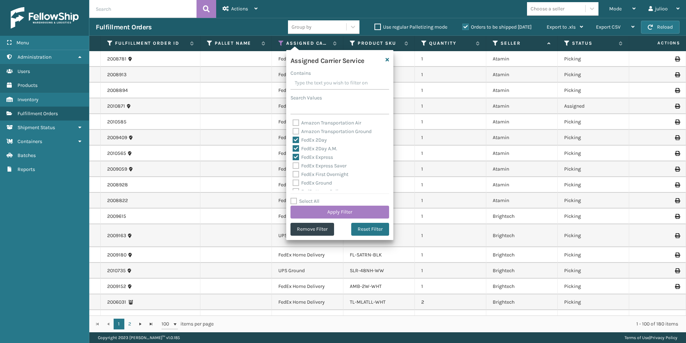
click at [297, 164] on label "FedEx Express Saver" at bounding box center [320, 166] width 54 height 6
click at [293, 164] on input "FedEx Express Saver" at bounding box center [293, 163] width 0 height 5
click at [297, 173] on label "FedEx First Overnight" at bounding box center [321, 174] width 56 height 6
click at [293, 173] on input "FedEx First Overnight" at bounding box center [293, 172] width 0 height 5
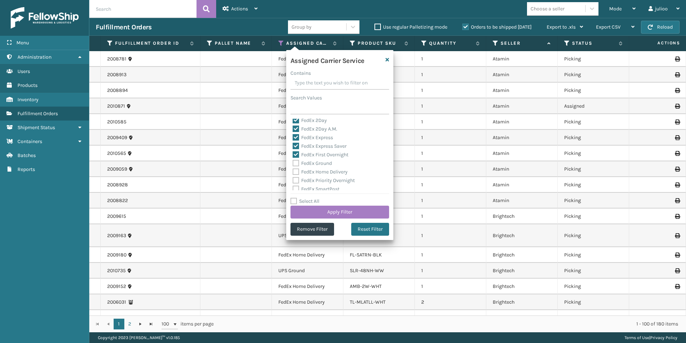
click at [297, 161] on label "FedEx Ground" at bounding box center [312, 163] width 39 height 6
click at [293, 161] on input "FedEx Ground" at bounding box center [293, 161] width 0 height 5
drag, startPoint x: 296, startPoint y: 171, endPoint x: 297, endPoint y: 176, distance: 5.0
click at [296, 171] on label "FedEx Home Delivery" at bounding box center [320, 172] width 55 height 6
click at [293, 171] on input "FedEx Home Delivery" at bounding box center [293, 170] width 0 height 5
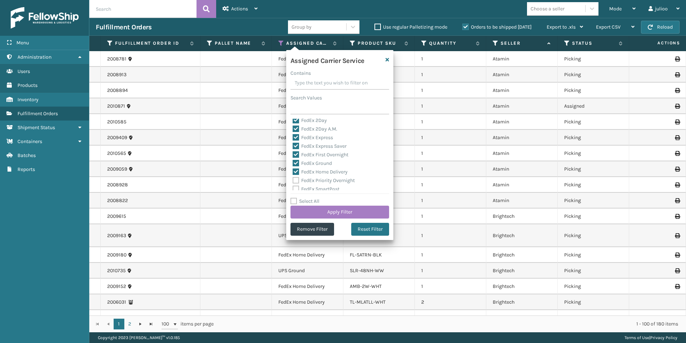
click at [297, 181] on label "FedEx Priority Overnight" at bounding box center [324, 180] width 62 height 6
click at [293, 181] on input "FedEx Priority Overnight" at bounding box center [293, 178] width 0 height 5
click at [297, 144] on label "FedEx SmartPost" at bounding box center [316, 142] width 47 height 6
click at [293, 143] on input "FedEx SmartPost" at bounding box center [293, 140] width 0 height 5
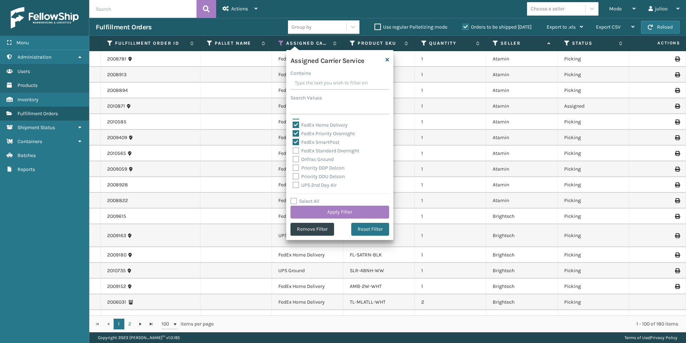
click at [297, 150] on label "FedEx Standard Overnight" at bounding box center [326, 151] width 66 height 6
click at [293, 150] on input "FedEx Standard Overnight" at bounding box center [293, 148] width 0 height 5
click at [328, 209] on button "Apply Filter" at bounding box center [339, 211] width 99 height 13
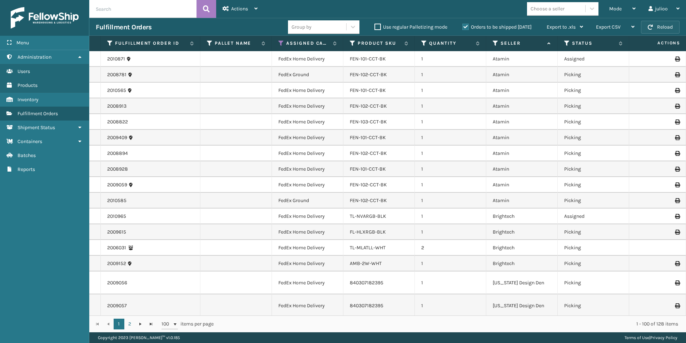
click at [664, 30] on button "Reload" at bounding box center [660, 27] width 39 height 13
click at [663, 24] on button "Reload" at bounding box center [660, 27] width 39 height 13
click at [665, 26] on button "Reload" at bounding box center [660, 27] width 39 height 13
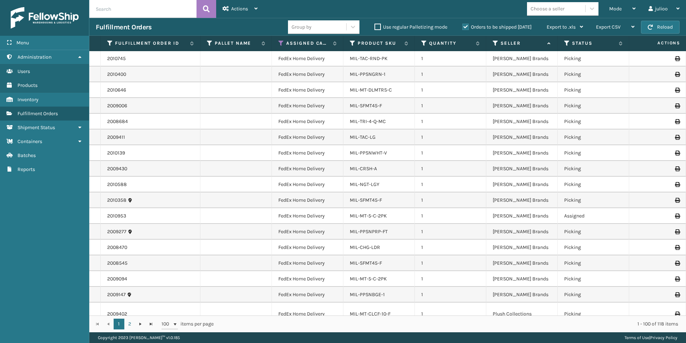
scroll to position [1415, 0]
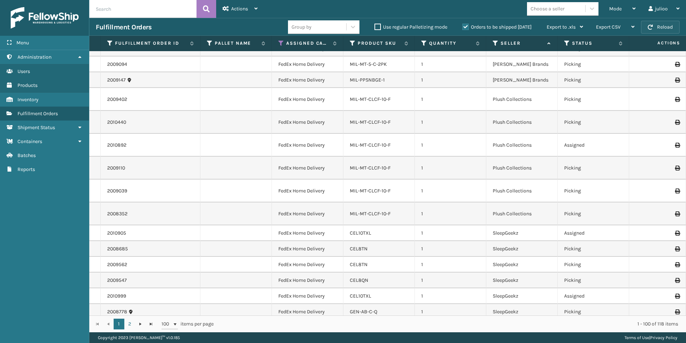
click at [661, 25] on button "Reload" at bounding box center [660, 27] width 39 height 13
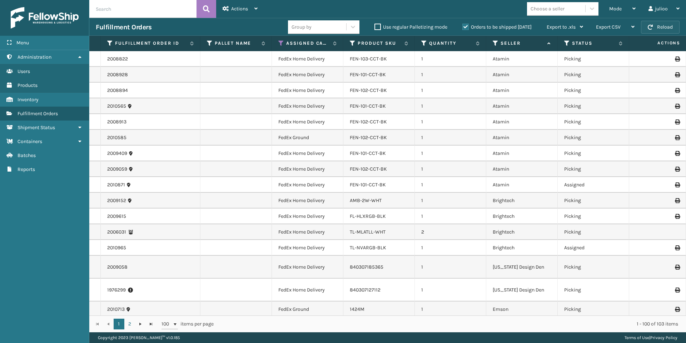
click at [660, 29] on button "Reload" at bounding box center [660, 27] width 39 height 13
click at [646, 26] on button "Reload" at bounding box center [660, 27] width 39 height 13
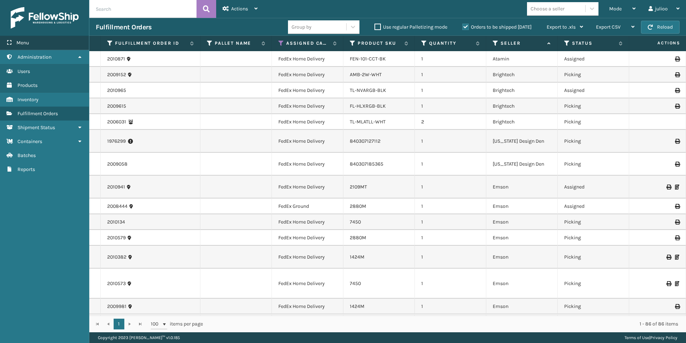
click at [25, 43] on span "Menu" at bounding box center [22, 43] width 13 height 6
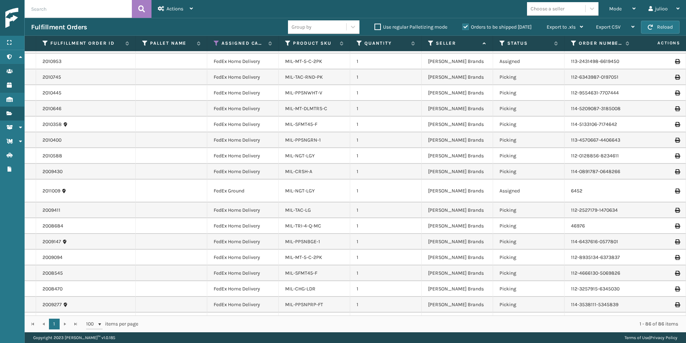
scroll to position [1174, 0]
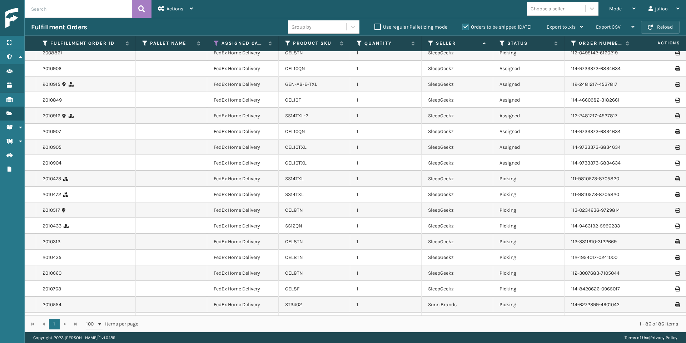
click at [659, 29] on button "Reload" at bounding box center [660, 27] width 39 height 13
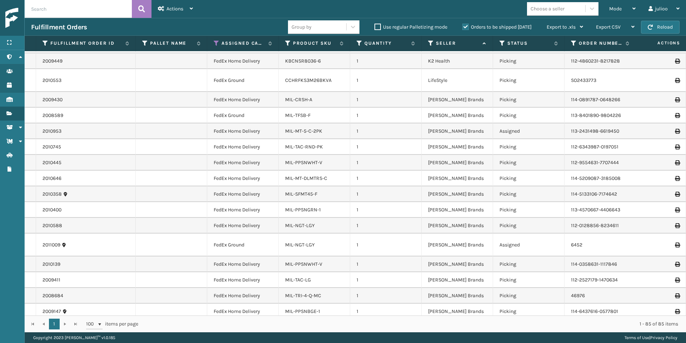
scroll to position [1158, 0]
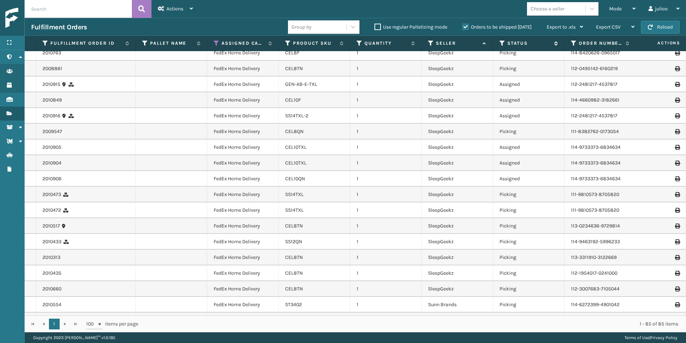
click at [501, 45] on icon at bounding box center [502, 43] width 6 height 6
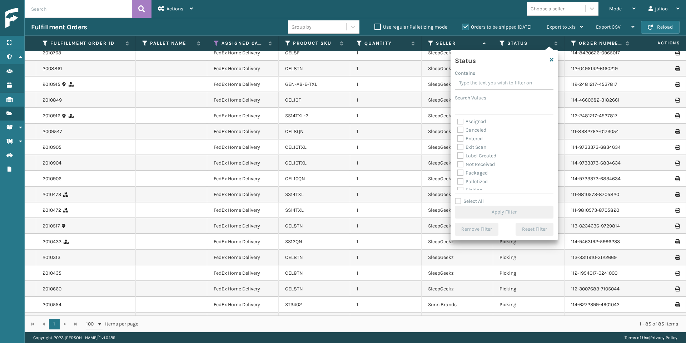
scroll to position [8, 0]
click at [460, 183] on label "Picking" at bounding box center [469, 184] width 25 height 6
click at [457, 183] on input "Picking" at bounding box center [457, 182] width 0 height 5
click at [498, 217] on button "Apply Filter" at bounding box center [504, 211] width 99 height 13
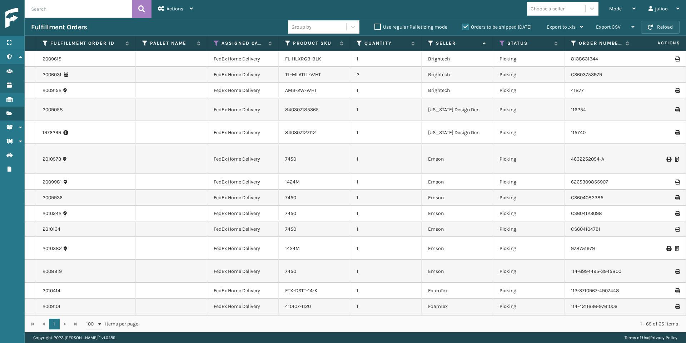
click at [660, 31] on button "Reload" at bounding box center [660, 27] width 39 height 13
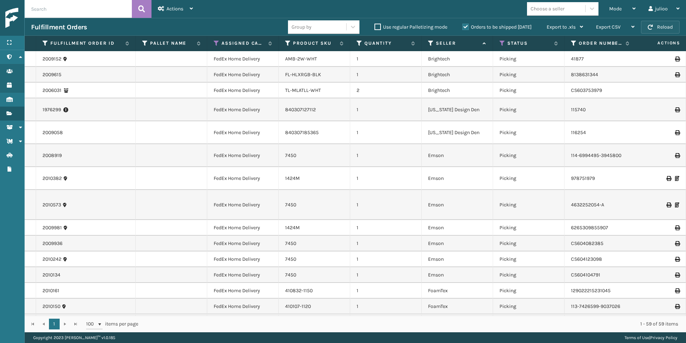
click at [662, 32] on button "Reload" at bounding box center [660, 27] width 39 height 13
click at [647, 29] on button "Reload" at bounding box center [660, 27] width 39 height 13
click at [650, 29] on span "button" at bounding box center [650, 27] width 5 height 5
click at [651, 29] on span "button" at bounding box center [650, 27] width 5 height 5
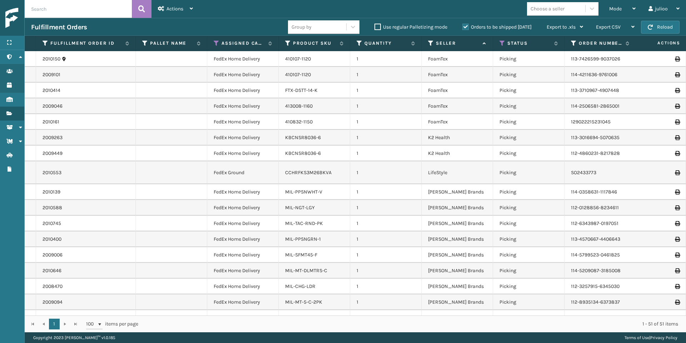
scroll to position [233, 0]
click at [658, 30] on button "Reload" at bounding box center [660, 27] width 39 height 13
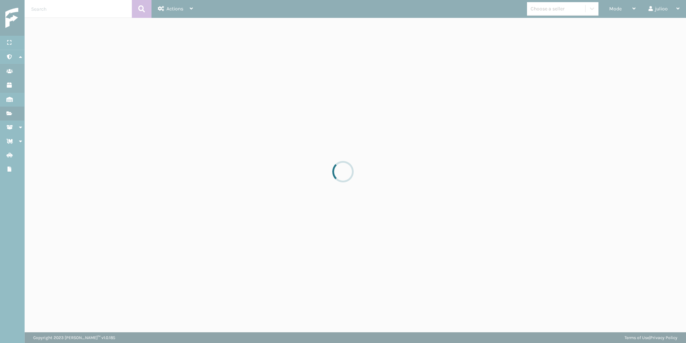
click at [658, 30] on div at bounding box center [343, 171] width 686 height 343
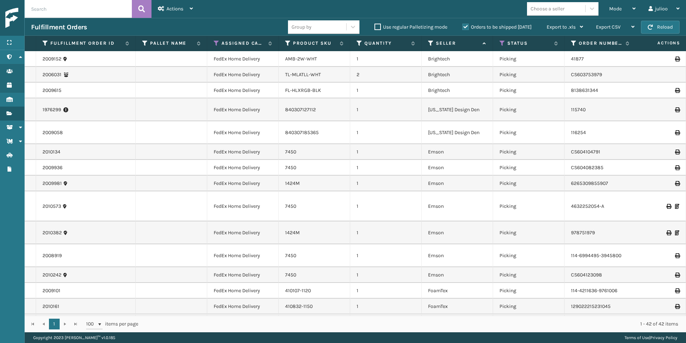
click at [658, 30] on button "Reload" at bounding box center [660, 27] width 39 height 13
click at [627, 9] on div "Mode" at bounding box center [622, 9] width 26 height 18
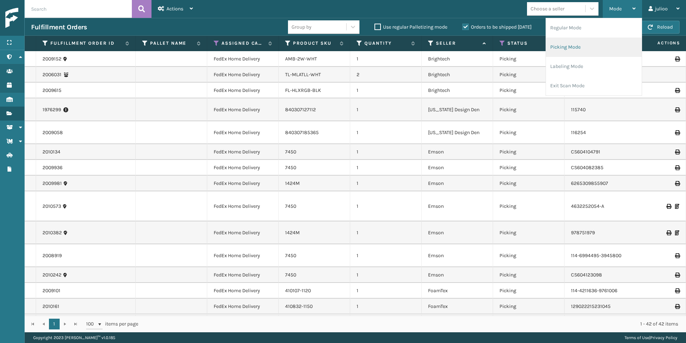
click at [584, 44] on li "Picking Mode" at bounding box center [594, 47] width 96 height 19
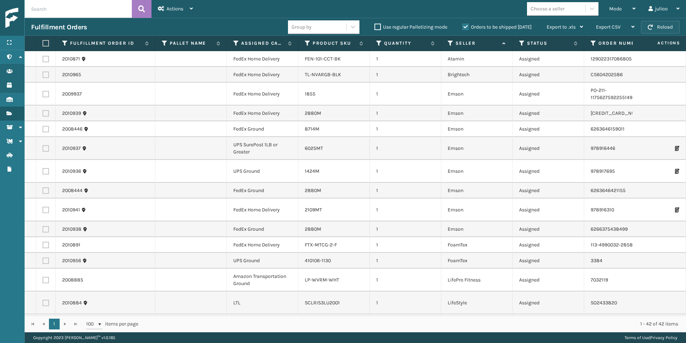
click at [661, 24] on button "Reload" at bounding box center [660, 27] width 39 height 13
click at [237, 45] on icon at bounding box center [236, 43] width 6 height 6
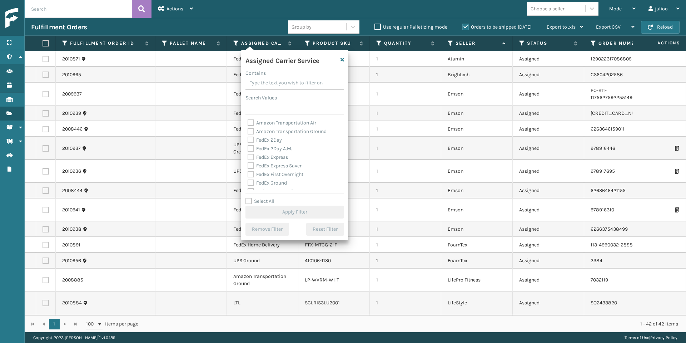
click at [250, 203] on label "Select All" at bounding box center [259, 201] width 29 height 6
click at [250, 198] on input "Select All" at bounding box center [298, 197] width 107 height 1
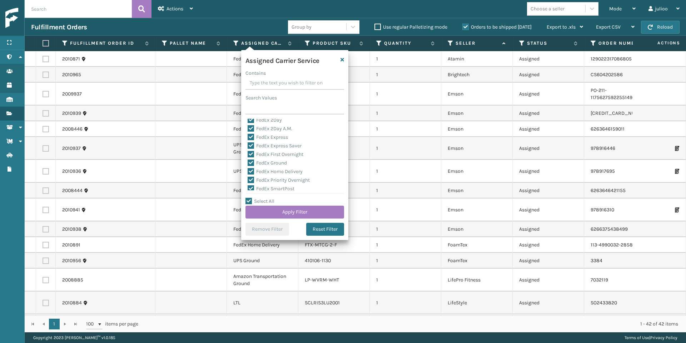
scroll to position [81, 0]
click at [252, 144] on label "LTL" at bounding box center [256, 144] width 16 height 6
click at [248, 144] on input "LTL" at bounding box center [248, 142] width 0 height 5
click at [292, 212] on button "Apply Filter" at bounding box center [294, 211] width 99 height 13
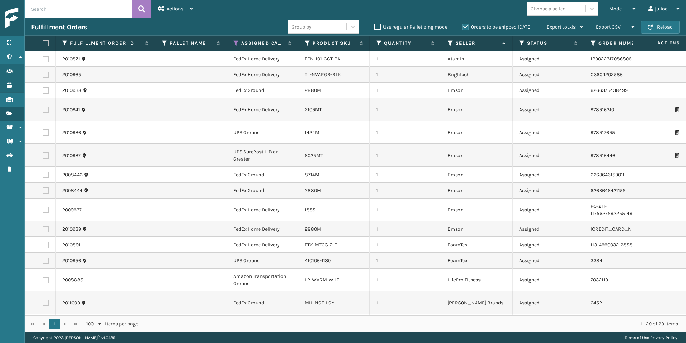
scroll to position [256, 0]
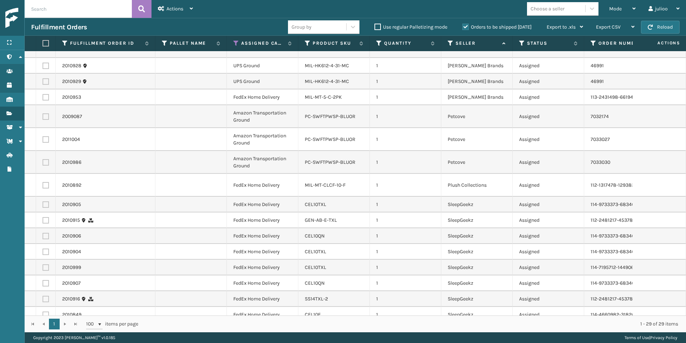
click at [48, 311] on label at bounding box center [46, 314] width 6 height 6
click at [43, 311] on input "checkbox" at bounding box center [43, 313] width 0 height 5
click at [45, 295] on label at bounding box center [46, 298] width 6 height 6
click at [43, 295] on input "checkbox" at bounding box center [43, 297] width 0 height 5
drag, startPoint x: 44, startPoint y: 277, endPoint x: 46, endPoint y: 271, distance: 5.9
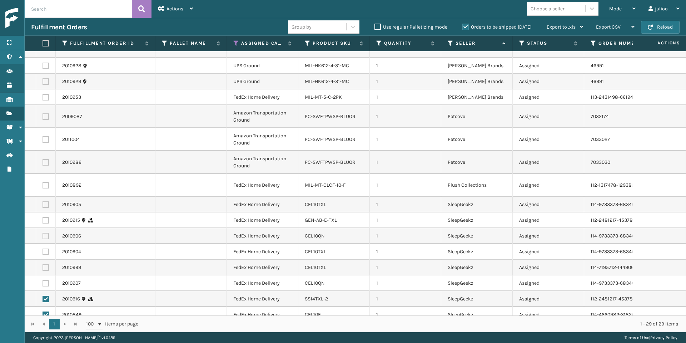
click at [44, 280] on label at bounding box center [46, 283] width 6 height 6
click at [43, 280] on input "checkbox" at bounding box center [43, 282] width 0 height 5
click at [46, 264] on label at bounding box center [46, 267] width 6 height 6
click at [43, 264] on input "checkbox" at bounding box center [43, 266] width 0 height 5
click at [44, 248] on label at bounding box center [46, 251] width 6 height 6
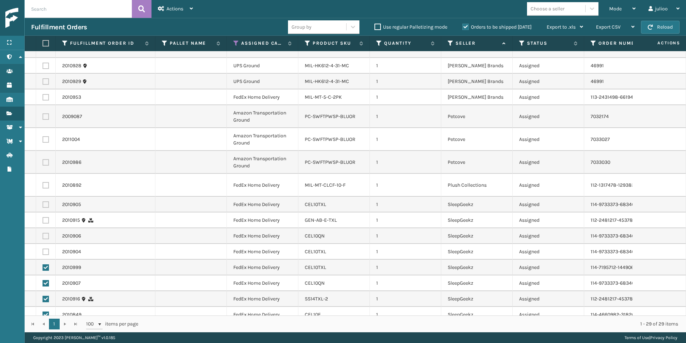
click at [43, 248] on input "checkbox" at bounding box center [43, 250] width 0 height 5
drag, startPoint x: 46, startPoint y: 230, endPoint x: 44, endPoint y: 222, distance: 8.4
click at [46, 233] on label at bounding box center [46, 236] width 6 height 6
click at [43, 233] on input "checkbox" at bounding box center [43, 235] width 0 height 5
drag, startPoint x: 44, startPoint y: 212, endPoint x: 45, endPoint y: 209, distance: 3.7
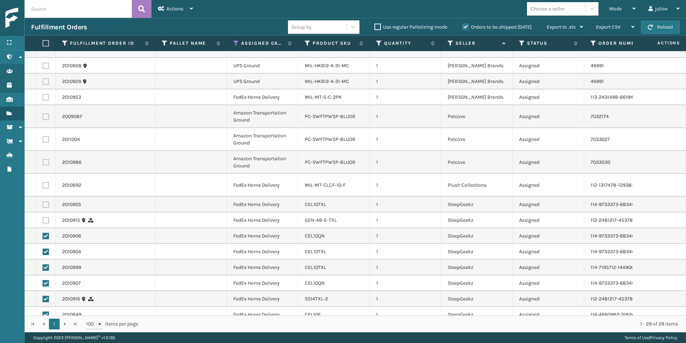
click at [44, 217] on label at bounding box center [46, 220] width 6 height 6
click at [43, 217] on input "checkbox" at bounding box center [43, 219] width 0 height 5
click at [47, 201] on label at bounding box center [46, 204] width 6 height 6
click at [43, 201] on input "checkbox" at bounding box center [43, 203] width 0 height 5
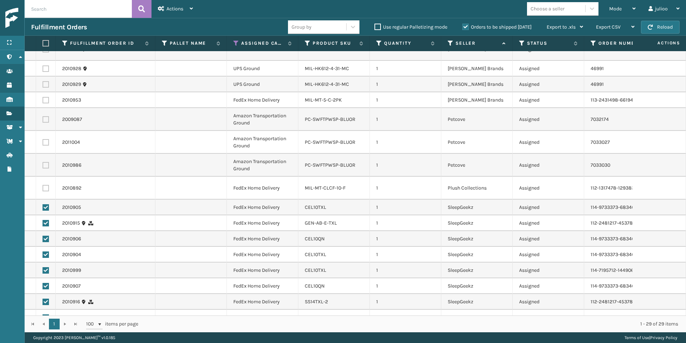
scroll to position [243, 0]
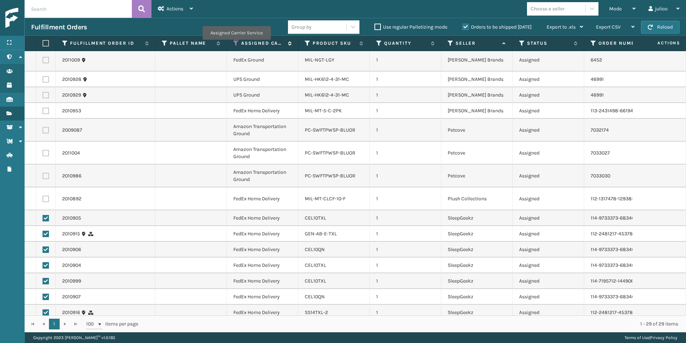
click at [236, 45] on icon at bounding box center [236, 43] width 6 height 6
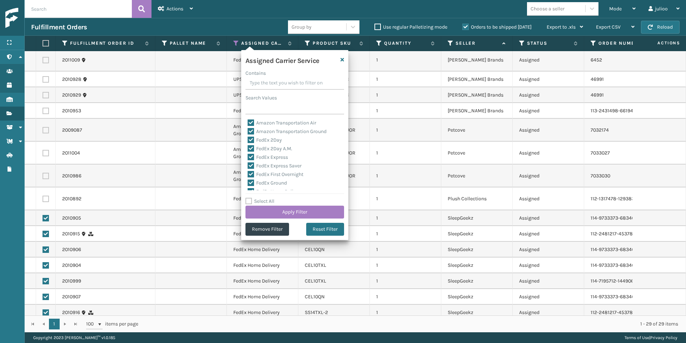
click at [249, 199] on label "Select All" at bounding box center [259, 201] width 29 height 6
click at [249, 198] on input "Select All" at bounding box center [298, 197] width 107 height 1
click at [249, 199] on label "Select All" at bounding box center [259, 201] width 29 height 6
click at [249, 198] on input "Select All" at bounding box center [298, 197] width 107 height 1
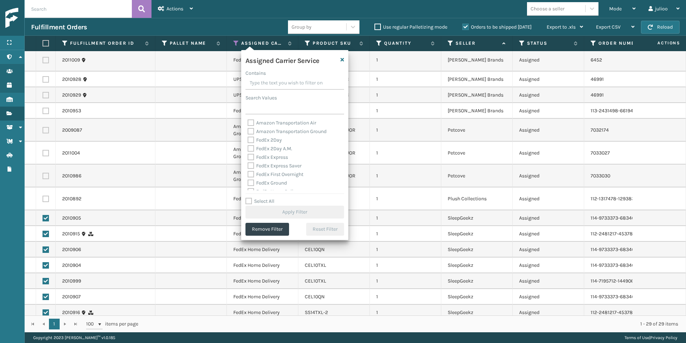
click at [252, 139] on label "FedEx 2Day" at bounding box center [265, 140] width 34 height 6
click at [248, 139] on input "FedEx 2Day" at bounding box center [248, 138] width 0 height 5
click at [253, 149] on label "FedEx 2Day A.M." at bounding box center [270, 148] width 45 height 6
click at [248, 149] on input "FedEx 2Day A.M." at bounding box center [248, 146] width 0 height 5
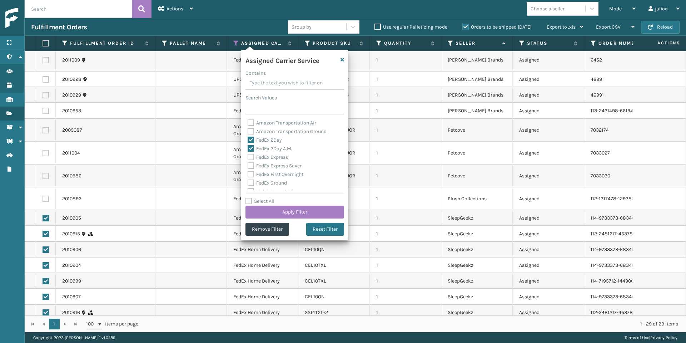
click at [252, 157] on label "FedEx Express" at bounding box center [268, 157] width 40 height 6
click at [248, 157] on input "FedEx Express" at bounding box center [248, 155] width 0 height 5
click at [252, 166] on label "FedEx Express Saver" at bounding box center [275, 166] width 54 height 6
click at [248, 166] on input "FedEx Express Saver" at bounding box center [248, 163] width 0 height 5
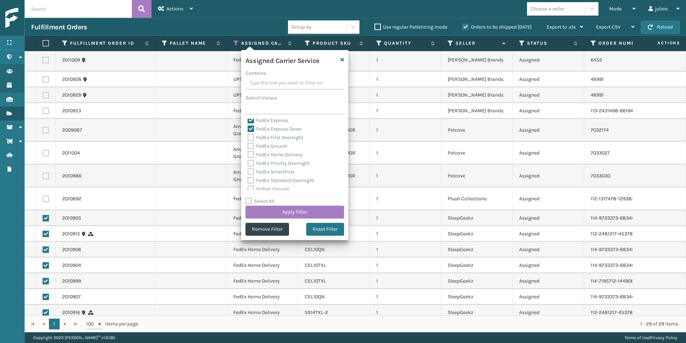
click at [250, 140] on label "FedEx First Overnight" at bounding box center [276, 137] width 56 height 6
click at [248, 138] on input "FedEx First Overnight" at bounding box center [248, 135] width 0 height 5
click at [251, 147] on label "FedEx Ground" at bounding box center [267, 146] width 39 height 6
click at [248, 146] on input "FedEx Ground" at bounding box center [248, 144] width 0 height 5
click at [251, 154] on label "FedEx Home Delivery" at bounding box center [275, 154] width 55 height 6
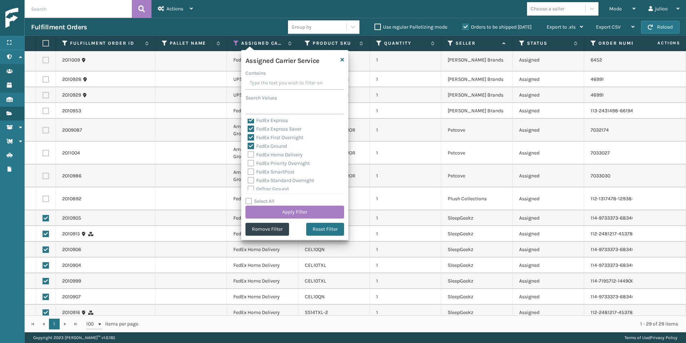
click at [248, 154] on input "FedEx Home Delivery" at bounding box center [248, 152] width 0 height 5
click at [251, 161] on label "FedEx Priority Overnight" at bounding box center [279, 163] width 62 height 6
click at [248, 161] on input "FedEx Priority Overnight" at bounding box center [248, 161] width 0 height 5
click at [251, 167] on div "FedEx Priority Overnight" at bounding box center [295, 163] width 94 height 9
click at [251, 170] on label "FedEx SmartPost" at bounding box center [271, 172] width 47 height 6
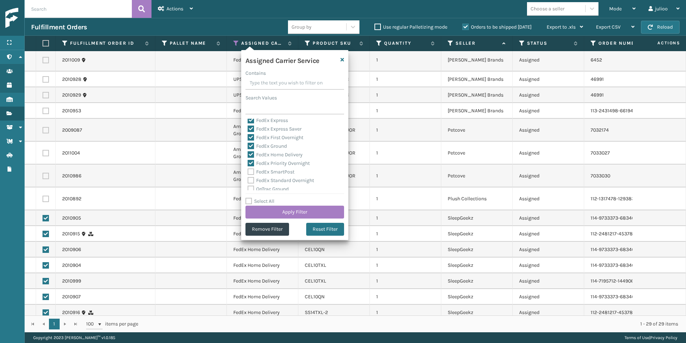
click at [248, 170] on input "FedEx SmartPost" at bounding box center [248, 170] width 0 height 5
click at [250, 179] on label "FedEx Standard Overnight" at bounding box center [281, 180] width 66 height 6
click at [248, 179] on input "FedEx Standard Overnight" at bounding box center [248, 178] width 0 height 5
click at [283, 214] on button "Apply Filter" at bounding box center [294, 211] width 99 height 13
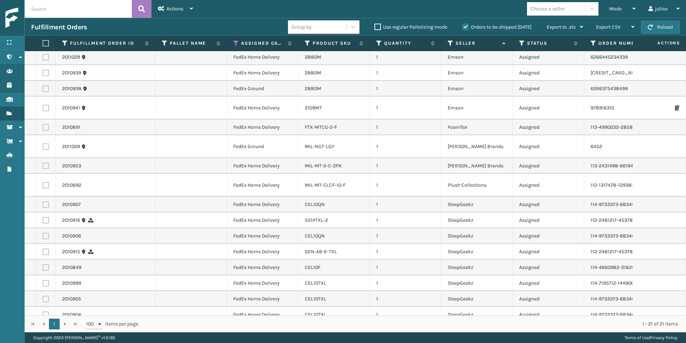
scroll to position [0, 0]
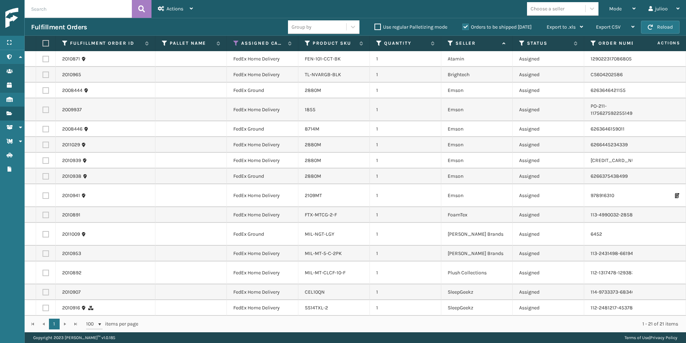
click at [45, 45] on label at bounding box center [45, 43] width 4 height 6
click at [43, 45] on input "checkbox" at bounding box center [43, 43] width 0 height 5
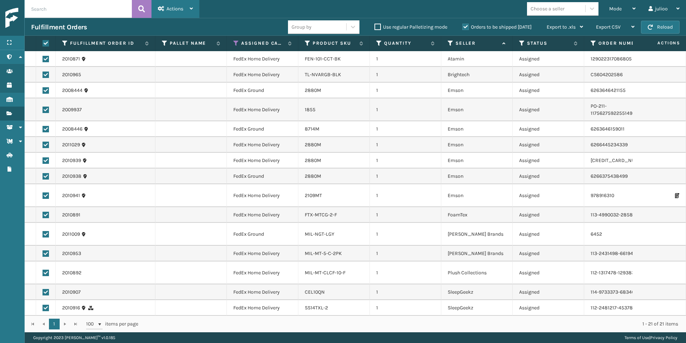
click at [170, 9] on span "Actions" at bounding box center [174, 9] width 17 height 6
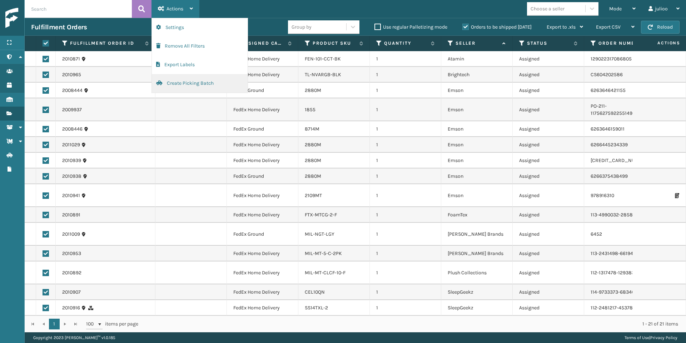
click at [177, 81] on button "Create Picking Batch" at bounding box center [200, 83] width 96 height 19
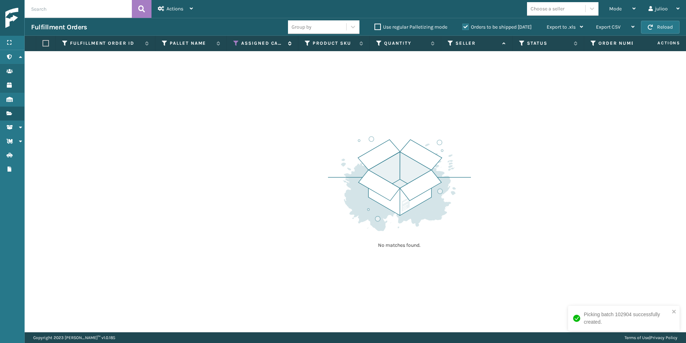
click at [237, 44] on icon at bounding box center [236, 43] width 6 height 6
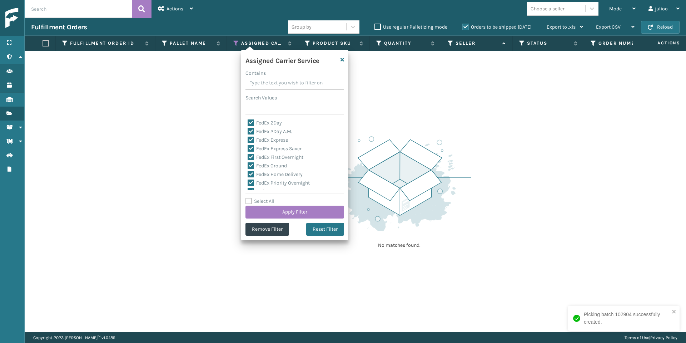
click at [251, 200] on label "Select All" at bounding box center [259, 201] width 29 height 6
click at [251, 198] on input "Select All" at bounding box center [298, 197] width 107 height 1
click at [252, 126] on label "LTL" at bounding box center [256, 127] width 16 height 6
click at [248, 126] on input "LTL" at bounding box center [248, 125] width 0 height 5
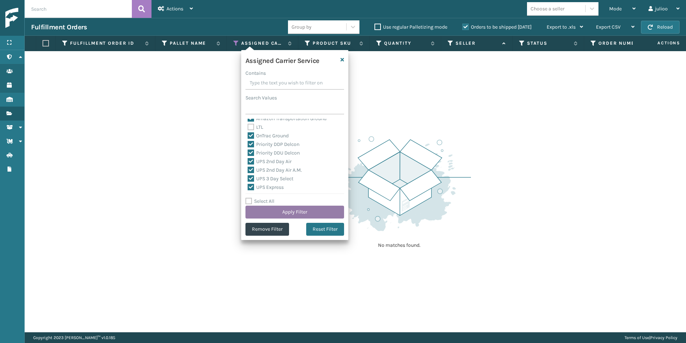
click at [292, 210] on button "Apply Filter" at bounding box center [294, 211] width 99 height 13
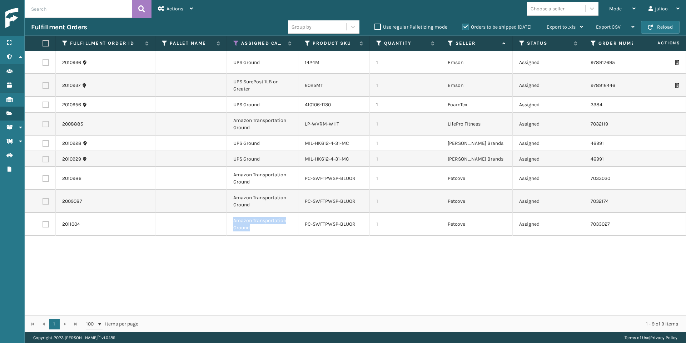
drag, startPoint x: 256, startPoint y: 228, endPoint x: 234, endPoint y: 221, distance: 22.8
click at [234, 221] on td "Amazon Transportation Ground" at bounding box center [262, 224] width 71 height 23
copy td "Amazon Transportation Ground"
click at [288, 44] on icon at bounding box center [289, 43] width 6 height 4
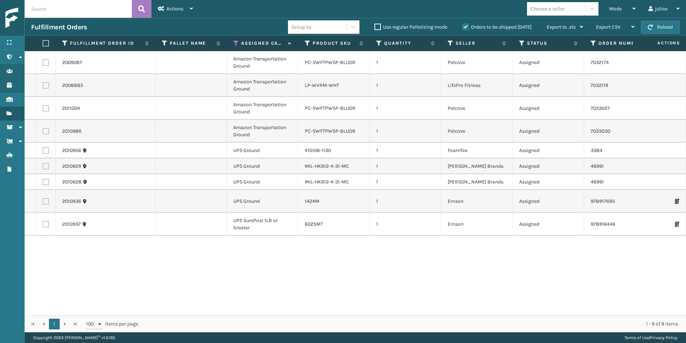
click at [45, 132] on label at bounding box center [46, 131] width 6 height 6
click at [43, 132] on input "checkbox" at bounding box center [43, 130] width 0 height 5
click at [46, 110] on label at bounding box center [46, 108] width 6 height 6
click at [43, 110] on input "checkbox" at bounding box center [43, 107] width 0 height 5
click at [46, 86] on label at bounding box center [46, 85] width 6 height 6
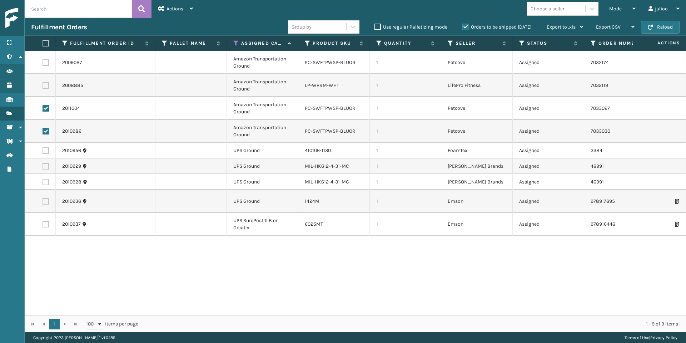
click at [43, 86] on input "checkbox" at bounding box center [43, 84] width 0 height 5
click at [45, 60] on label at bounding box center [46, 62] width 6 height 6
click at [43, 60] on input "checkbox" at bounding box center [43, 61] width 0 height 5
click at [166, 8] on span "Actions" at bounding box center [174, 9] width 17 height 6
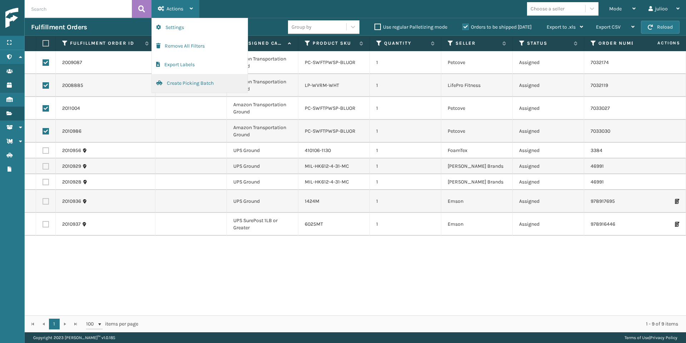
click at [185, 79] on button "Create Picking Batch" at bounding box center [200, 83] width 96 height 19
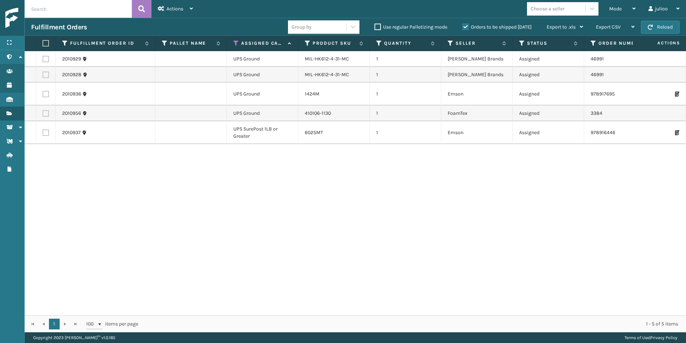
click at [46, 45] on label at bounding box center [45, 43] width 4 height 6
click at [43, 45] on input "checkbox" at bounding box center [43, 43] width 0 height 5
click at [180, 12] on div "Actions" at bounding box center [175, 9] width 35 height 18
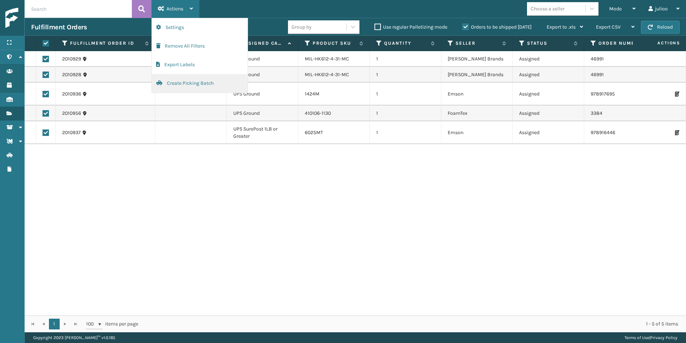
click at [177, 83] on button "Create Picking Batch" at bounding box center [200, 83] width 96 height 19
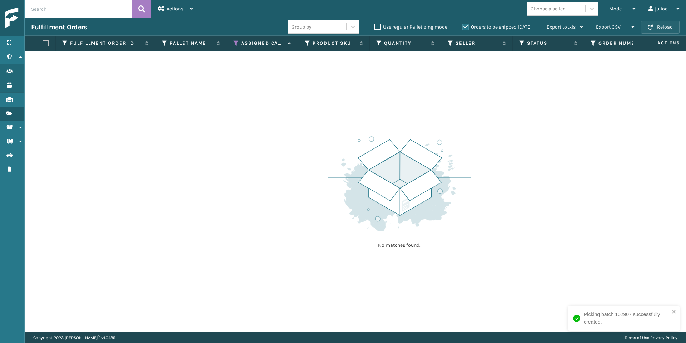
click at [656, 24] on button "Reload" at bounding box center [660, 27] width 39 height 13
click at [239, 45] on icon at bounding box center [236, 43] width 6 height 6
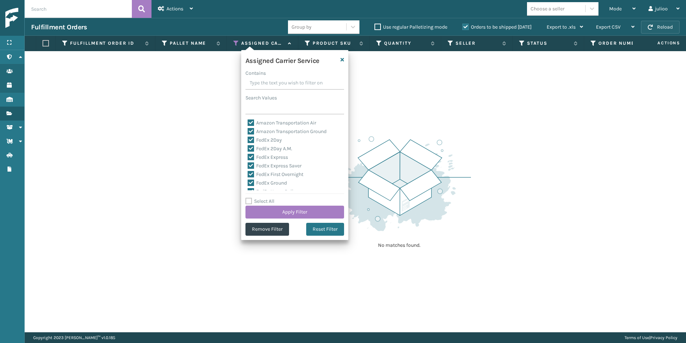
click at [661, 22] on button "Reload" at bounding box center [660, 27] width 39 height 13
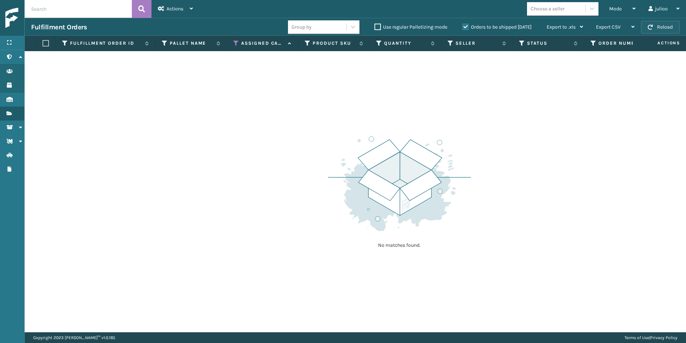
click at [661, 27] on button "Reload" at bounding box center [660, 27] width 39 height 13
click at [625, 12] on div "Mode" at bounding box center [622, 9] width 26 height 18
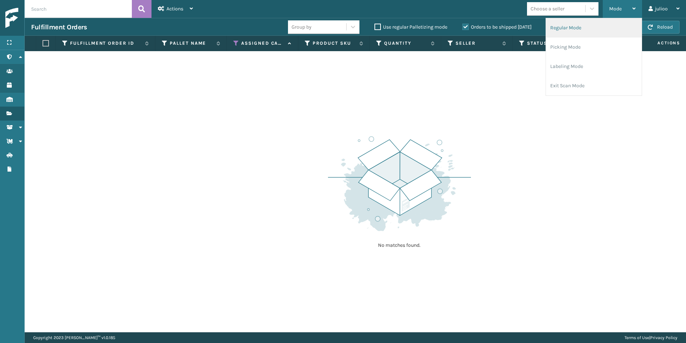
click at [617, 25] on li "Regular Mode" at bounding box center [594, 27] width 96 height 19
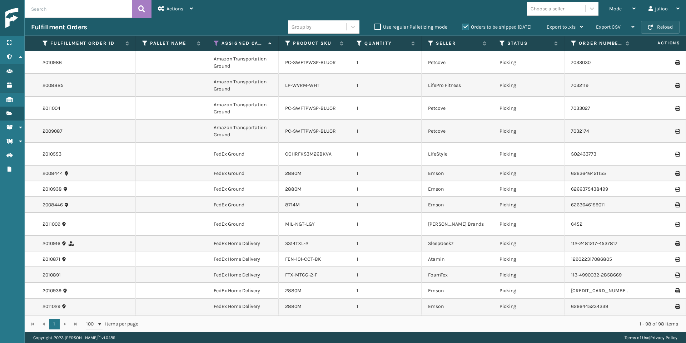
click at [650, 28] on span "button" at bounding box center [650, 27] width 5 height 5
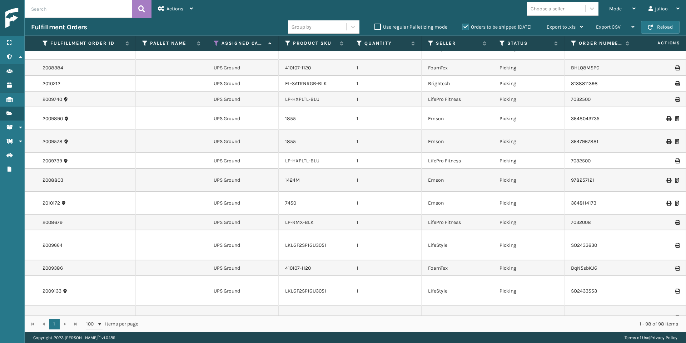
scroll to position [1534, 0]
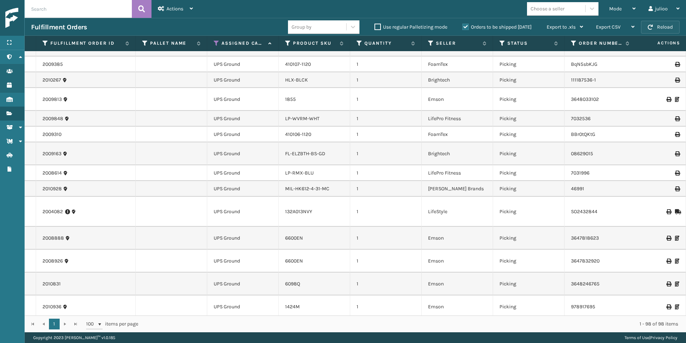
click at [651, 30] on button "Reload" at bounding box center [660, 27] width 39 height 13
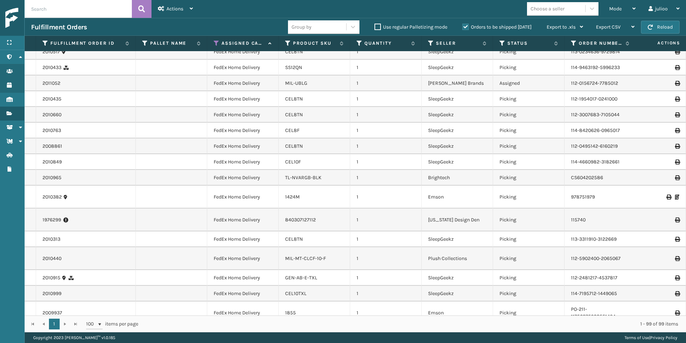
scroll to position [0, 0]
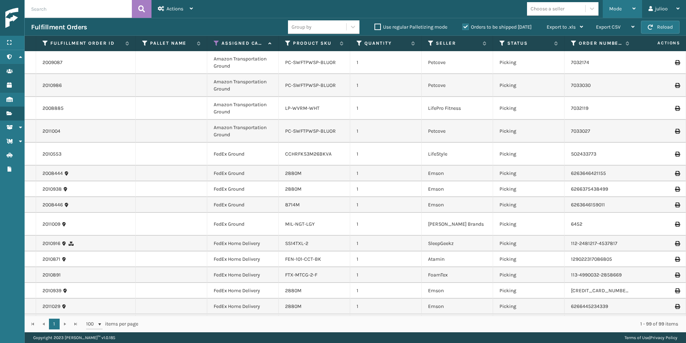
click at [620, 5] on div "Mode" at bounding box center [622, 9] width 26 height 18
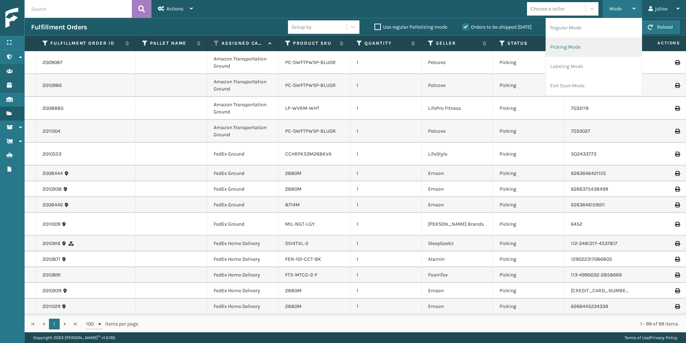
click at [583, 40] on li "Picking Mode" at bounding box center [594, 47] width 96 height 19
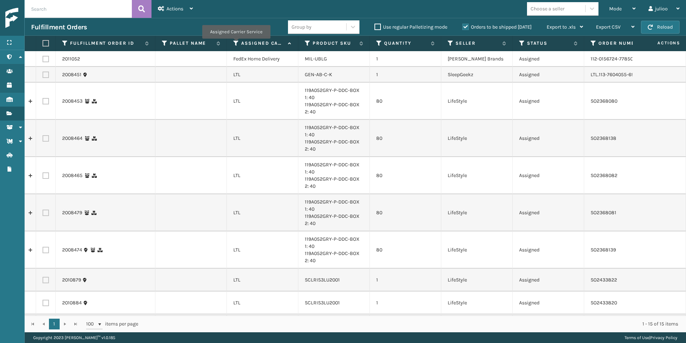
click at [235, 44] on icon at bounding box center [236, 43] width 6 height 6
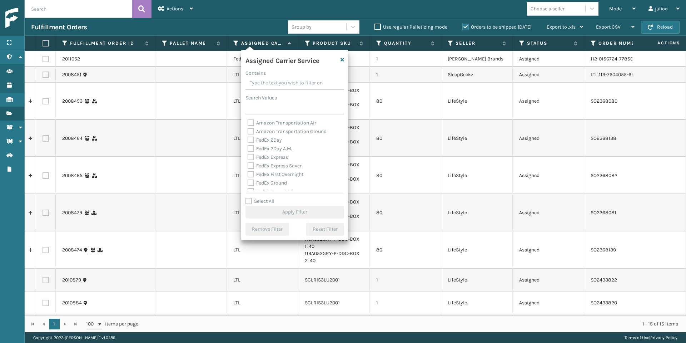
click at [250, 198] on label "Select All" at bounding box center [259, 201] width 29 height 6
click at [250, 198] on input "Select All" at bounding box center [298, 197] width 107 height 1
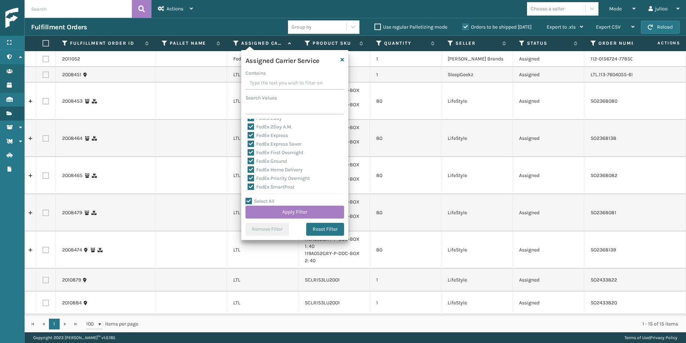
scroll to position [101, 0]
click at [249, 124] on label "LTL" at bounding box center [256, 124] width 16 height 6
click at [248, 124] on input "LTL" at bounding box center [248, 122] width 0 height 5
click at [292, 212] on button "Apply Filter" at bounding box center [294, 211] width 99 height 13
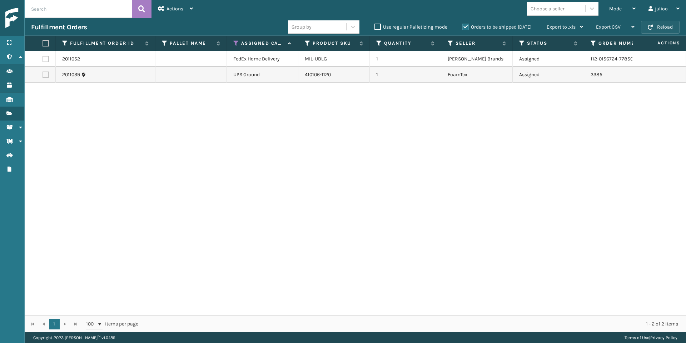
click at [655, 28] on button "Reload" at bounding box center [660, 27] width 39 height 13
click at [625, 17] on div "Mode" at bounding box center [622, 9] width 26 height 18
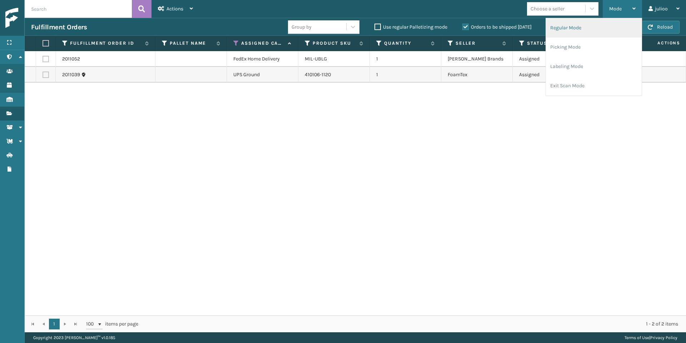
click at [582, 31] on li "Regular Mode" at bounding box center [594, 27] width 96 height 19
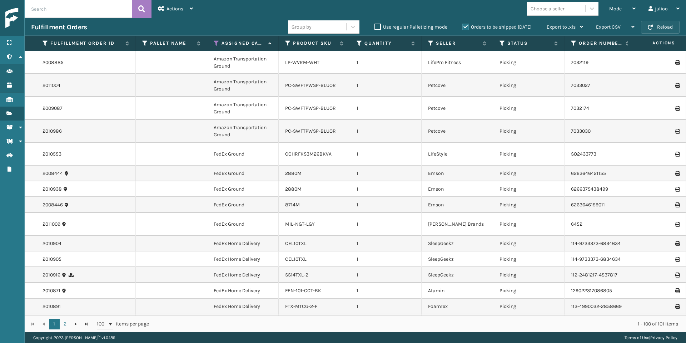
click at [651, 28] on span "button" at bounding box center [650, 27] width 5 height 5
click at [650, 27] on span "button" at bounding box center [650, 27] width 5 height 5
click at [623, 5] on div "Mode" at bounding box center [622, 9] width 26 height 18
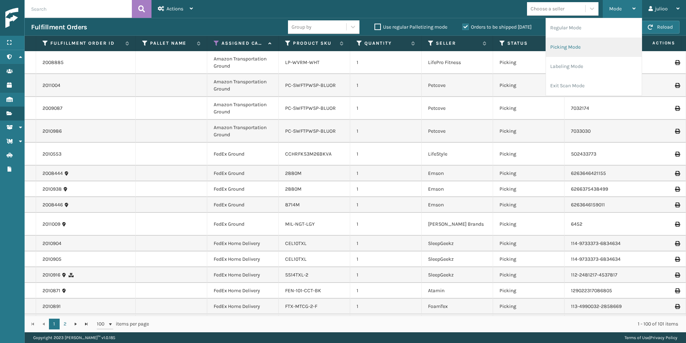
click at [583, 46] on li "Picking Mode" at bounding box center [594, 47] width 96 height 19
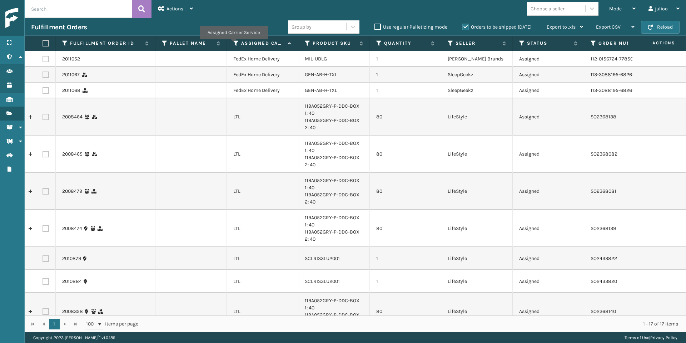
click at [234, 44] on icon at bounding box center [236, 43] width 6 height 6
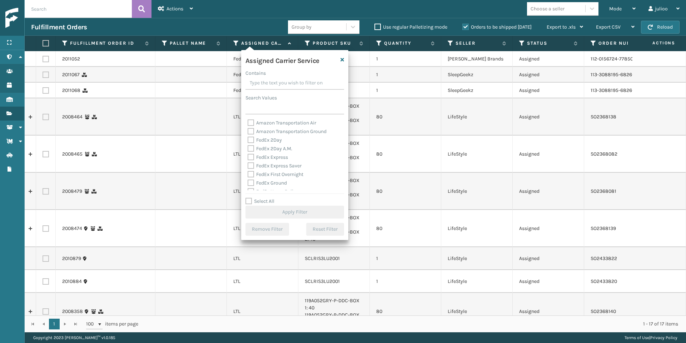
click at [247, 199] on label "Select All" at bounding box center [259, 201] width 29 height 6
click at [247, 198] on input "Select All" at bounding box center [298, 197] width 107 height 1
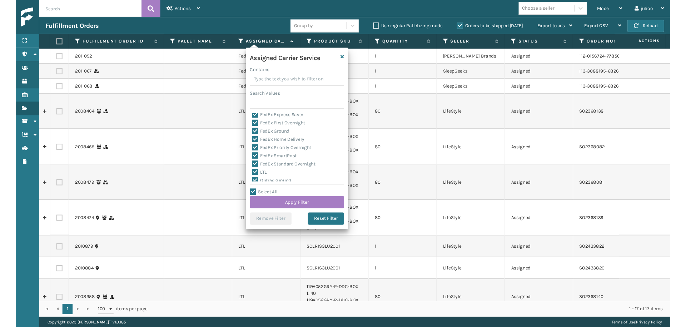
scroll to position [47, 0]
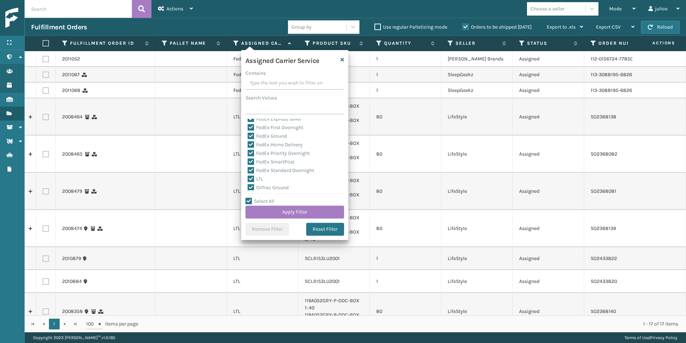
click at [253, 179] on label "LTL" at bounding box center [256, 179] width 16 height 6
click at [248, 179] on input "LTL" at bounding box center [248, 177] width 0 height 5
click at [268, 208] on button "Apply Filter" at bounding box center [294, 211] width 99 height 13
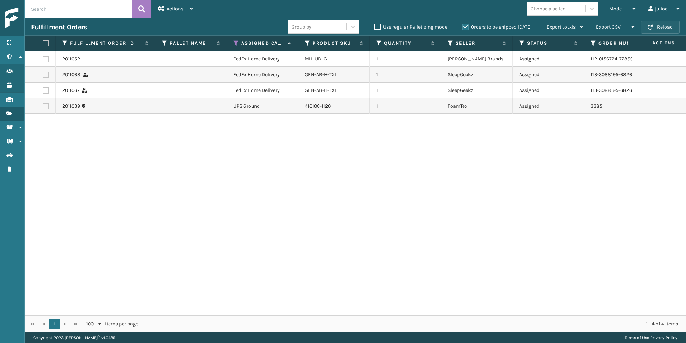
click at [659, 30] on button "Reload" at bounding box center [660, 27] width 39 height 13
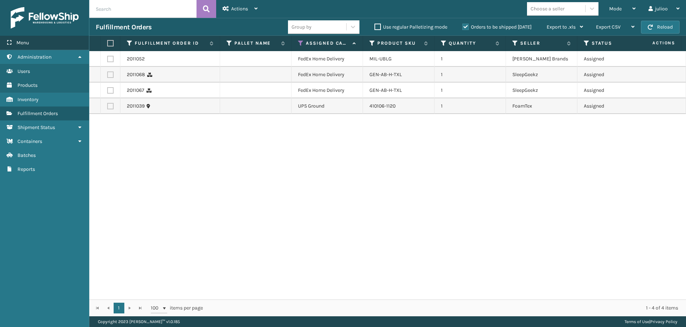
click at [45, 45] on div "Menu" at bounding box center [44, 43] width 89 height 14
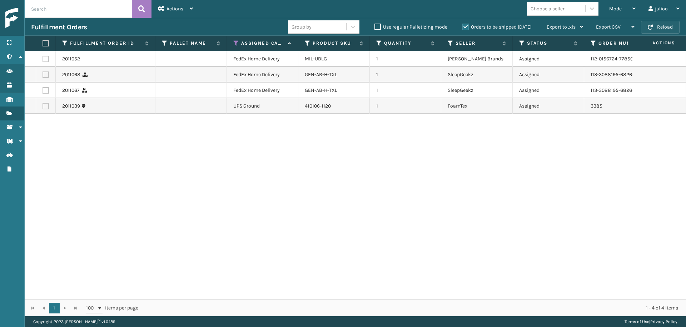
click at [675, 26] on button "Reload" at bounding box center [660, 27] width 39 height 13
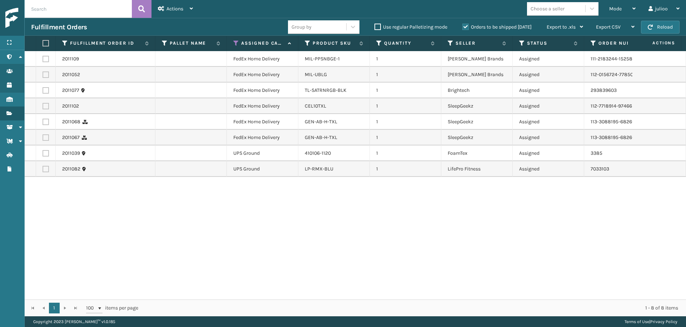
click at [43, 43] on label at bounding box center [45, 43] width 4 height 6
click at [43, 43] on input "checkbox" at bounding box center [43, 43] width 0 height 5
click at [46, 170] on label at bounding box center [46, 169] width 6 height 6
click at [43, 170] on input "checkbox" at bounding box center [43, 168] width 0 height 5
click at [45, 154] on label at bounding box center [46, 153] width 6 height 6
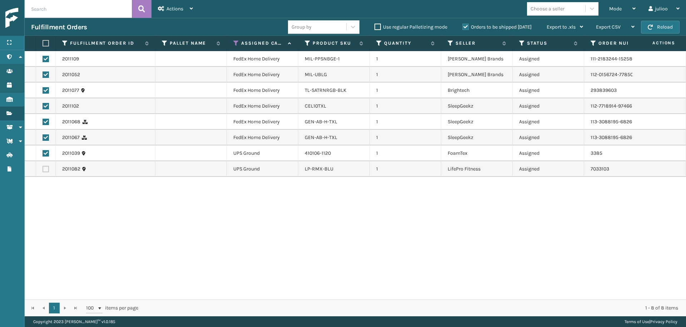
click at [43, 154] on input "checkbox" at bounding box center [43, 152] width 0 height 5
click at [185, 14] on div "Actions" at bounding box center [175, 9] width 35 height 18
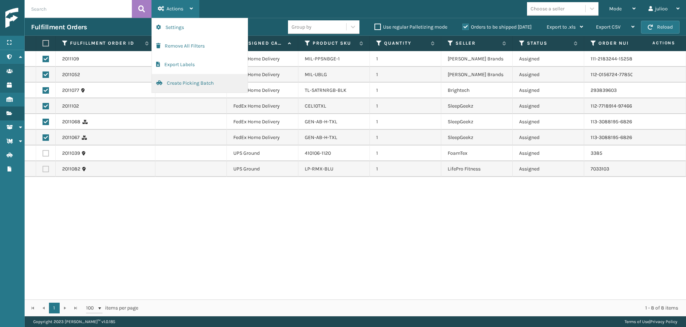
click at [193, 83] on button "Create Picking Batch" at bounding box center [200, 83] width 96 height 19
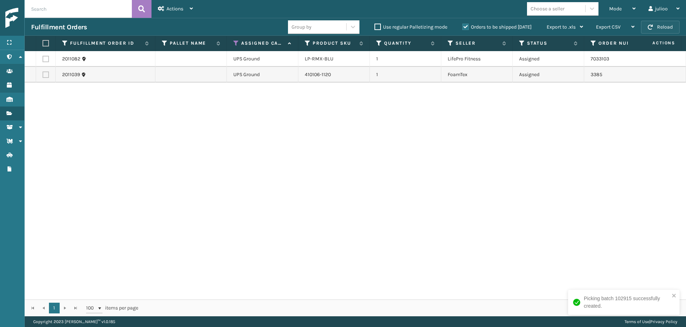
click at [657, 30] on button "Reload" at bounding box center [660, 27] width 39 height 13
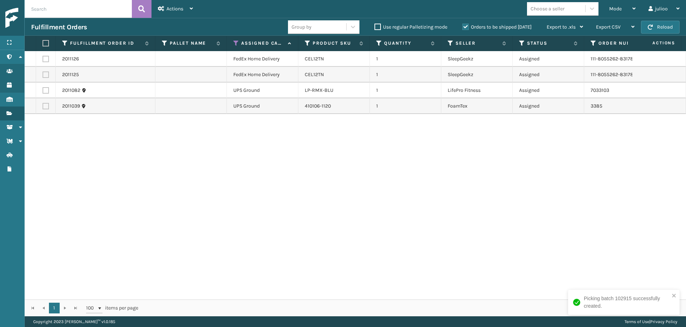
click at [657, 30] on button "Reload" at bounding box center [660, 27] width 39 height 13
click at [45, 73] on label at bounding box center [46, 74] width 6 height 6
click at [43, 73] on input "checkbox" at bounding box center [43, 73] width 0 height 5
click at [44, 58] on label at bounding box center [46, 59] width 6 height 6
click at [43, 58] on input "checkbox" at bounding box center [43, 58] width 0 height 5
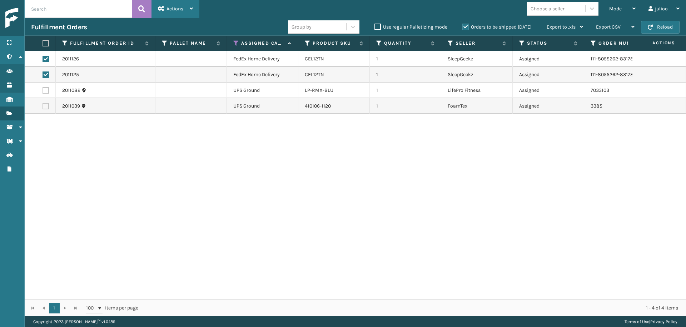
click at [163, 12] on div "Actions" at bounding box center [175, 9] width 35 height 18
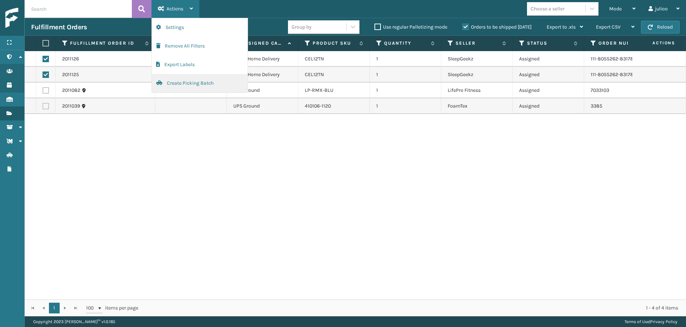
click at [214, 81] on button "Create Picking Batch" at bounding box center [200, 83] width 96 height 19
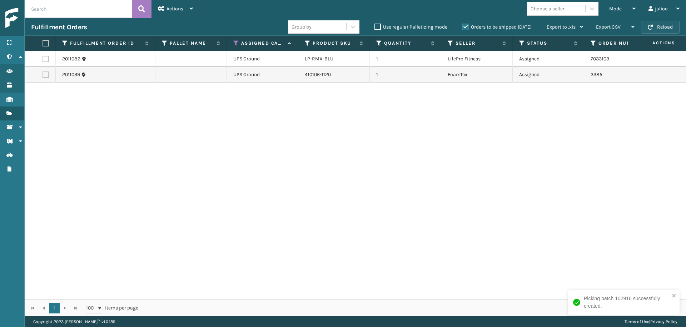
click at [646, 30] on button "Reload" at bounding box center [660, 27] width 39 height 13
click at [655, 25] on button "Reload" at bounding box center [660, 27] width 39 height 13
click at [652, 24] on button "Reload" at bounding box center [660, 27] width 39 height 13
click at [652, 26] on span "button" at bounding box center [650, 27] width 5 height 5
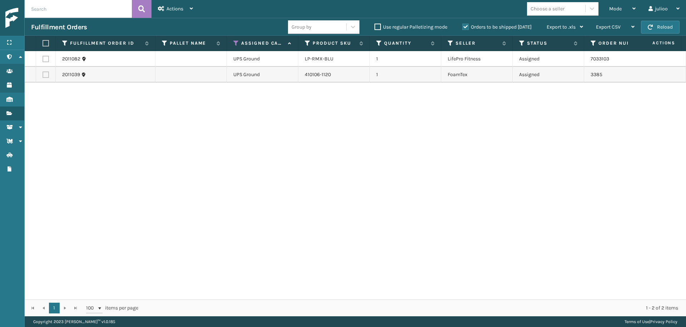
click at [652, 26] on span "button" at bounding box center [650, 27] width 5 height 5
click at [651, 29] on span "button" at bounding box center [650, 27] width 5 height 5
click at [613, 14] on div "Mode" at bounding box center [622, 9] width 26 height 18
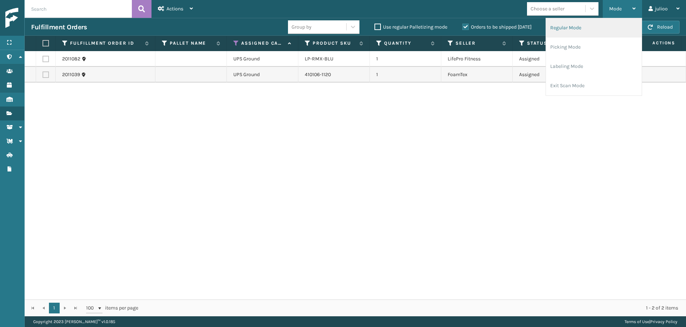
click at [578, 32] on li "Regular Mode" at bounding box center [594, 27] width 96 height 19
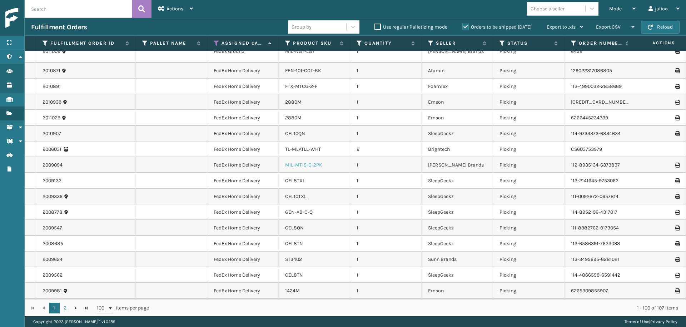
scroll to position [0, 0]
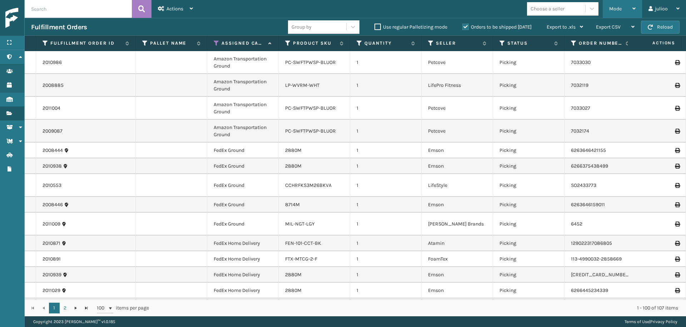
click at [627, 5] on div "Mode" at bounding box center [622, 9] width 26 height 18
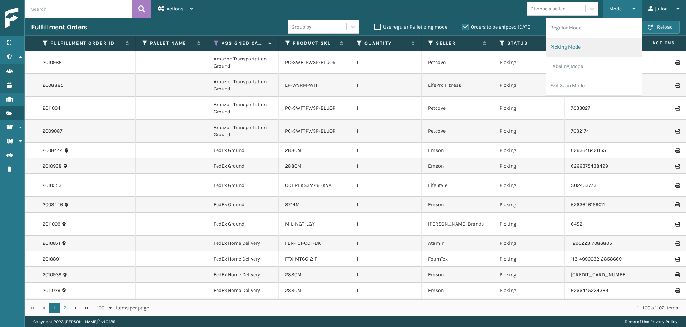
click at [569, 45] on li "Picking Mode" at bounding box center [594, 47] width 96 height 19
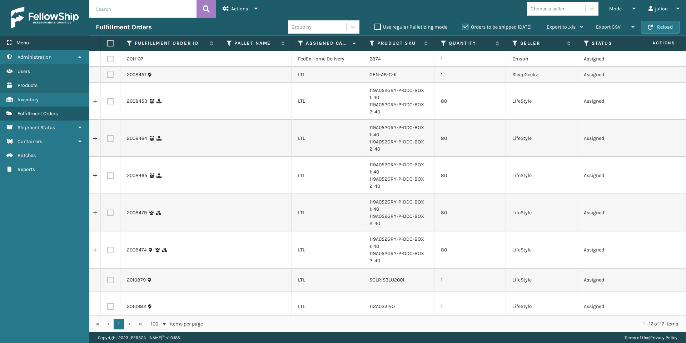
click at [25, 40] on span "Menu" at bounding box center [22, 43] width 13 height 6
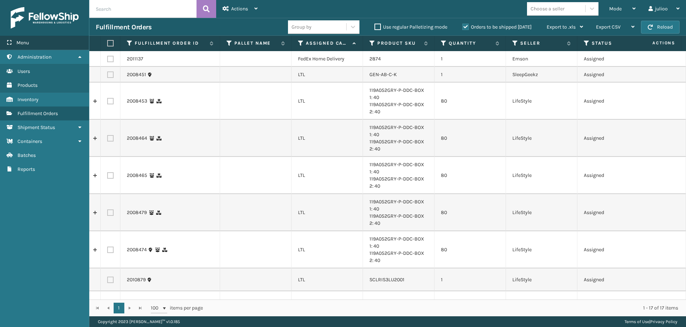
click at [66, 40] on div "Menu" at bounding box center [44, 43] width 89 height 14
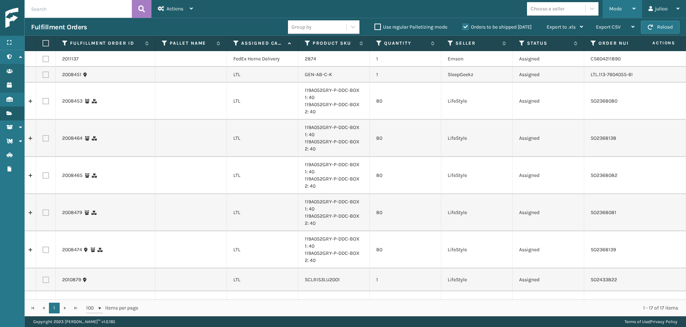
click at [626, 11] on div "Mode" at bounding box center [622, 9] width 26 height 18
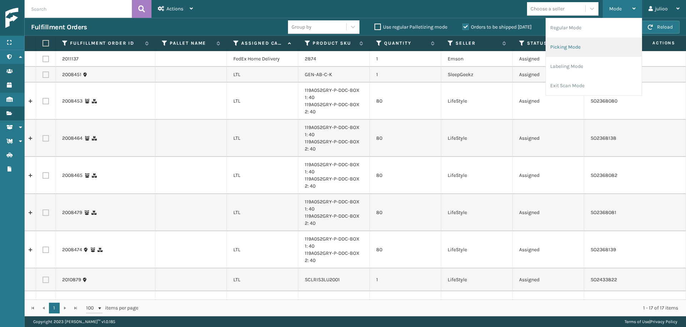
click at [603, 42] on li "Picking Mode" at bounding box center [594, 47] width 96 height 19
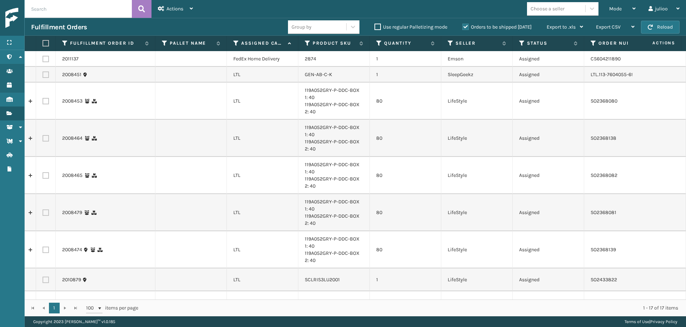
scroll to position [195, 0]
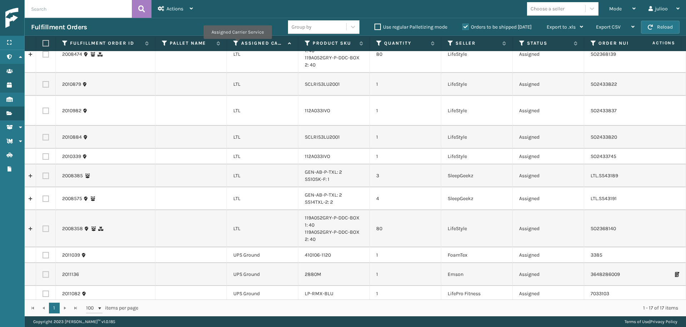
click at [237, 44] on icon at bounding box center [236, 43] width 6 height 6
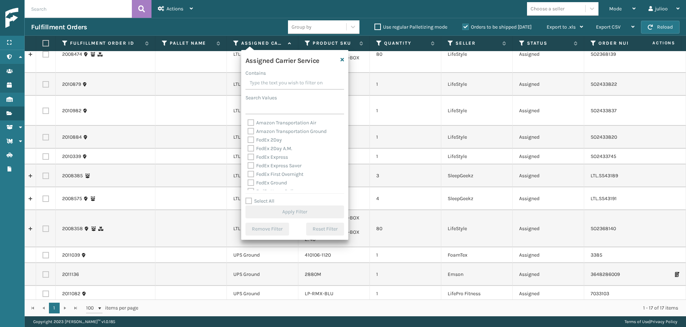
click at [248, 199] on label "Select All" at bounding box center [259, 201] width 29 height 6
click at [248, 198] on input "Select All" at bounding box center [298, 197] width 107 height 1
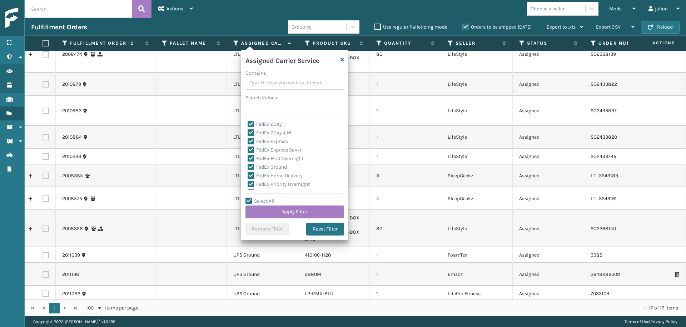
scroll to position [55, 0]
click at [251, 171] on label "LTL" at bounding box center [256, 171] width 16 height 6
click at [248, 171] on input "LTL" at bounding box center [248, 169] width 0 height 5
click at [287, 212] on button "Apply Filter" at bounding box center [294, 211] width 99 height 13
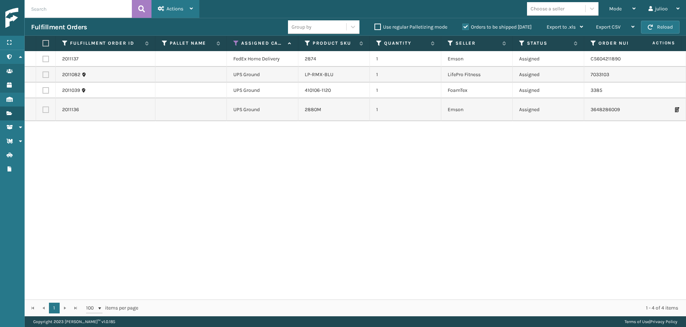
click at [651, 27] on span "button" at bounding box center [650, 27] width 5 height 5
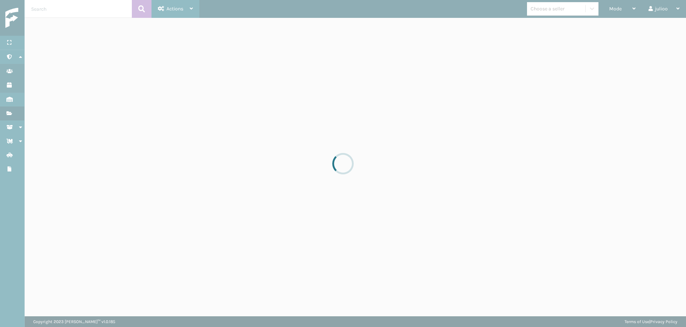
click at [651, 27] on div at bounding box center [343, 163] width 686 height 327
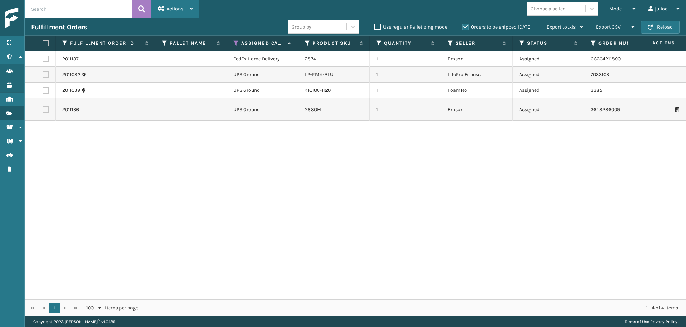
click at [651, 27] on span "button" at bounding box center [650, 27] width 5 height 5
click at [45, 58] on label at bounding box center [46, 59] width 6 height 6
click at [43, 58] on input "checkbox" at bounding box center [43, 58] width 0 height 5
click at [184, 11] on div "Actions" at bounding box center [175, 9] width 35 height 18
click at [426, 170] on div "2011137 FedEx Home Delivery 2874 1 Emson Assigned CS604211890 Fellowship - East…" at bounding box center [355, 175] width 661 height 248
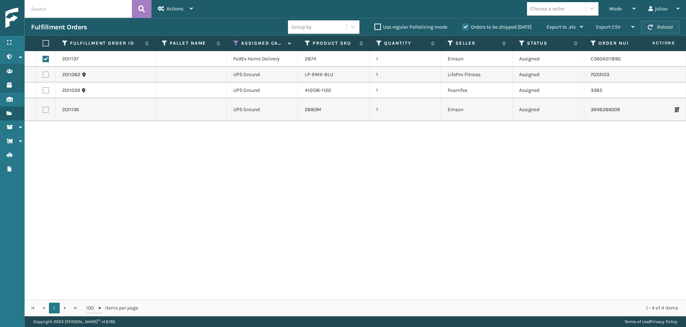
click at [666, 25] on button "Reload" at bounding box center [660, 27] width 39 height 13
click at [657, 31] on button "Reload" at bounding box center [660, 27] width 39 height 13
click at [665, 28] on button "Reload" at bounding box center [660, 27] width 39 height 13
click at [671, 30] on button "Reload" at bounding box center [660, 27] width 39 height 13
click at [658, 30] on button "Reload" at bounding box center [660, 27] width 39 height 13
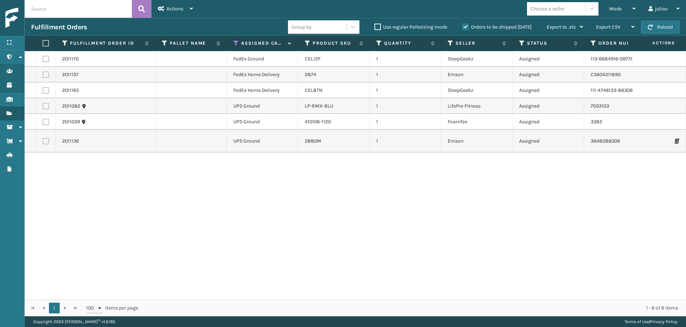
click at [658, 30] on button "Reload" at bounding box center [660, 27] width 39 height 13
click at [655, 28] on button "Reload" at bounding box center [660, 27] width 39 height 13
click at [656, 33] on button "Reload" at bounding box center [660, 27] width 39 height 13
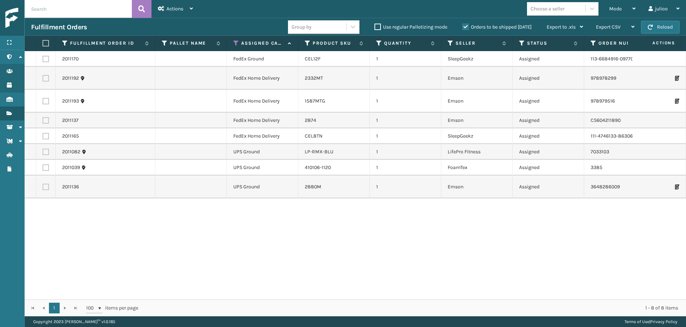
click at [45, 135] on label at bounding box center [46, 136] width 6 height 6
click at [43, 135] on input "checkbox" at bounding box center [43, 135] width 0 height 5
drag, startPoint x: 45, startPoint y: 120, endPoint x: 43, endPoint y: 97, distance: 22.6
click at [45, 119] on label at bounding box center [46, 120] width 6 height 6
click at [43, 119] on input "checkbox" at bounding box center [43, 119] width 0 height 5
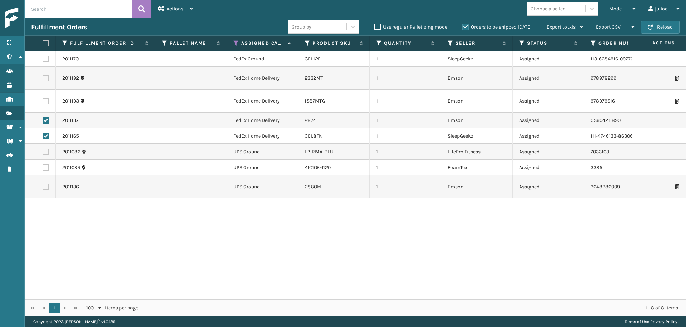
click at [46, 98] on td at bounding box center [46, 101] width 20 height 23
click at [46, 78] on label at bounding box center [46, 78] width 6 height 6
click at [43, 78] on input "checkbox" at bounding box center [43, 77] width 0 height 5
click at [48, 59] on label at bounding box center [46, 59] width 6 height 6
click at [43, 59] on input "checkbox" at bounding box center [43, 58] width 0 height 5
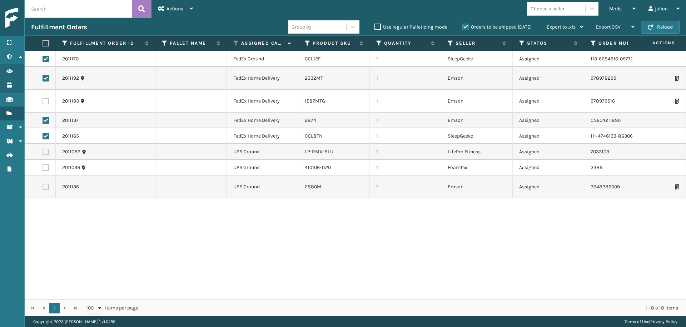
click at [46, 103] on label at bounding box center [46, 101] width 6 height 6
click at [43, 103] on input "checkbox" at bounding box center [43, 100] width 0 height 5
click at [180, 11] on span "Actions" at bounding box center [174, 9] width 17 height 6
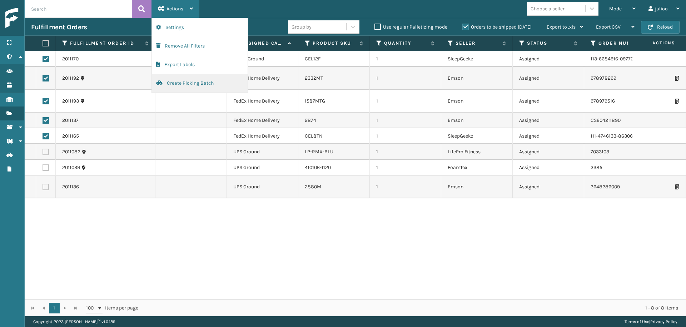
click at [194, 86] on button "Create Picking Batch" at bounding box center [200, 83] width 96 height 19
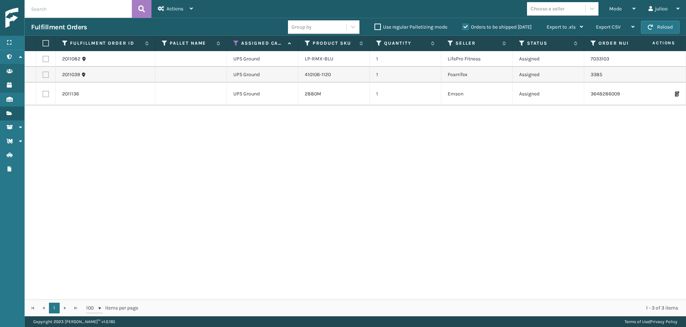
click at [45, 44] on label at bounding box center [45, 43] width 4 height 6
click at [43, 44] on input "checkbox" at bounding box center [43, 43] width 0 height 5
click at [169, 5] on div "Actions" at bounding box center [175, 9] width 35 height 18
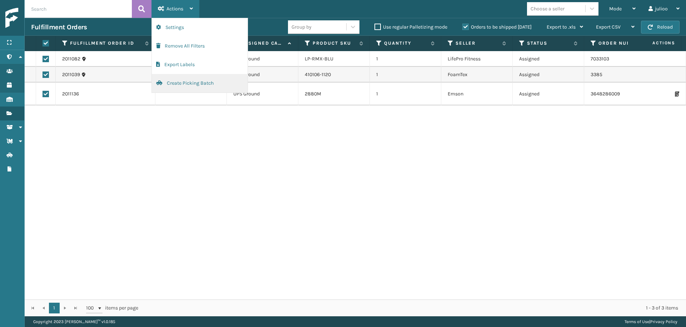
click at [169, 80] on button "Create Picking Batch" at bounding box center [200, 83] width 96 height 19
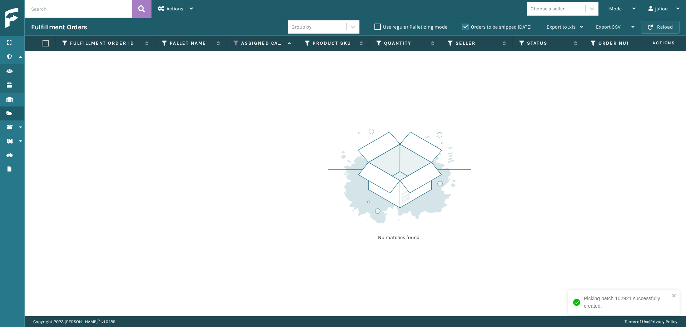
click at [653, 24] on button "Reload" at bounding box center [660, 27] width 39 height 13
click at [653, 28] on button "Reload" at bounding box center [660, 27] width 39 height 13
click at [666, 29] on button "Reload" at bounding box center [660, 27] width 39 height 13
click at [622, 9] on div "Mode" at bounding box center [622, 9] width 26 height 18
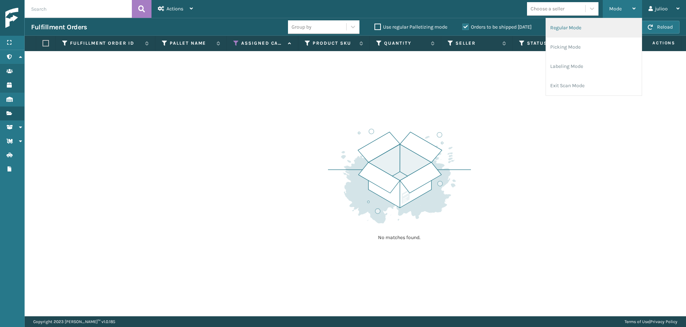
click at [581, 30] on li "Regular Mode" at bounding box center [594, 27] width 96 height 19
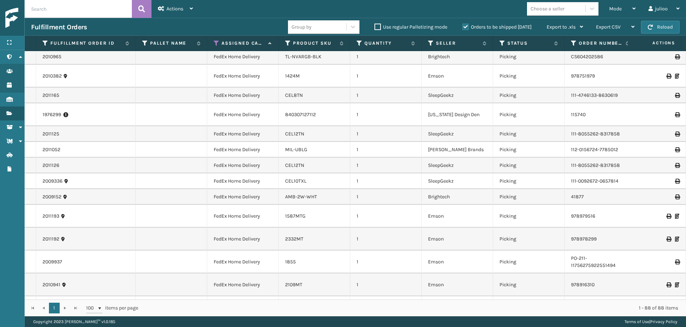
scroll to position [0, 0]
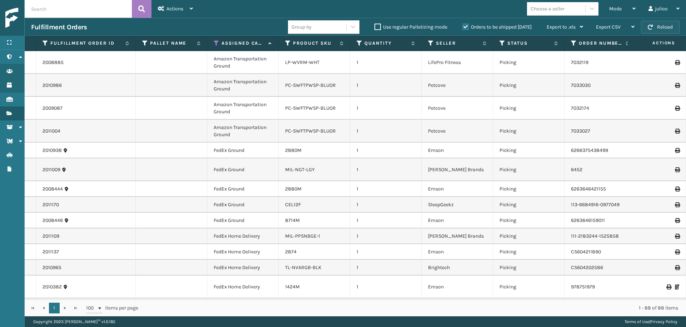
click at [662, 33] on button "Reload" at bounding box center [660, 27] width 39 height 13
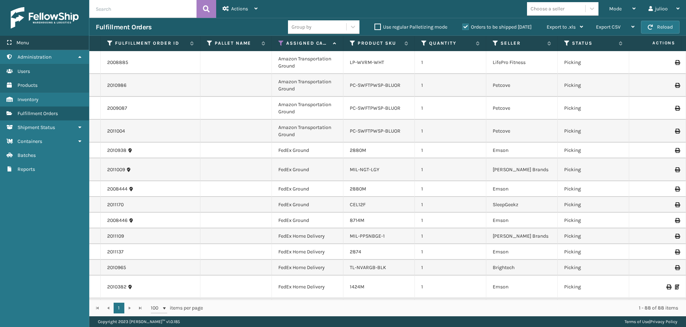
click at [46, 41] on div "Menu" at bounding box center [44, 43] width 89 height 14
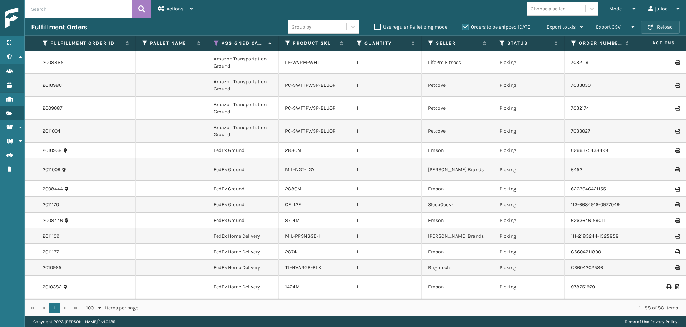
click at [671, 28] on button "Reload" at bounding box center [660, 27] width 39 height 13
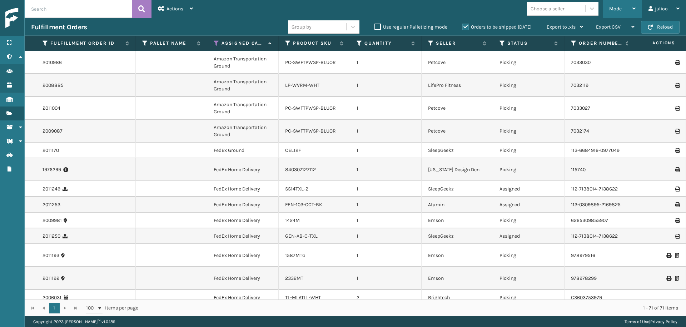
click at [625, 12] on div "Mode" at bounding box center [622, 9] width 26 height 18
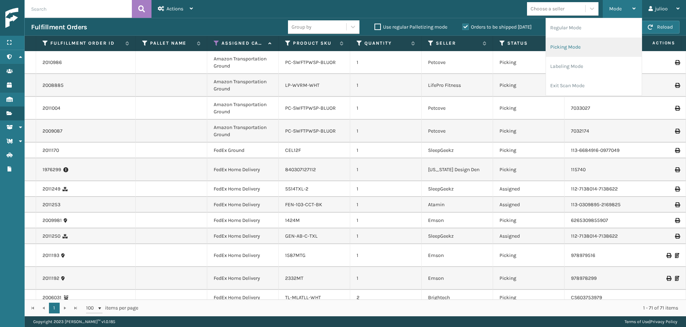
click at [578, 52] on li "Picking Mode" at bounding box center [594, 47] width 96 height 19
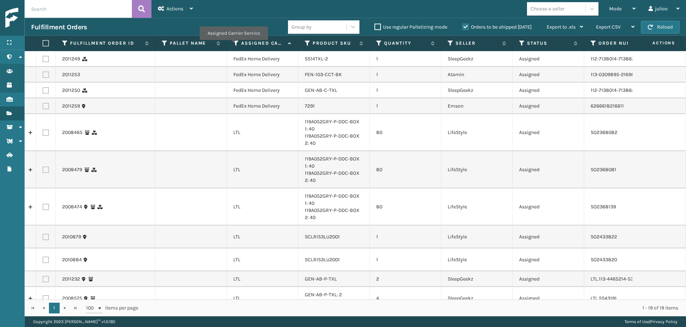
click at [235, 45] on icon at bounding box center [236, 43] width 6 height 6
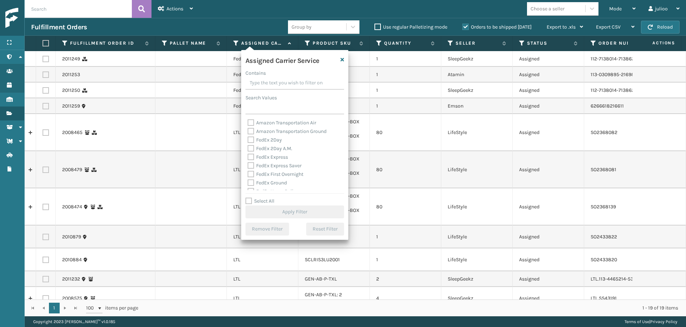
click at [250, 200] on label "Select All" at bounding box center [259, 201] width 29 height 6
click at [250, 198] on input "Select All" at bounding box center [298, 197] width 107 height 1
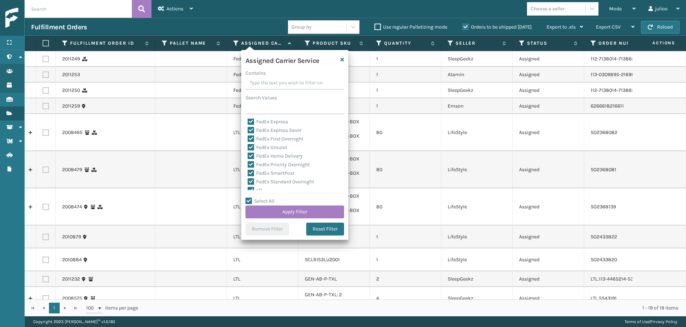
scroll to position [57, 0]
click at [250, 168] on label "LTL" at bounding box center [256, 168] width 16 height 6
click at [248, 168] on input "LTL" at bounding box center [248, 166] width 0 height 5
click at [273, 208] on button "Apply Filter" at bounding box center [294, 211] width 99 height 13
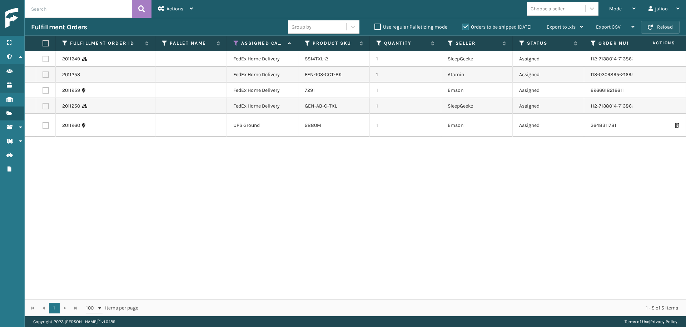
click at [668, 29] on button "Reload" at bounding box center [660, 27] width 39 height 13
click at [660, 25] on button "Reload" at bounding box center [660, 27] width 39 height 13
click at [46, 106] on label at bounding box center [46, 106] width 6 height 6
click at [43, 106] on input "checkbox" at bounding box center [43, 105] width 0 height 5
click at [48, 89] on label at bounding box center [46, 90] width 6 height 6
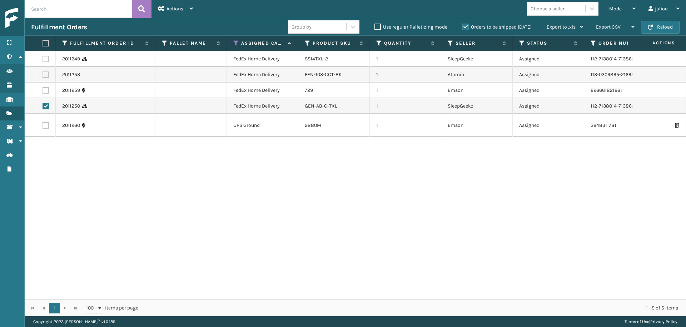
click at [43, 89] on input "checkbox" at bounding box center [43, 89] width 0 height 5
drag, startPoint x: 48, startPoint y: 73, endPoint x: 43, endPoint y: 61, distance: 13.0
click at [48, 73] on label at bounding box center [46, 74] width 6 height 6
click at [43, 73] on input "checkbox" at bounding box center [43, 73] width 0 height 5
drag, startPoint x: 45, startPoint y: 60, endPoint x: 133, endPoint y: 28, distance: 93.6
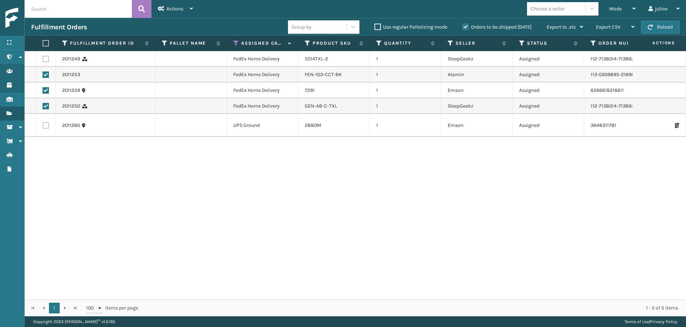
click at [45, 60] on label at bounding box center [46, 59] width 6 height 6
click at [43, 60] on input "checkbox" at bounding box center [43, 58] width 0 height 5
click at [181, 12] on div "Actions" at bounding box center [175, 9] width 35 height 18
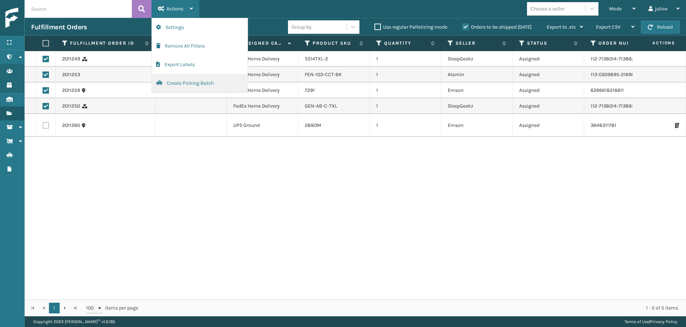
click at [186, 81] on button "Create Picking Batch" at bounding box center [200, 83] width 96 height 19
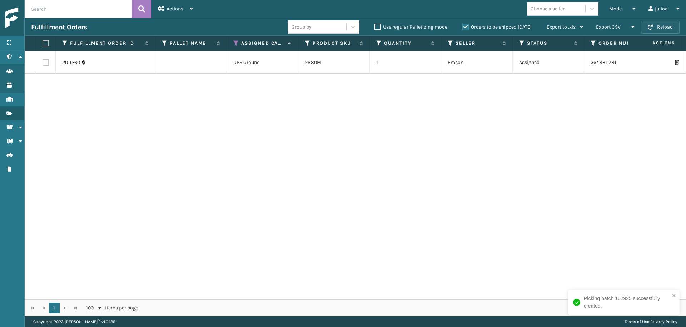
click at [673, 29] on button "Reload" at bounding box center [660, 27] width 39 height 13
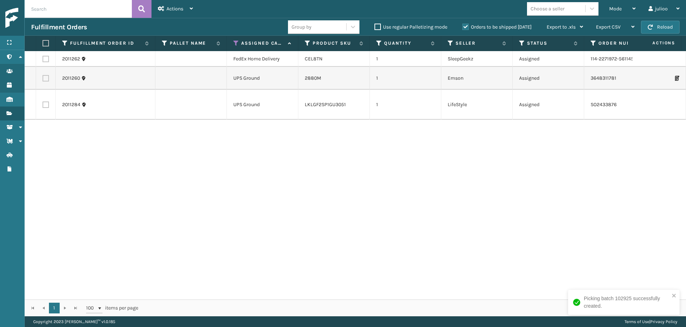
click at [44, 60] on label at bounding box center [46, 59] width 6 height 6
click at [43, 60] on input "checkbox" at bounding box center [43, 58] width 0 height 5
click at [176, 9] on span "Actions" at bounding box center [174, 9] width 17 height 6
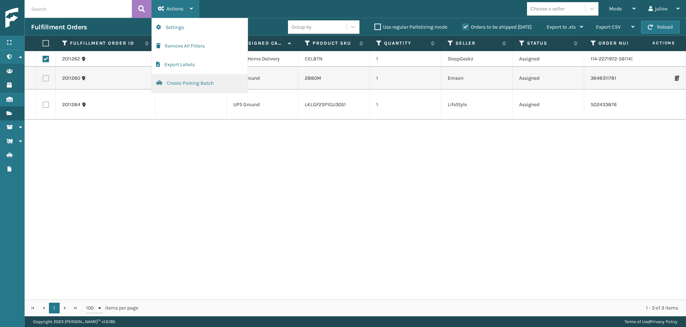
click at [201, 84] on button "Create Picking Batch" at bounding box center [200, 83] width 96 height 19
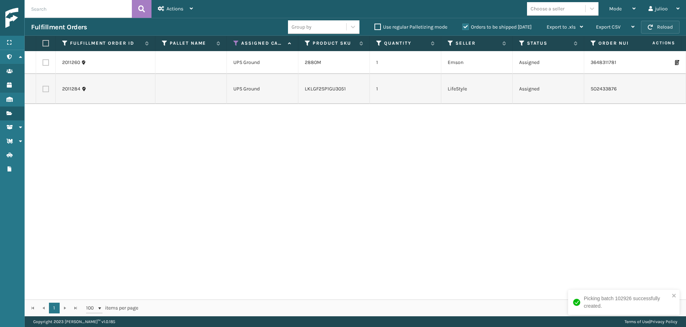
click at [653, 29] on button "Reload" at bounding box center [660, 27] width 39 height 13
click at [660, 29] on button "Reload" at bounding box center [660, 27] width 39 height 13
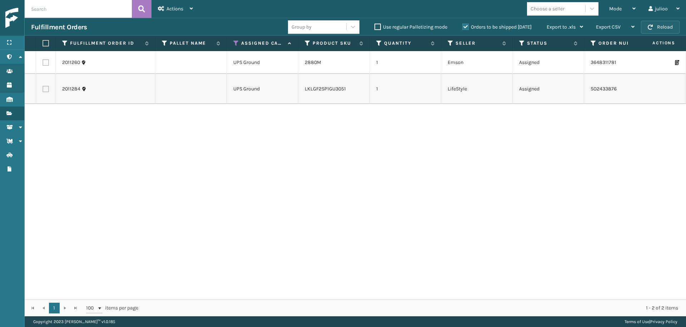
click at [671, 25] on button "Reload" at bounding box center [660, 27] width 39 height 13
click at [670, 25] on button "Reload" at bounding box center [660, 27] width 39 height 13
click at [651, 30] on button "Reload" at bounding box center [660, 27] width 39 height 13
click at [663, 24] on button "Reload" at bounding box center [660, 27] width 39 height 13
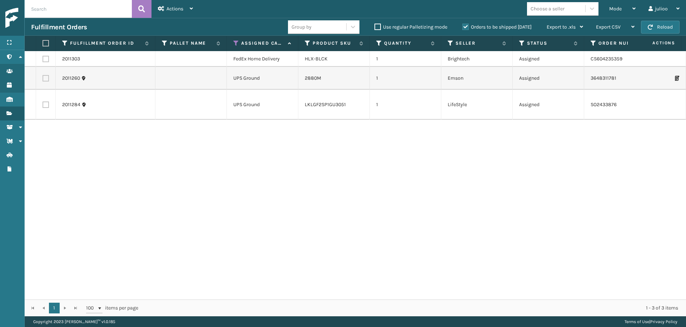
click at [663, 24] on button "Reload" at bounding box center [660, 27] width 39 height 13
click at [39, 60] on td at bounding box center [46, 59] width 20 height 16
click at [47, 58] on label at bounding box center [46, 59] width 6 height 6
click at [43, 58] on input "checkbox" at bounding box center [43, 58] width 0 height 5
click at [168, 5] on div "Actions" at bounding box center [175, 9] width 35 height 18
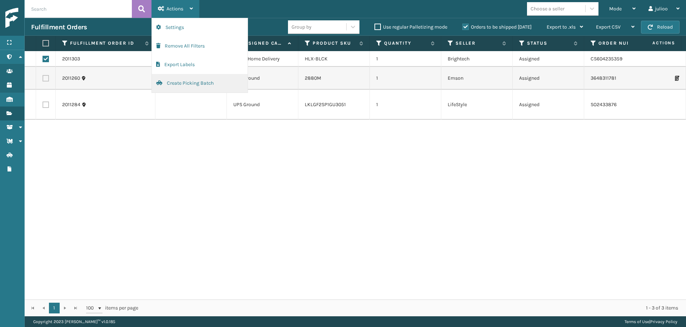
click at [186, 84] on button "Create Picking Batch" at bounding box center [200, 83] width 96 height 19
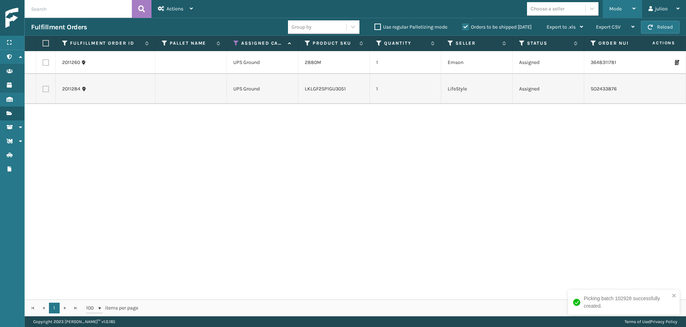
click at [627, 10] on div "Mode" at bounding box center [622, 9] width 26 height 18
click at [628, 10] on div "Mode" at bounding box center [622, 9] width 26 height 18
click at [627, 5] on div "Mode" at bounding box center [622, 9] width 26 height 18
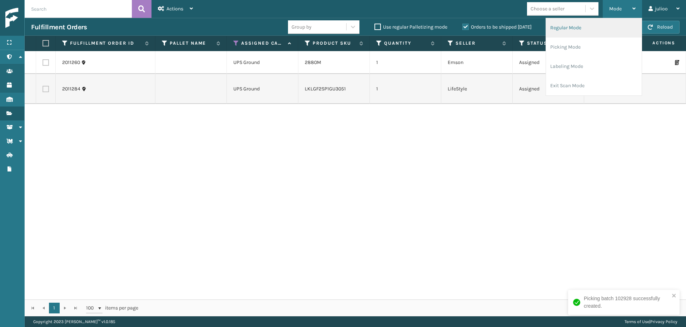
click at [572, 31] on li "Regular Mode" at bounding box center [594, 27] width 96 height 19
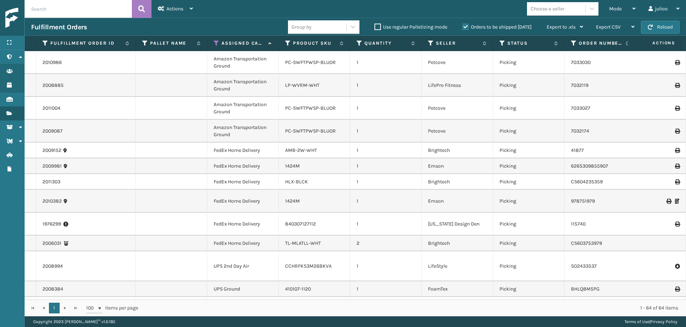
click at [216, 43] on icon at bounding box center [217, 43] width 6 height 6
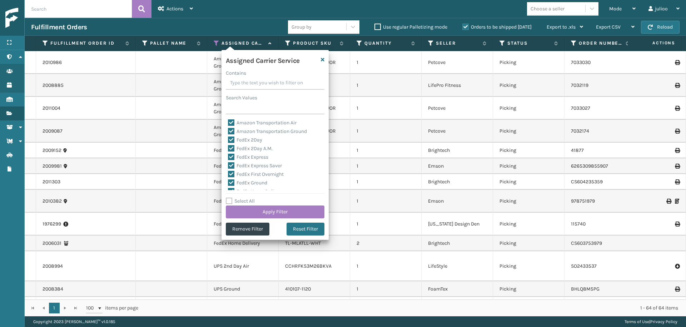
click at [228, 203] on label "Select All" at bounding box center [240, 201] width 29 height 6
click at [228, 198] on input "Select All" at bounding box center [279, 197] width 107 height 1
click at [229, 202] on label "Select All" at bounding box center [240, 201] width 29 height 6
click at [229, 198] on input "Select All" at bounding box center [279, 197] width 107 height 1
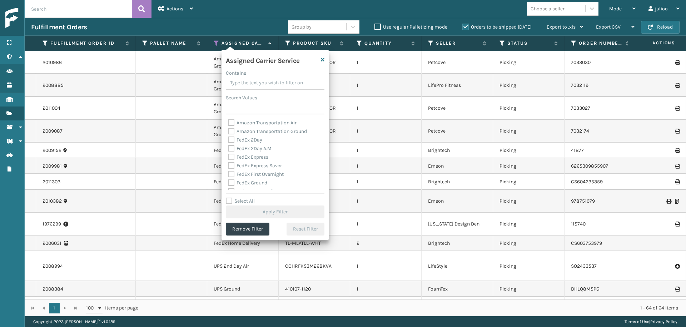
click at [230, 146] on label "FedEx 2Day A.M." at bounding box center [250, 148] width 45 height 6
click at [228, 146] on input "FedEx 2Day A.M." at bounding box center [228, 146] width 0 height 5
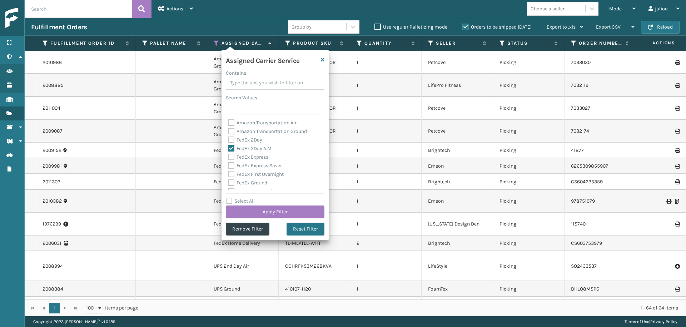
click at [230, 159] on label "FedEx Express" at bounding box center [248, 157] width 40 height 6
click at [228, 158] on input "FedEx Express" at bounding box center [228, 155] width 0 height 5
click at [231, 163] on label "FedEx Express Saver" at bounding box center [255, 166] width 54 height 6
click at [228, 163] on input "FedEx Express Saver" at bounding box center [228, 163] width 0 height 5
click at [232, 172] on label "FedEx First Overnight" at bounding box center [256, 174] width 56 height 6
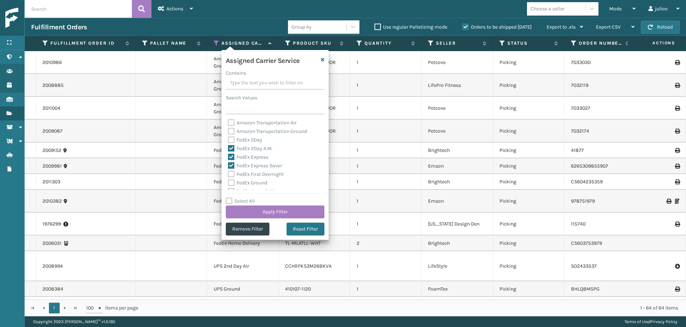
click at [228, 172] on input "FedEx First Overnight" at bounding box center [228, 172] width 0 height 5
click at [232, 167] on label "FedEx Ground" at bounding box center [247, 167] width 39 height 6
click at [228, 167] on input "FedEx Ground" at bounding box center [228, 165] width 0 height 5
click at [233, 175] on label "FedEx Home Delivery" at bounding box center [255, 176] width 55 height 6
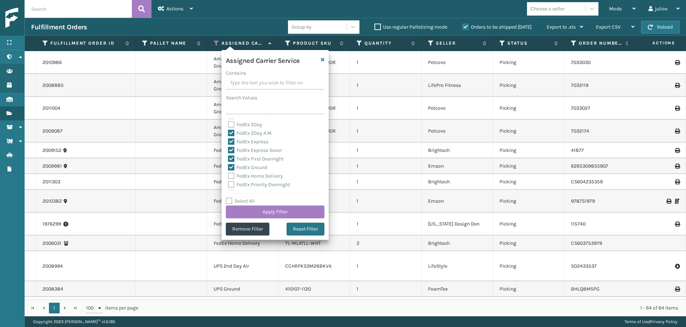
click at [228, 175] on input "FedEx Home Delivery" at bounding box center [228, 174] width 0 height 5
click at [233, 164] on label "FedEx Priority Overnight" at bounding box center [259, 167] width 62 height 6
click at [228, 164] on input "FedEx Priority Overnight" at bounding box center [228, 165] width 0 height 5
click at [232, 172] on label "FedEx SmartPost" at bounding box center [251, 175] width 47 height 6
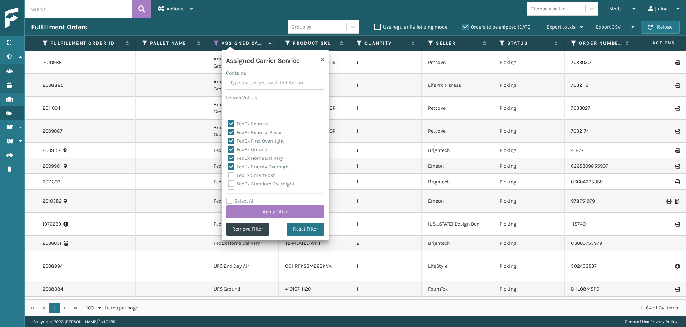
click at [228, 172] on input "FedEx SmartPost" at bounding box center [228, 173] width 0 height 5
drag, startPoint x: 232, startPoint y: 182, endPoint x: 233, endPoint y: 178, distance: 3.6
click at [232, 181] on label "FedEx Standard Overnight" at bounding box center [261, 184] width 66 height 6
click at [228, 181] on input "FedEx Standard Overnight" at bounding box center [228, 182] width 0 height 5
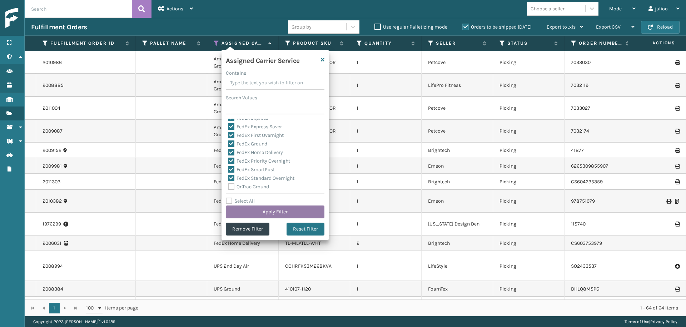
click at [268, 214] on button "Apply Filter" at bounding box center [275, 211] width 99 height 13
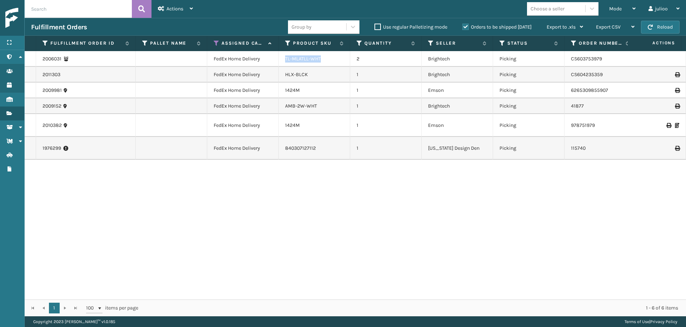
drag, startPoint x: 324, startPoint y: 60, endPoint x: 284, endPoint y: 61, distance: 39.3
click at [284, 61] on td "TL-MLATLL-WHT" at bounding box center [314, 59] width 71 height 16
copy link "TL-MLATLL-WHT"
drag, startPoint x: 303, startPoint y: 90, endPoint x: 282, endPoint y: 89, distance: 20.7
click at [282, 89] on td "1424M" at bounding box center [314, 91] width 71 height 16
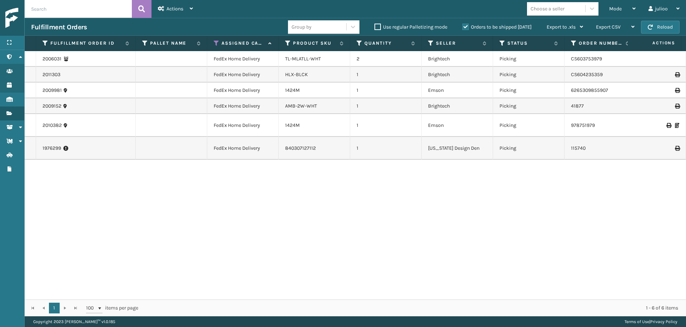
click at [313, 125] on div "1424M" at bounding box center [314, 125] width 58 height 7
click at [315, 91] on div "1424M" at bounding box center [314, 90] width 58 height 7
drag, startPoint x: 323, startPoint y: 132, endPoint x: 324, endPoint y: 118, distance: 14.0
click at [323, 131] on td "1424M" at bounding box center [314, 125] width 71 height 23
click at [324, 94] on div "1424M" at bounding box center [314, 90] width 58 height 7
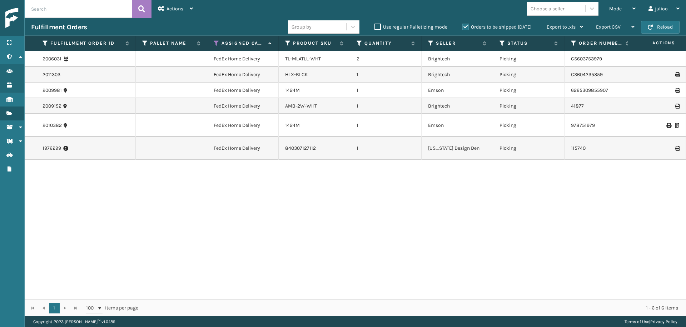
drag, startPoint x: 330, startPoint y: 128, endPoint x: 330, endPoint y: 97, distance: 30.4
click at [330, 127] on div "1424M" at bounding box center [314, 125] width 58 height 7
click at [330, 95] on td "1424M" at bounding box center [314, 91] width 71 height 16
click at [459, 108] on td "Brightech" at bounding box center [457, 106] width 71 height 16
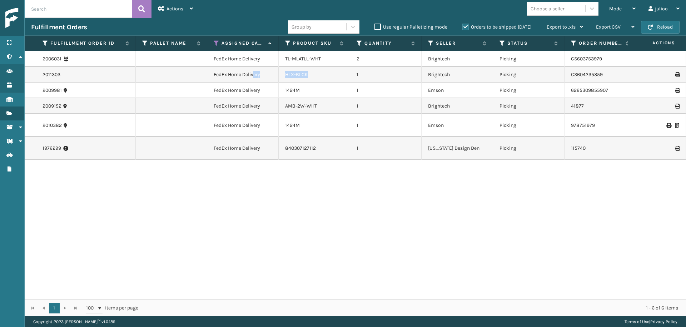
drag, startPoint x: 312, startPoint y: 74, endPoint x: 254, endPoint y: 74, distance: 57.2
click at [254, 74] on tr "2011303 FedEx Home Delivery HLX-BLCK 1 Brightech Picking CS604235359 Fellowship…" at bounding box center [500, 75] width 951 height 16
click at [308, 58] on link "TL-MLATLL-WHT" at bounding box center [303, 59] width 36 height 6
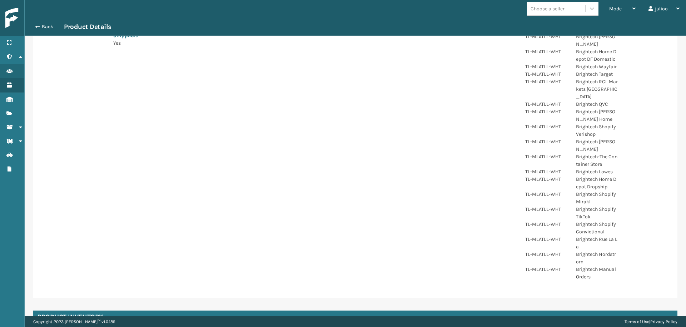
scroll to position [223, 0]
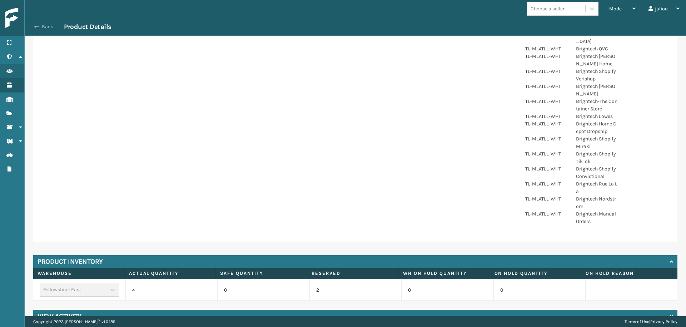
click at [48, 26] on button "Back" at bounding box center [47, 27] width 33 height 6
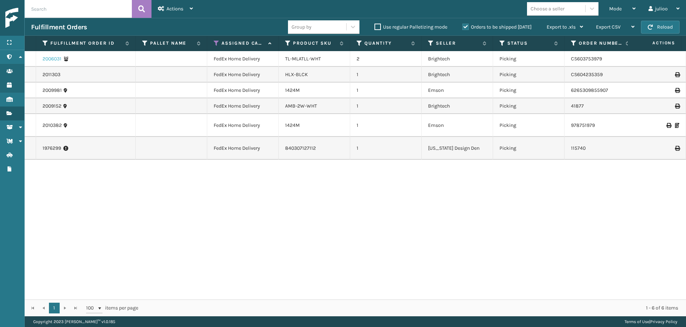
click at [53, 59] on link "2006031" at bounding box center [52, 58] width 19 height 7
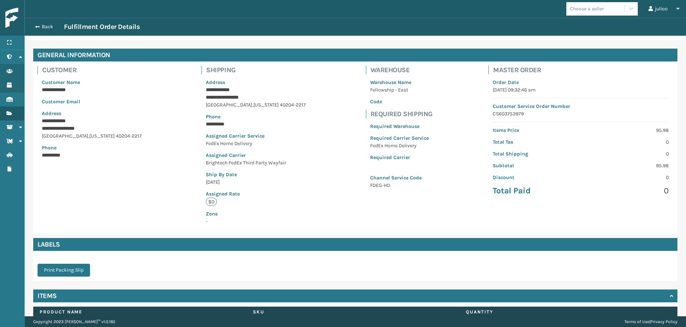
scroll to position [68, 0]
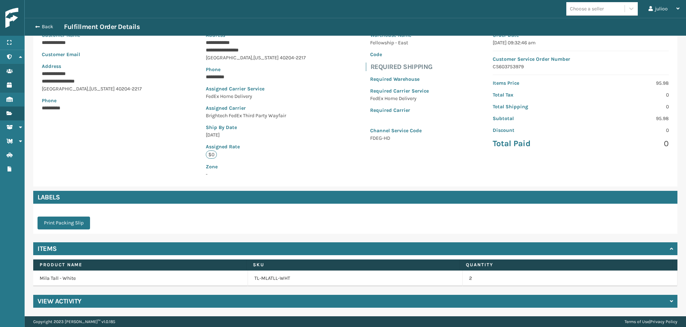
click at [54, 302] on h4 "View Activity" at bounding box center [60, 301] width 44 height 9
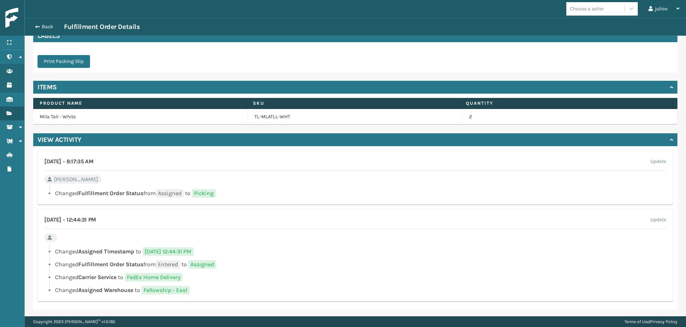
scroll to position [231, 0]
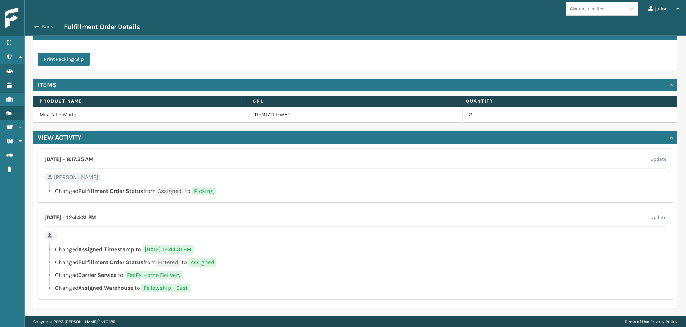
click at [41, 28] on button "Back" at bounding box center [47, 27] width 33 height 6
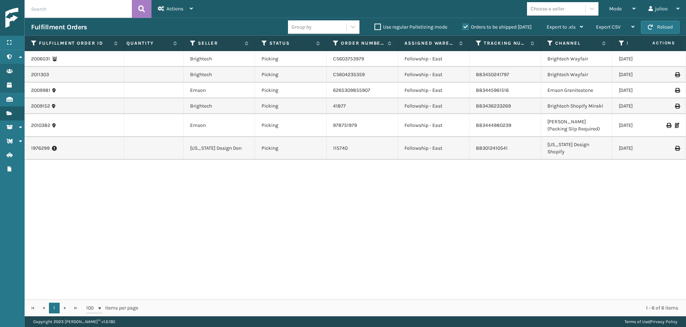
scroll to position [0, 294]
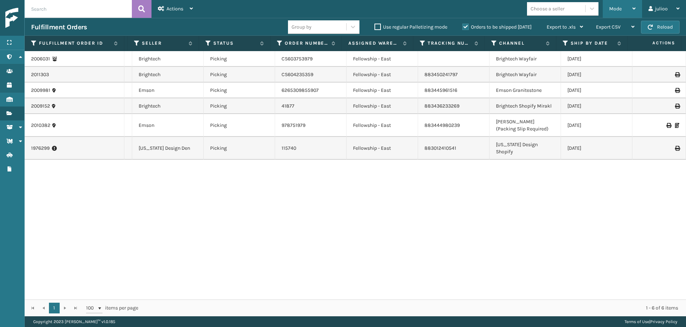
click at [627, 12] on div "Mode" at bounding box center [622, 9] width 26 height 18
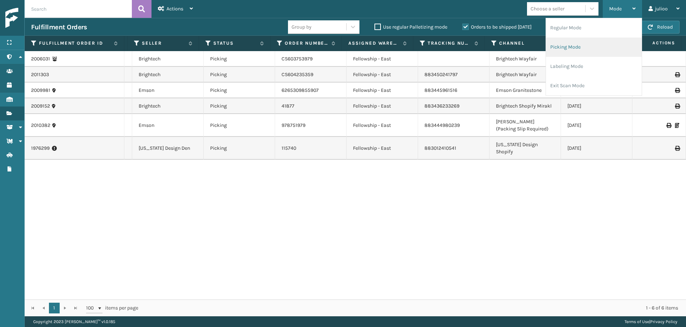
click at [585, 42] on li "Picking Mode" at bounding box center [594, 47] width 96 height 19
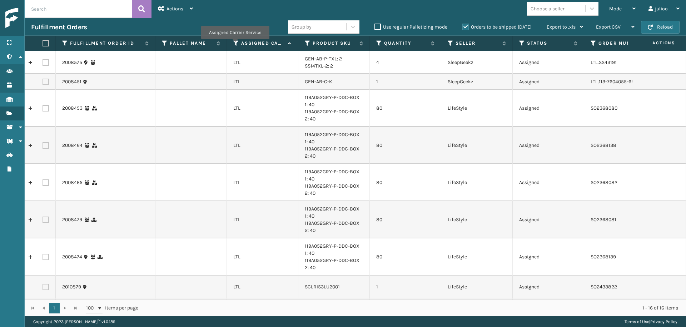
click at [236, 45] on icon at bounding box center [236, 43] width 6 height 6
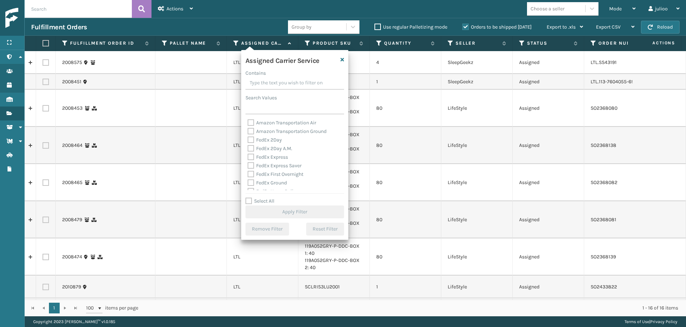
click at [248, 199] on label "Select All" at bounding box center [259, 201] width 29 height 6
click at [248, 198] on input "Select All" at bounding box center [298, 197] width 107 height 1
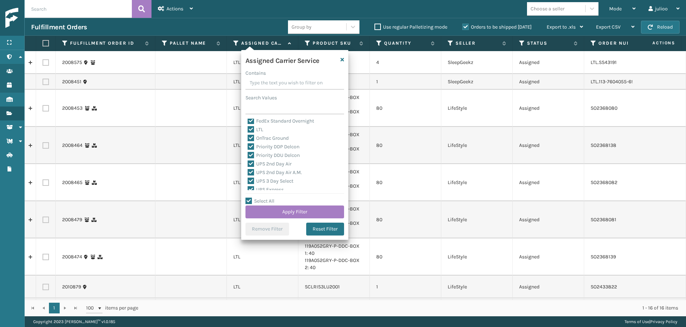
scroll to position [98, 0]
click at [249, 130] on label "LTL" at bounding box center [256, 128] width 16 height 6
click at [248, 129] on input "LTL" at bounding box center [248, 126] width 0 height 5
click at [293, 212] on button "Apply Filter" at bounding box center [294, 211] width 99 height 13
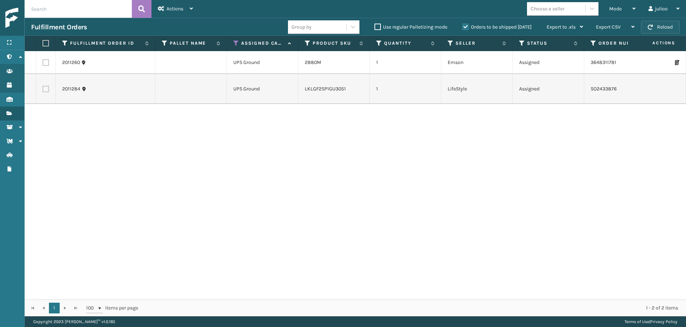
click at [657, 23] on button "Reload" at bounding box center [660, 27] width 39 height 13
click at [668, 28] on button "Reload" at bounding box center [660, 27] width 39 height 13
click at [46, 45] on label at bounding box center [45, 43] width 4 height 6
click at [43, 45] on input "checkbox" at bounding box center [43, 43] width 0 height 5
click at [171, 8] on span "Actions" at bounding box center [174, 9] width 17 height 6
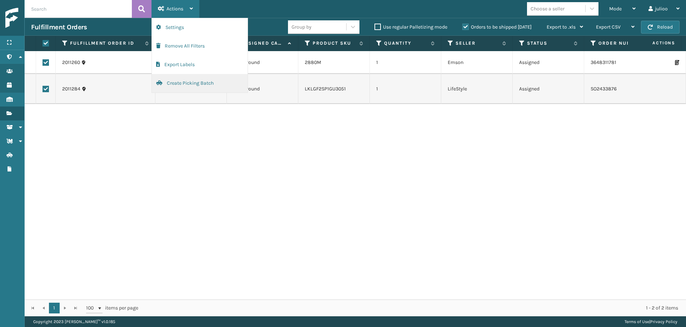
click at [179, 84] on button "Create Picking Batch" at bounding box center [200, 83] width 96 height 19
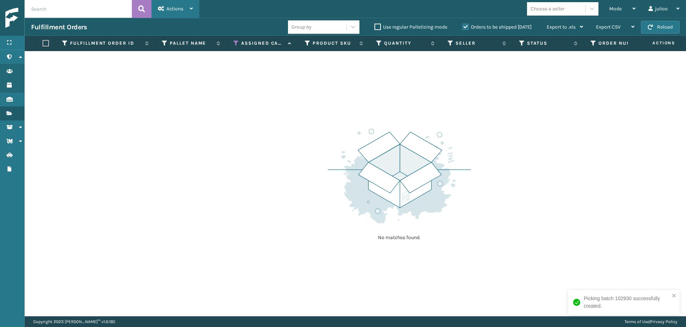
click at [179, 9] on span "Actions" at bounding box center [174, 9] width 17 height 6
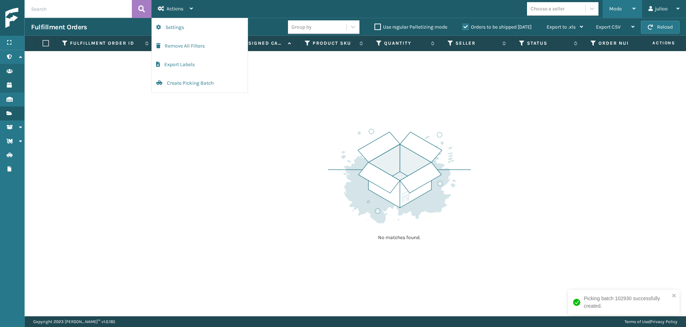
drag, startPoint x: 610, startPoint y: 4, endPoint x: 606, endPoint y: 9, distance: 6.4
click at [610, 4] on div "Mode" at bounding box center [622, 9] width 26 height 18
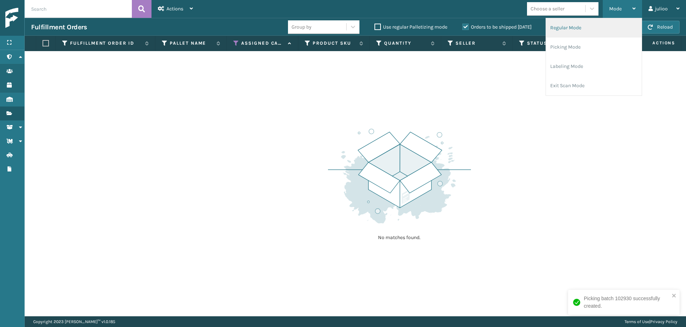
click at [591, 27] on li "Regular Mode" at bounding box center [594, 27] width 96 height 19
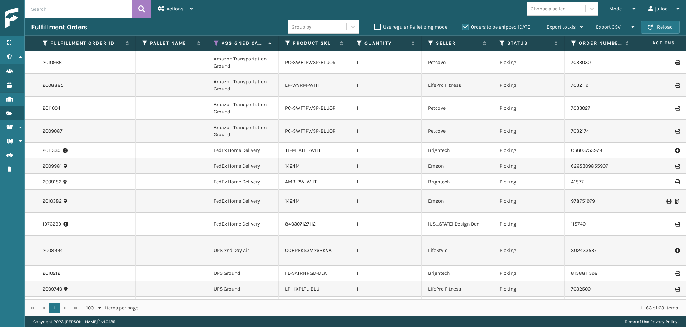
scroll to position [1, 0]
click at [325, 170] on td "1424M" at bounding box center [314, 165] width 71 height 16
click at [327, 179] on div "AMB-2W-WHT" at bounding box center [314, 180] width 58 height 7
drag, startPoint x: 319, startPoint y: 180, endPoint x: 285, endPoint y: 180, distance: 33.6
click at [285, 180] on div "AMB-2W-WHT" at bounding box center [314, 180] width 58 height 7
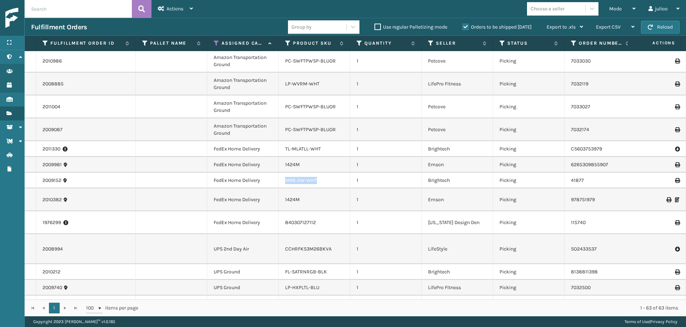
click at [291, 181] on link "AMB-2W-WHT" at bounding box center [301, 180] width 32 height 6
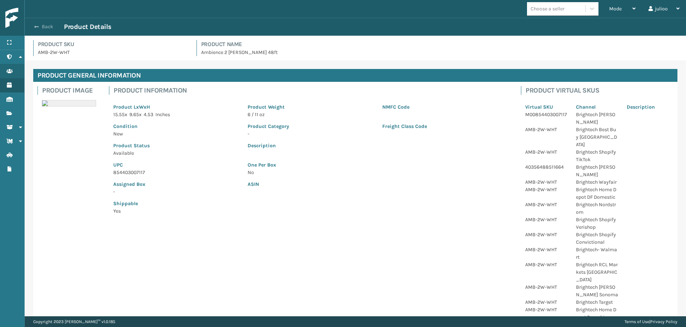
click at [37, 26] on span "button" at bounding box center [36, 26] width 4 height 5
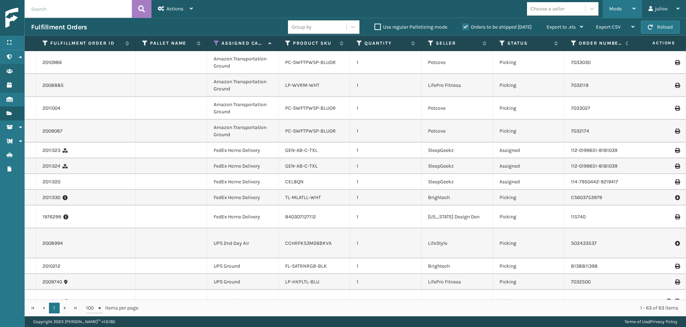
click at [616, 5] on div "Mode" at bounding box center [622, 9] width 26 height 18
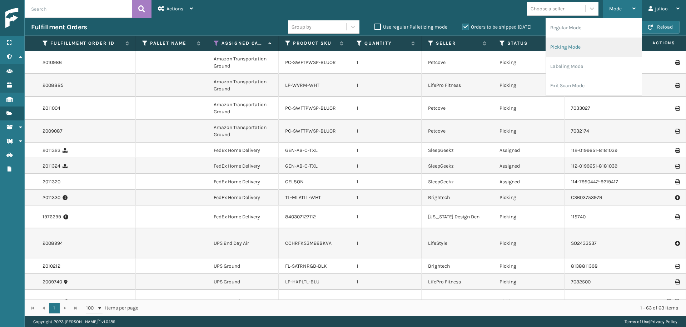
click at [576, 47] on li "Picking Mode" at bounding box center [594, 47] width 96 height 19
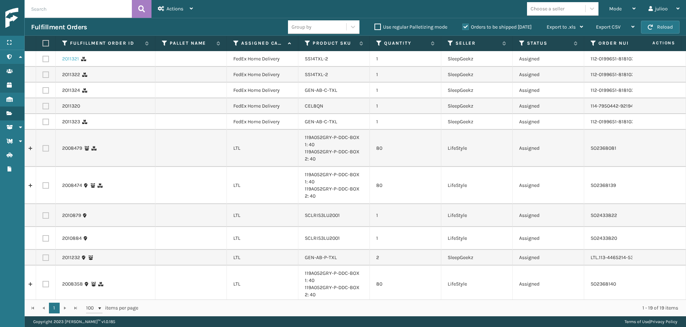
click at [66, 60] on link "2011321" at bounding box center [70, 58] width 17 height 7
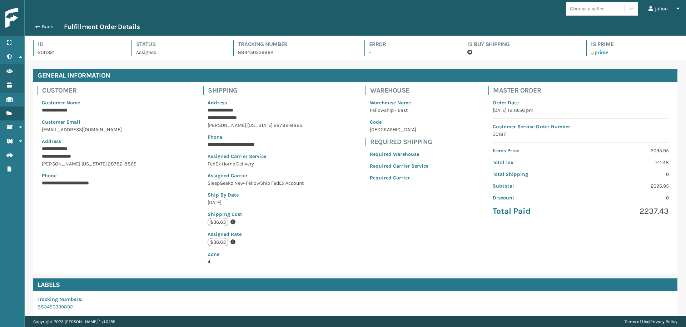
scroll to position [103, 0]
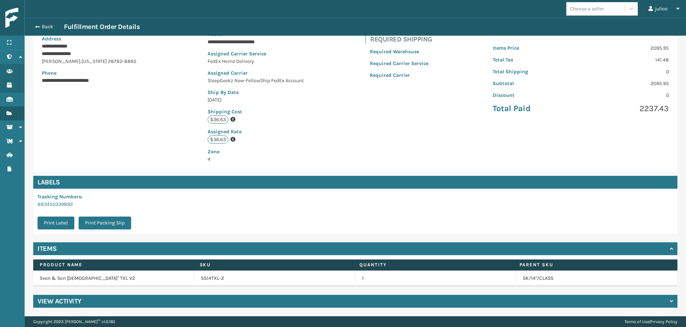
click at [74, 302] on h4 "View Activity" at bounding box center [60, 301] width 44 height 9
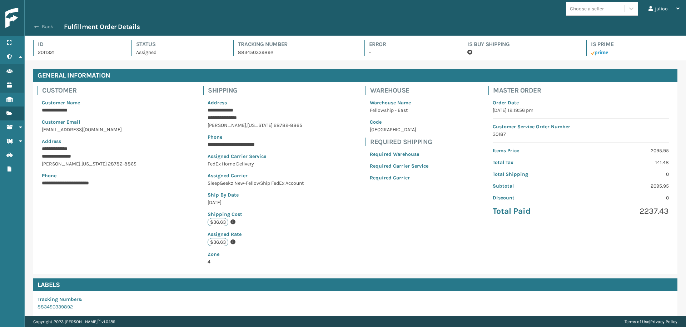
click at [45, 25] on button "Back" at bounding box center [47, 27] width 33 height 6
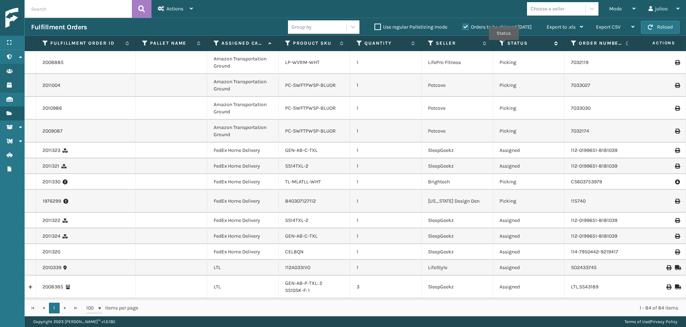
click at [504, 45] on icon at bounding box center [502, 43] width 6 height 6
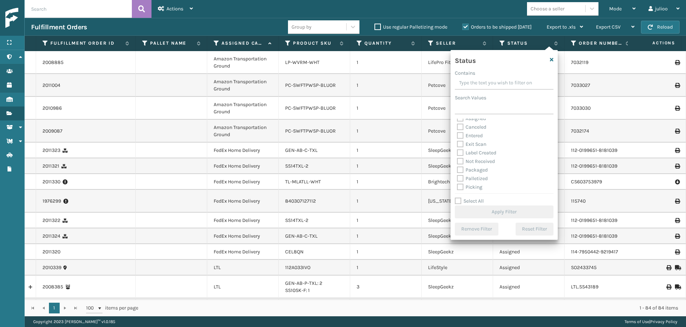
scroll to position [15, 0]
click at [461, 176] on label "Picking" at bounding box center [469, 176] width 25 height 6
click at [457, 176] on input "Picking" at bounding box center [457, 174] width 0 height 5
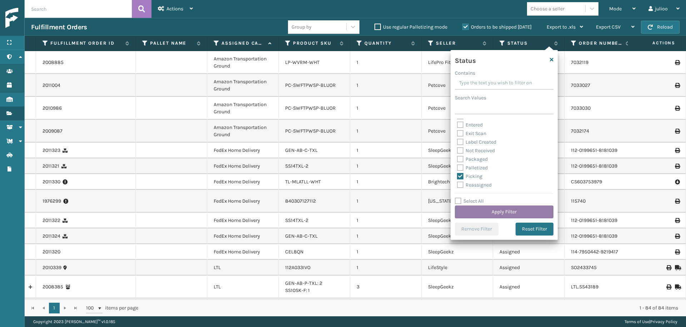
click at [492, 209] on button "Apply Filter" at bounding box center [504, 211] width 99 height 13
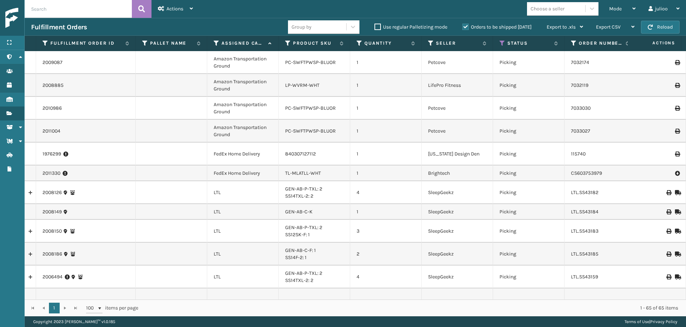
scroll to position [11, 0]
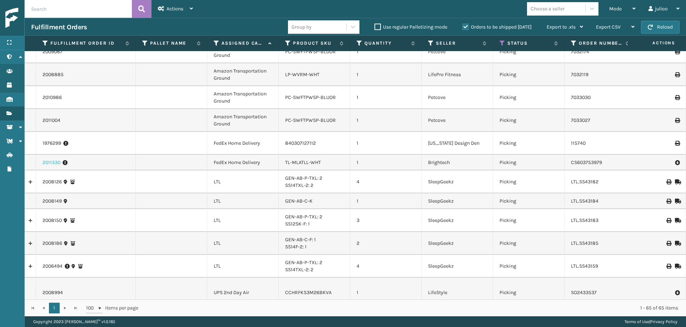
click at [56, 159] on link "2011330" at bounding box center [52, 162] width 18 height 7
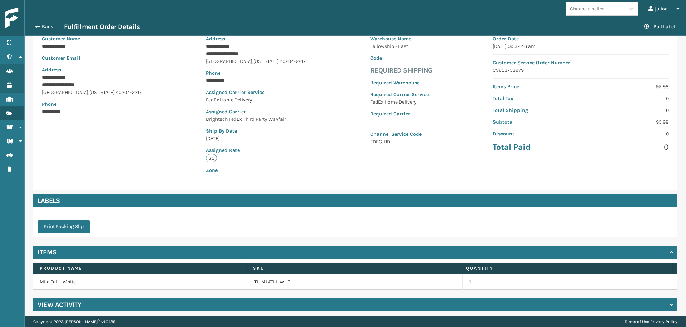
scroll to position [68, 0]
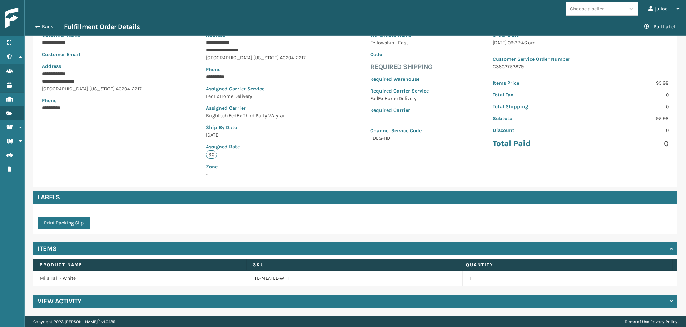
click at [43, 33] on div "Back Fulfillment Order Details Pull Label" at bounding box center [355, 27] width 661 height 18
click at [44, 30] on button "Back" at bounding box center [47, 27] width 33 height 6
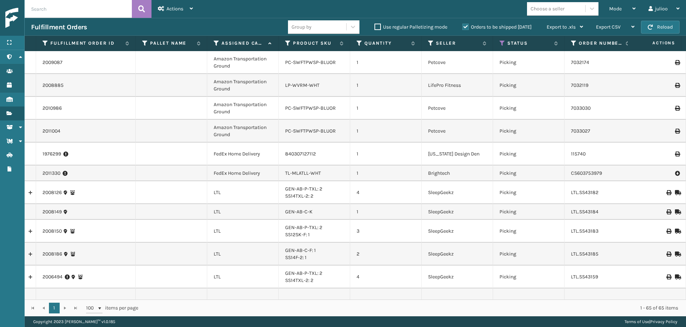
click at [368, 167] on td "1" at bounding box center [385, 173] width 71 height 16
click at [57, 170] on link "2011330" at bounding box center [52, 173] width 18 height 7
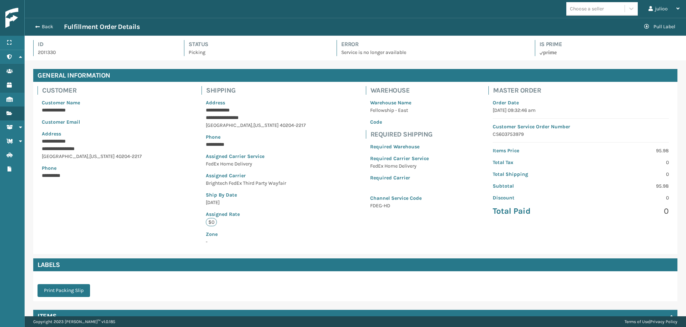
scroll to position [68, 0]
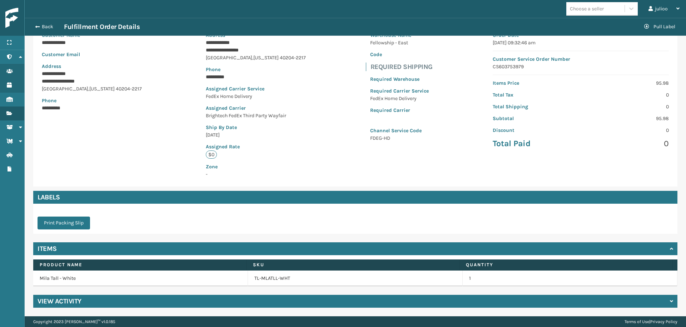
click at [54, 304] on h4 "View Activity" at bounding box center [60, 301] width 44 height 9
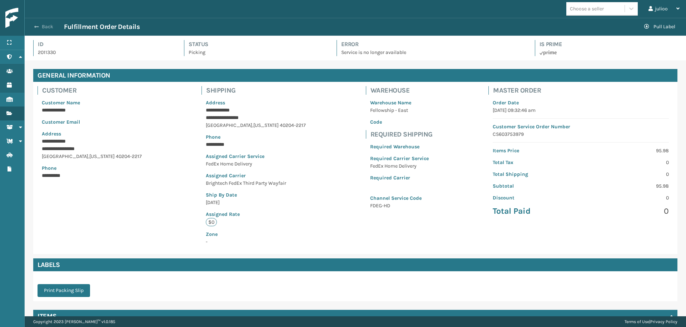
click at [47, 26] on button "Back" at bounding box center [47, 27] width 33 height 6
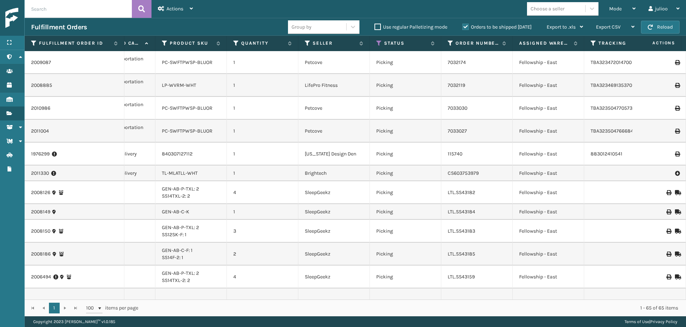
scroll to position [0, 125]
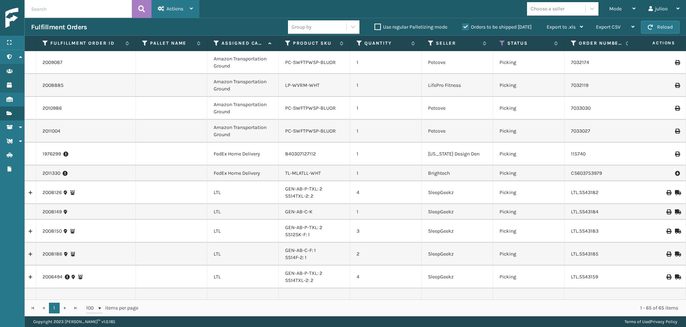
click at [196, 9] on div "Actions Settings Remove All Filters Export Labels Bulk Print Close Out Palletiz…" at bounding box center [175, 9] width 48 height 18
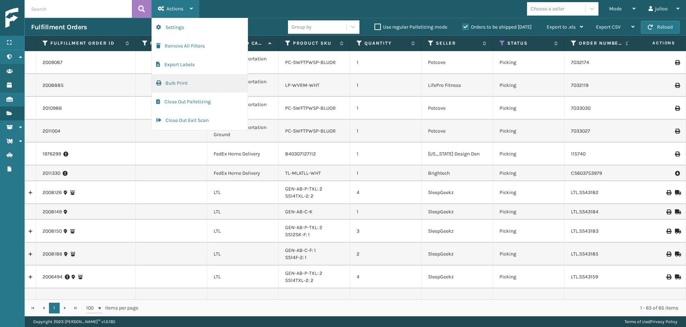
click at [183, 84] on button "Bulk Print" at bounding box center [200, 83] width 96 height 19
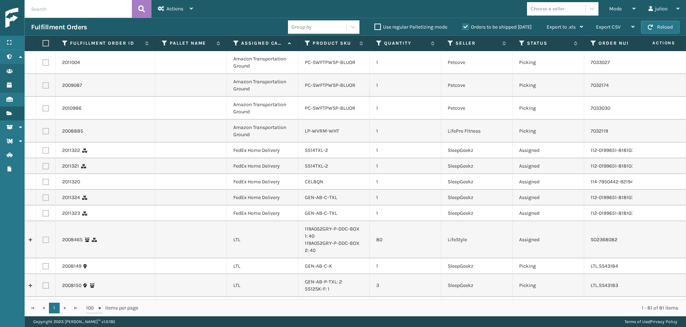
click at [45, 63] on label at bounding box center [46, 62] width 6 height 6
click at [43, 63] on input "checkbox" at bounding box center [43, 61] width 0 height 5
click at [44, 85] on label at bounding box center [46, 85] width 6 height 6
click at [43, 85] on input "checkbox" at bounding box center [43, 84] width 0 height 5
click at [46, 106] on label at bounding box center [46, 108] width 6 height 6
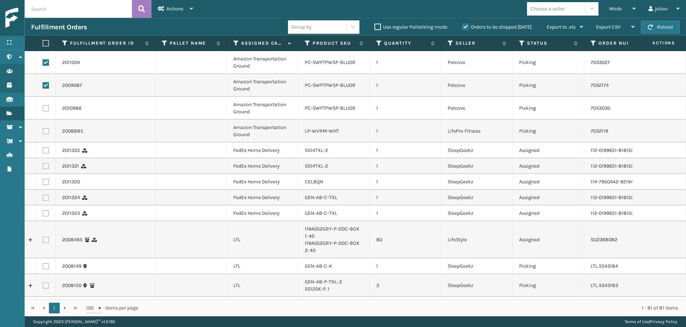
click at [43, 106] on input "checkbox" at bounding box center [43, 107] width 0 height 5
click at [46, 130] on label at bounding box center [46, 131] width 6 height 6
click at [43, 130] on input "checkbox" at bounding box center [43, 130] width 0 height 5
click at [179, 11] on span "Actions" at bounding box center [174, 9] width 17 height 6
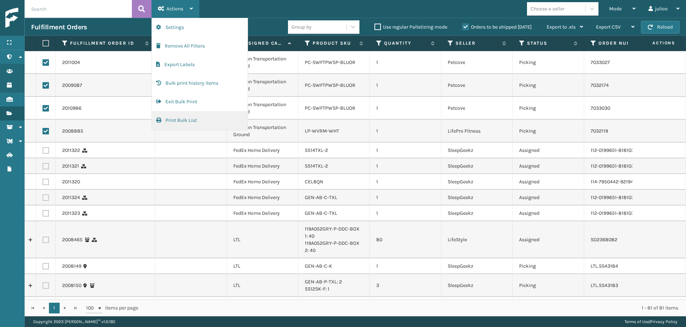
click at [198, 123] on button "Print Bulk List" at bounding box center [200, 120] width 96 height 19
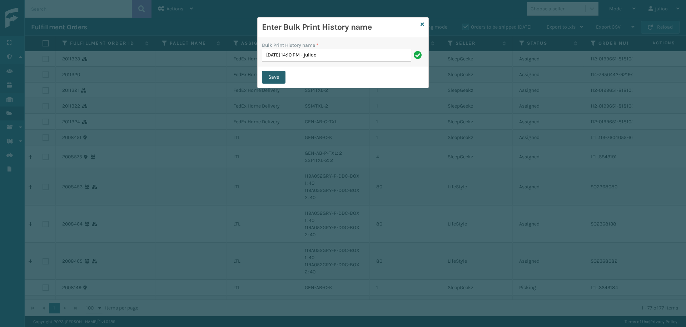
click at [269, 78] on button "Save" at bounding box center [274, 77] width 24 height 13
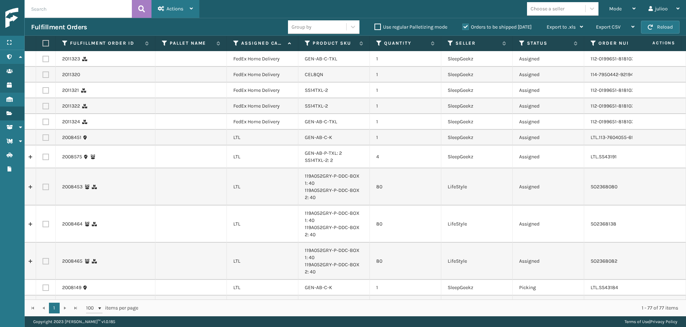
click at [174, 11] on span "Actions" at bounding box center [174, 9] width 17 height 6
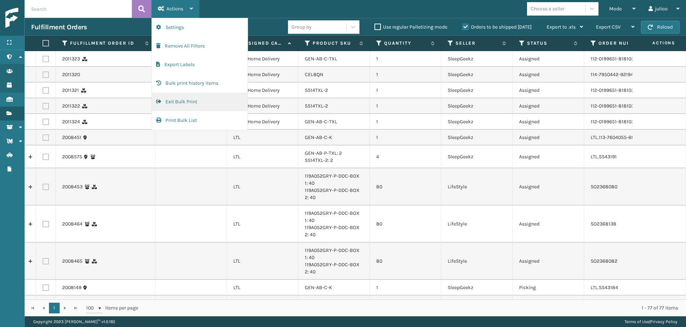
click at [190, 103] on button "Exit Bulk Print" at bounding box center [200, 102] width 96 height 19
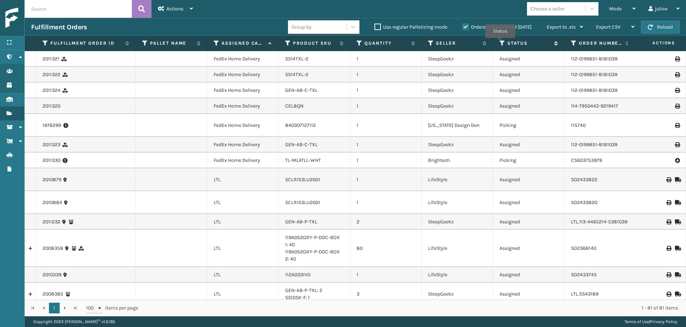
click at [500, 43] on icon at bounding box center [502, 43] width 6 height 6
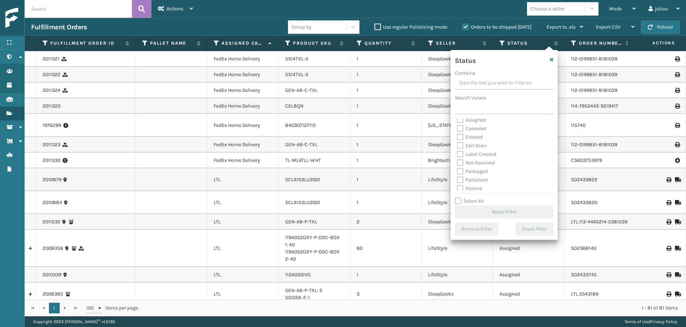
scroll to position [4, 0]
click at [460, 186] on label "Picking" at bounding box center [469, 187] width 25 height 6
click at [457, 186] on input "Picking" at bounding box center [457, 185] width 0 height 5
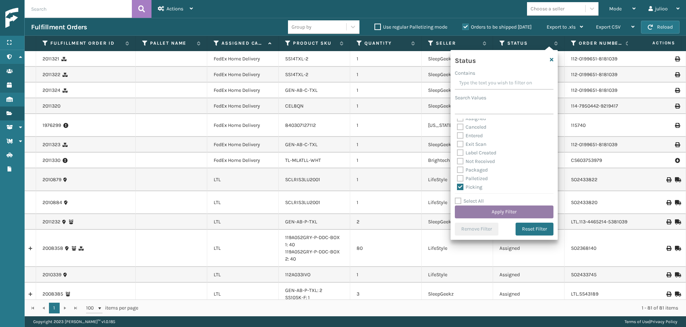
click at [477, 215] on button "Apply Filter" at bounding box center [504, 211] width 99 height 13
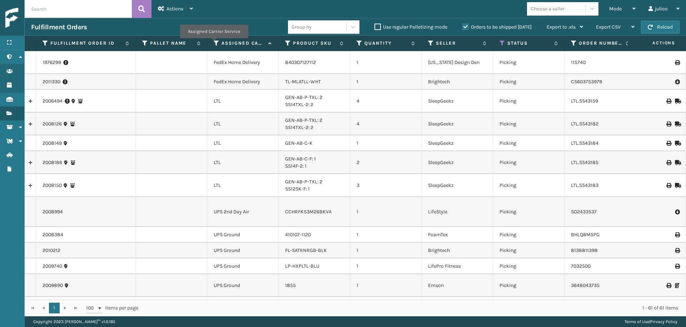
click at [214, 43] on icon at bounding box center [217, 43] width 6 height 6
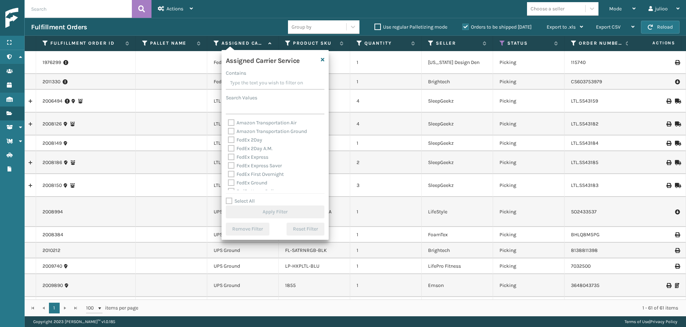
click at [229, 202] on label "Select All" at bounding box center [240, 201] width 29 height 6
click at [229, 198] on input "Select All" at bounding box center [279, 197] width 107 height 1
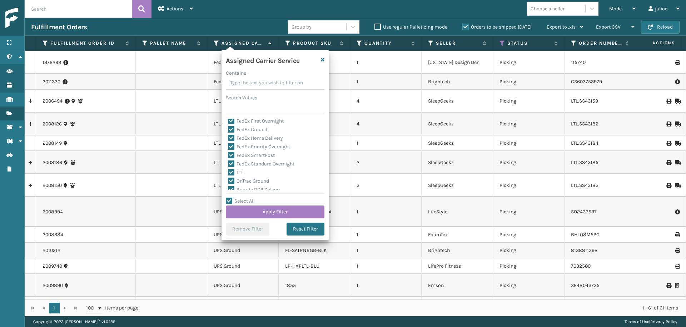
scroll to position [79, 0]
click at [231, 148] on label "LTL" at bounding box center [236, 147] width 16 height 6
click at [228, 147] on input "LTL" at bounding box center [228, 145] width 0 height 5
click at [279, 210] on button "Apply Filter" at bounding box center [275, 211] width 99 height 13
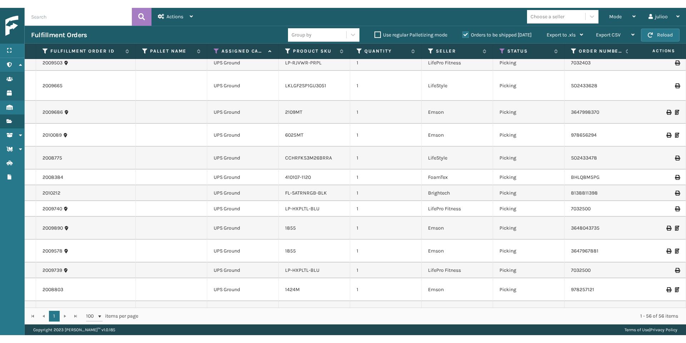
scroll to position [0, 0]
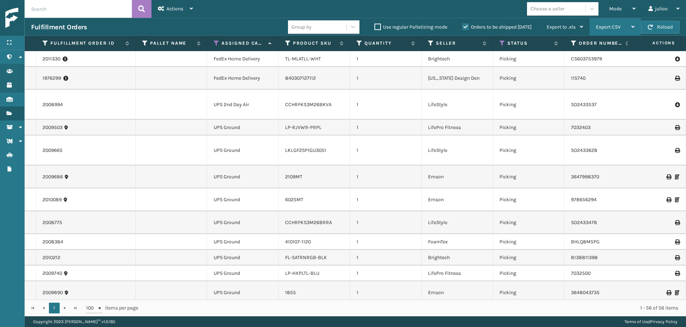
click at [600, 29] on span "Export CSV" at bounding box center [608, 27] width 25 height 6
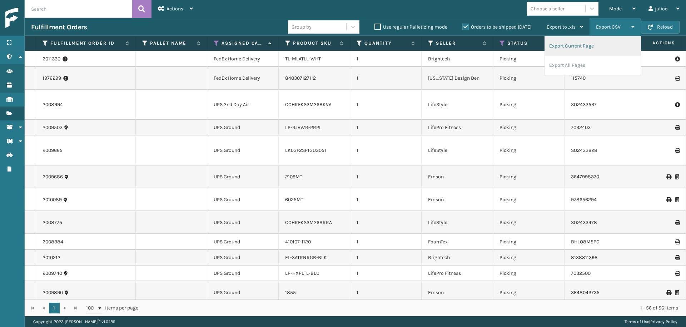
click at [586, 44] on li "Export Current Page" at bounding box center [593, 45] width 96 height 19
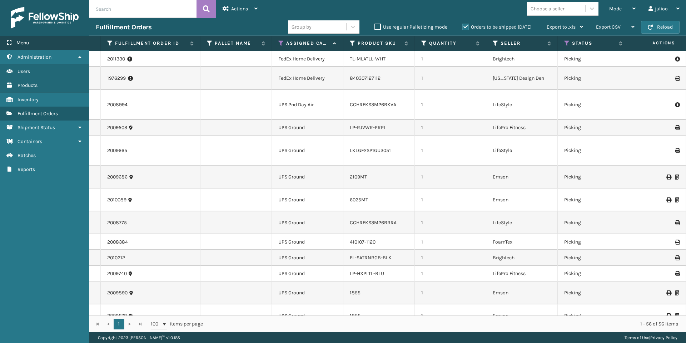
click at [32, 40] on div "Menu" at bounding box center [44, 43] width 89 height 14
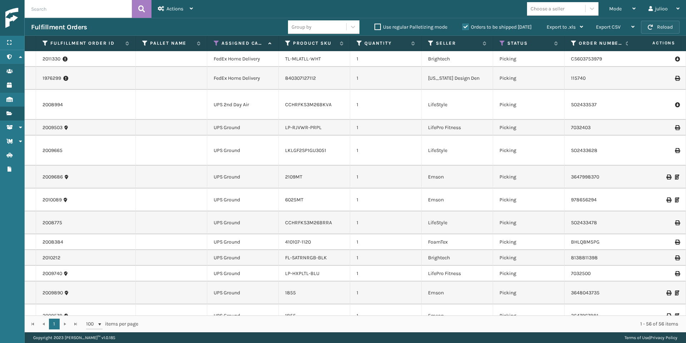
click at [655, 26] on button "Reload" at bounding box center [660, 27] width 39 height 13
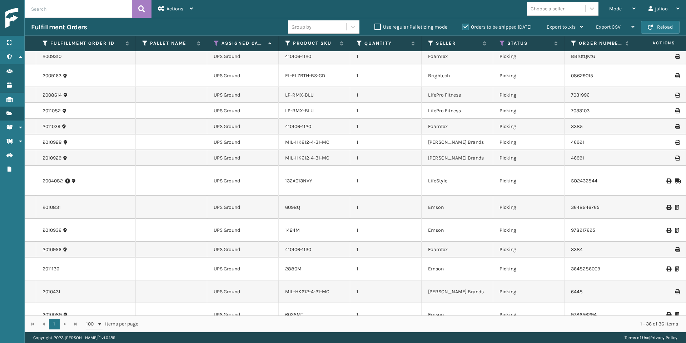
scroll to position [414, 0]
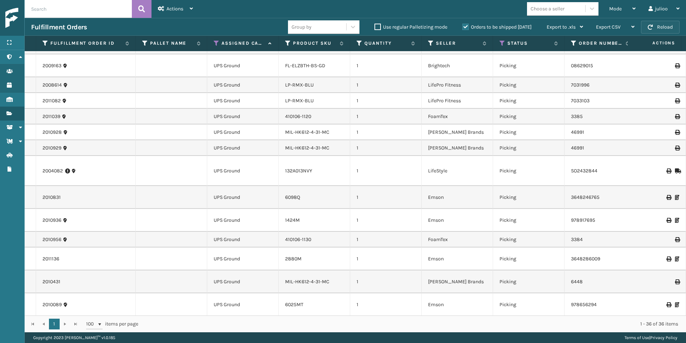
click at [663, 25] on button "Reload" at bounding box center [660, 27] width 39 height 13
click at [666, 27] on button "Reload" at bounding box center [660, 27] width 39 height 13
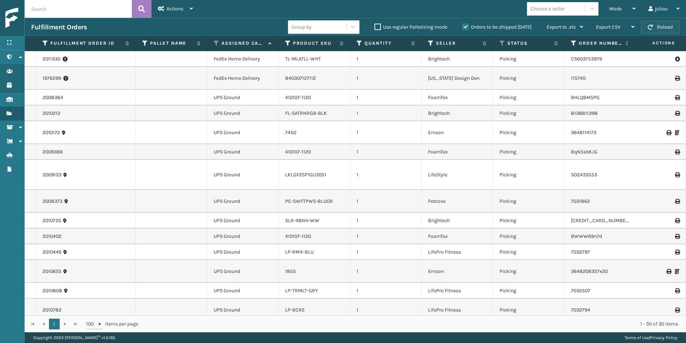
click at [656, 30] on button "Reload" at bounding box center [660, 27] width 39 height 13
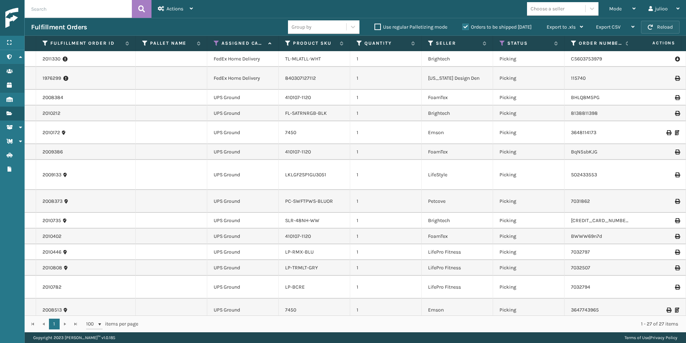
click at [660, 29] on button "Reload" at bounding box center [660, 27] width 39 height 13
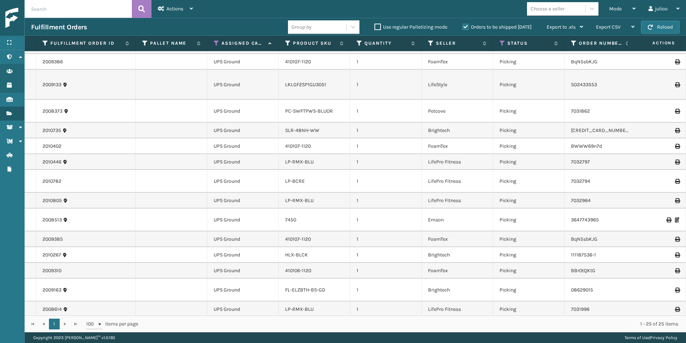
scroll to position [0, 0]
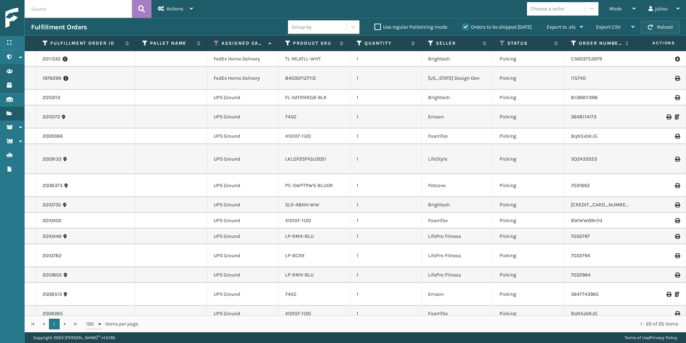
click at [651, 28] on span "button" at bounding box center [650, 27] width 5 height 5
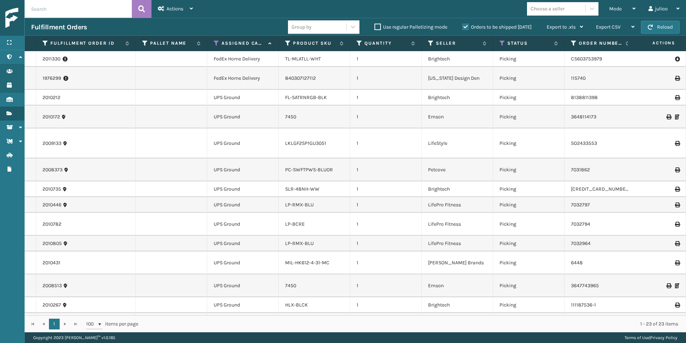
scroll to position [160, 0]
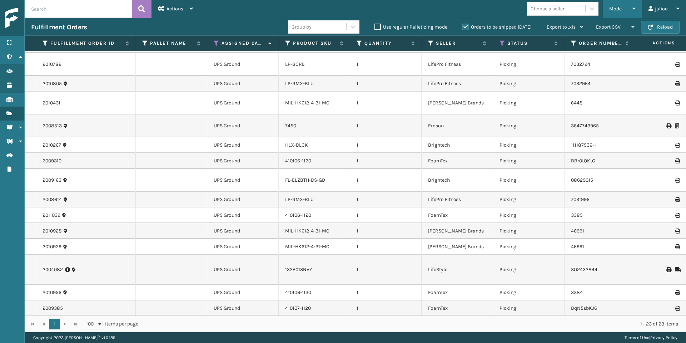
click at [629, 10] on div "Mode" at bounding box center [622, 9] width 26 height 18
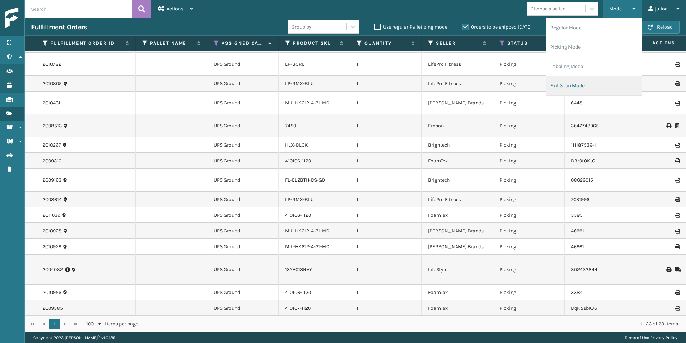
click at [574, 80] on li "Exit Scan Mode" at bounding box center [594, 85] width 96 height 19
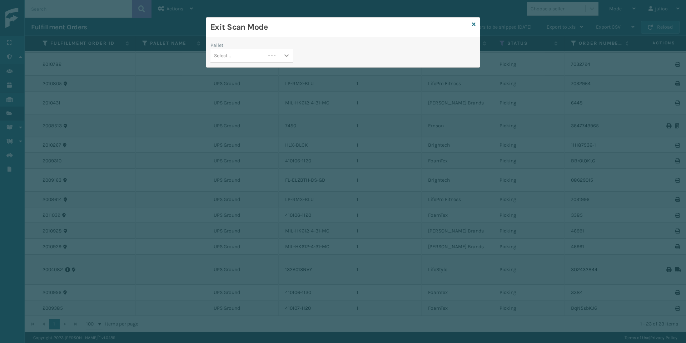
click at [288, 57] on icon at bounding box center [286, 55] width 7 height 7
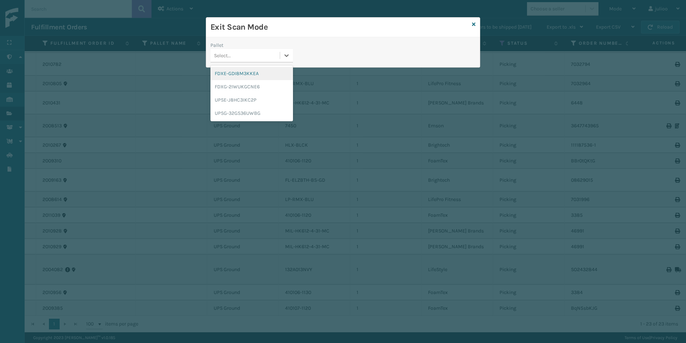
click at [273, 77] on div "FDXE-GDI8M3KKEA" at bounding box center [251, 73] width 83 height 13
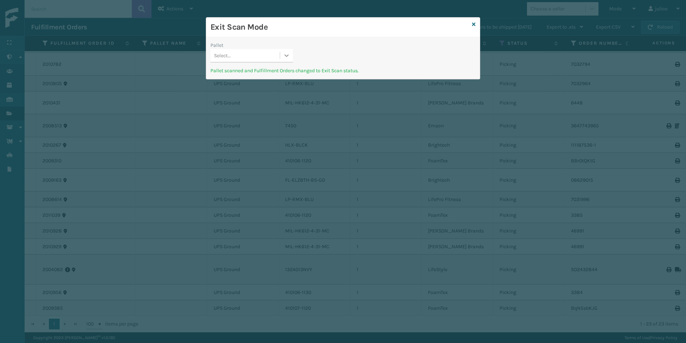
click at [286, 57] on icon at bounding box center [286, 55] width 7 height 7
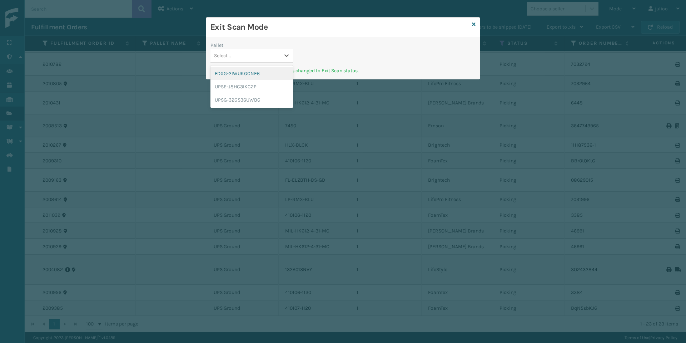
click at [261, 73] on div "FDXG-2IWUKGCNE6" at bounding box center [251, 73] width 83 height 13
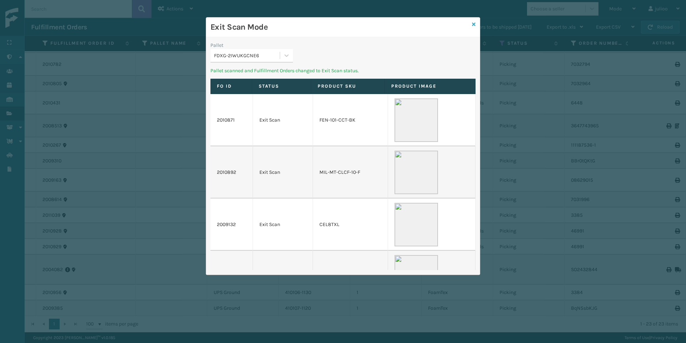
click at [472, 25] on icon at bounding box center [474, 24] width 4 height 5
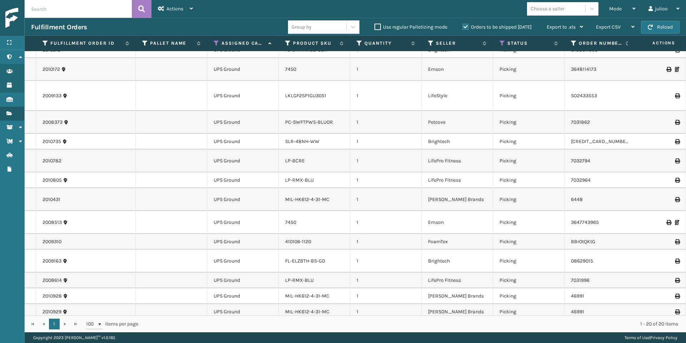
scroll to position [0, 0]
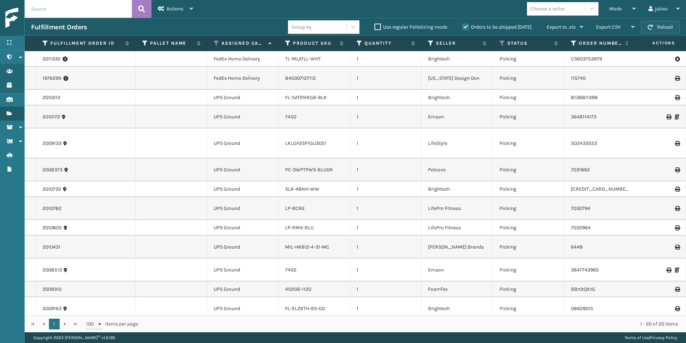
click at [658, 22] on button "Reload" at bounding box center [660, 27] width 39 height 13
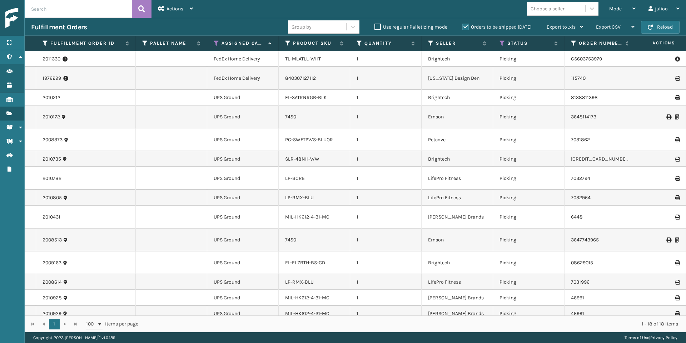
scroll to position [74, 0]
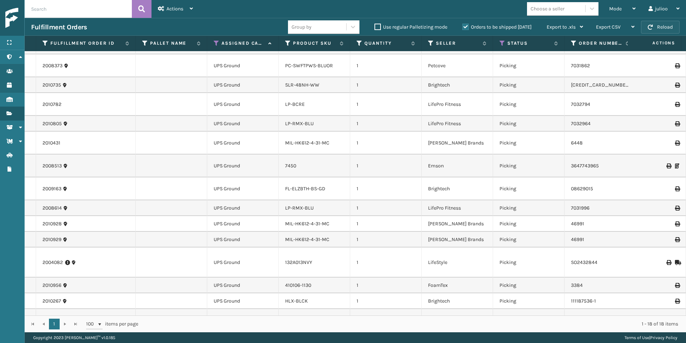
click at [670, 31] on button "Reload" at bounding box center [660, 27] width 39 height 13
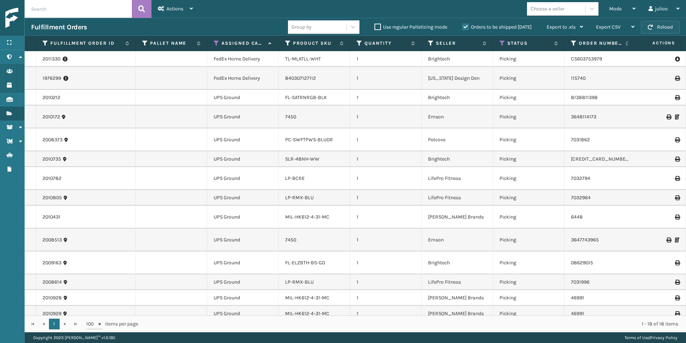
click at [669, 28] on button "Reload" at bounding box center [660, 27] width 39 height 13
click at [653, 28] on span "button" at bounding box center [650, 27] width 5 height 5
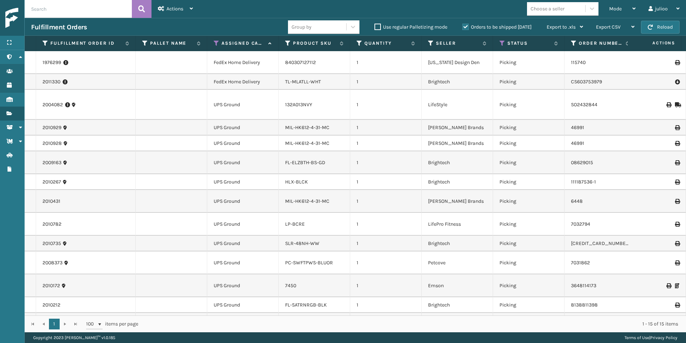
click at [653, 28] on span "button" at bounding box center [650, 27] width 5 height 5
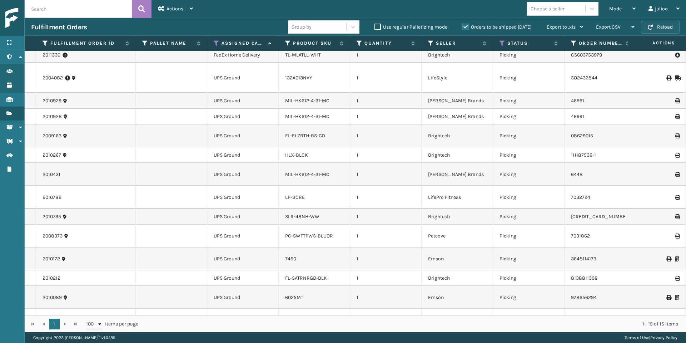
click at [673, 27] on button "Reload" at bounding box center [660, 27] width 39 height 13
click at [664, 28] on button "Reload" at bounding box center [660, 27] width 39 height 13
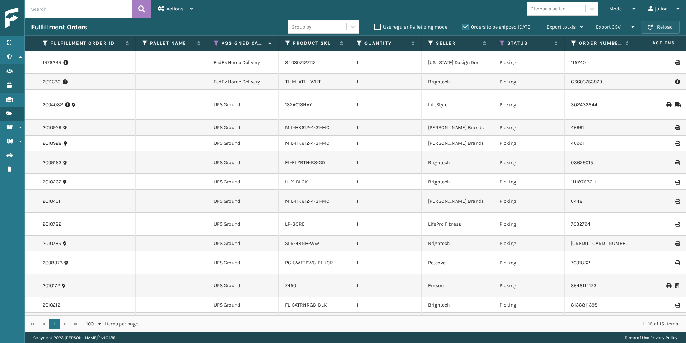
click at [665, 30] on button "Reload" at bounding box center [660, 27] width 39 height 13
click at [654, 29] on button "Reload" at bounding box center [660, 27] width 39 height 13
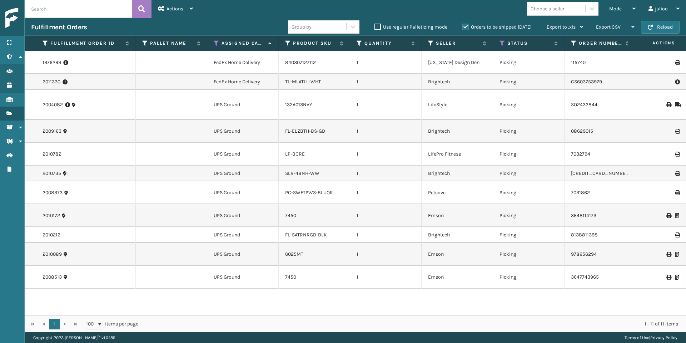
click at [654, 29] on button "Reload" at bounding box center [660, 27] width 39 height 13
click at [668, 30] on button "Reload" at bounding box center [660, 27] width 39 height 13
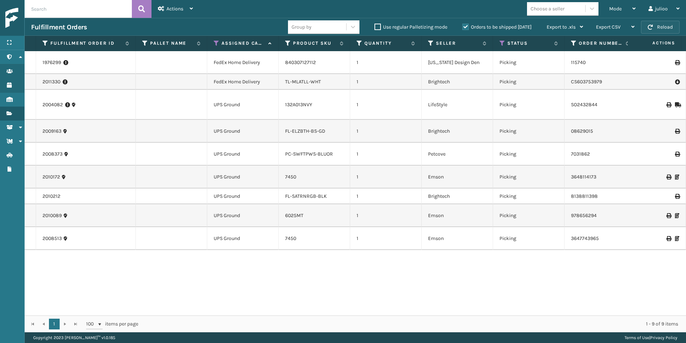
click at [646, 25] on button "Reload" at bounding box center [660, 27] width 39 height 13
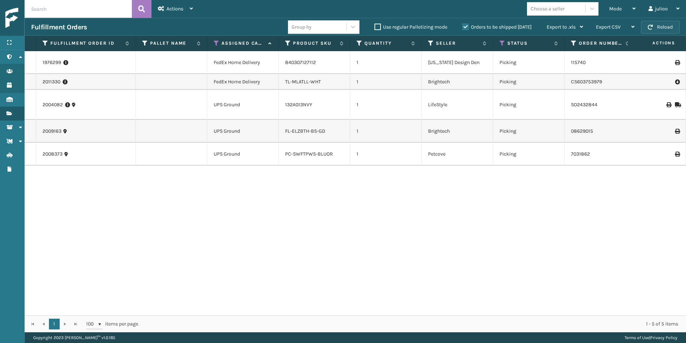
click at [657, 29] on button "Reload" at bounding box center [660, 27] width 39 height 13
click at [656, 28] on button "Reload" at bounding box center [660, 27] width 39 height 13
click at [69, 101] on icon at bounding box center [67, 104] width 5 height 7
click at [56, 101] on link "2004082" at bounding box center [53, 104] width 20 height 7
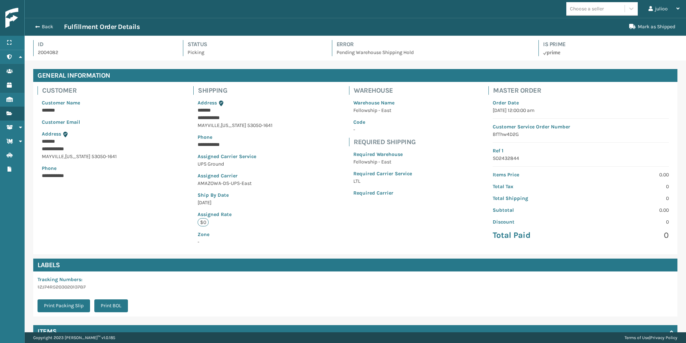
scroll to position [67, 0]
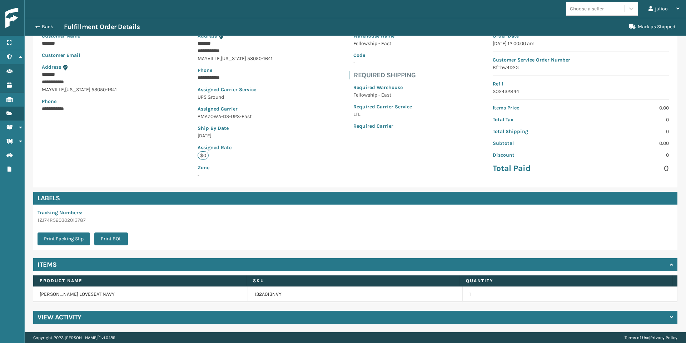
click at [74, 318] on h4 "View Activity" at bounding box center [60, 317] width 44 height 9
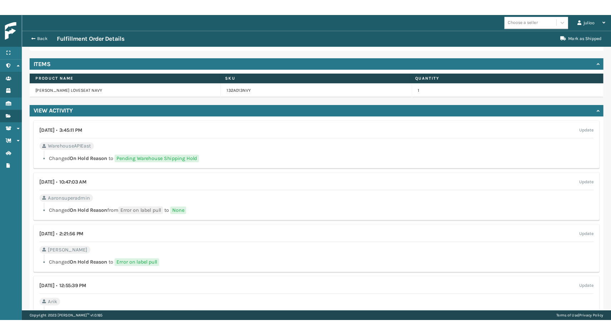
scroll to position [278, 0]
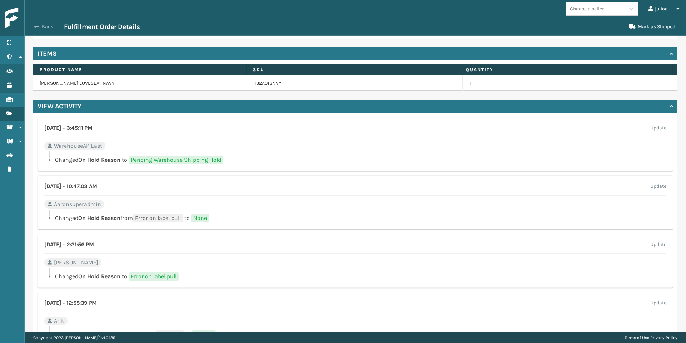
click at [45, 25] on button "Back" at bounding box center [47, 27] width 33 height 6
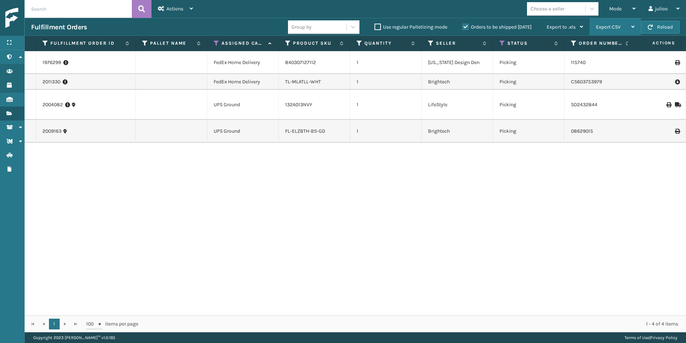
click at [615, 25] on span "Export CSV" at bounding box center [608, 27] width 25 height 6
drag, startPoint x: 557, startPoint y: 66, endPoint x: 571, endPoint y: 44, distance: 25.9
click at [571, 44] on ul "Export Current Page Export All Pages" at bounding box center [593, 55] width 96 height 39
click at [618, 27] on span "Export CSV" at bounding box center [608, 27] width 25 height 6
click at [576, 45] on li "Export Current Page" at bounding box center [593, 45] width 96 height 19
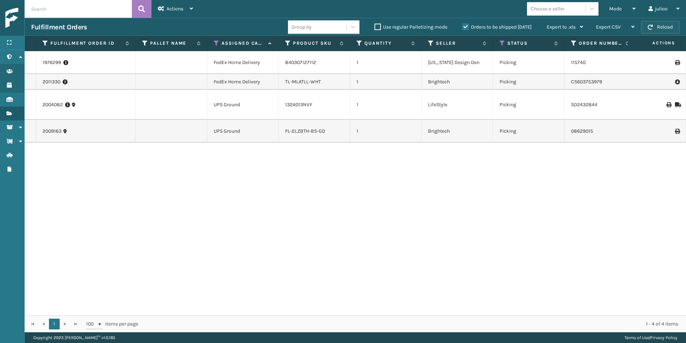
click at [659, 28] on button "Reload" at bounding box center [660, 27] width 39 height 13
click at [655, 27] on button "Reload" at bounding box center [660, 27] width 39 height 13
click at [653, 26] on button "Reload" at bounding box center [660, 27] width 39 height 13
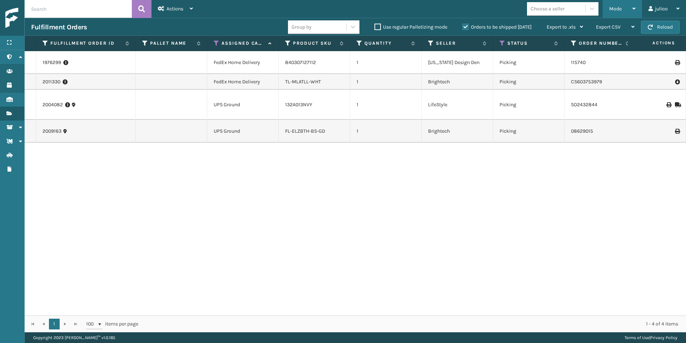
click at [626, 9] on div "Mode" at bounding box center [622, 9] width 26 height 18
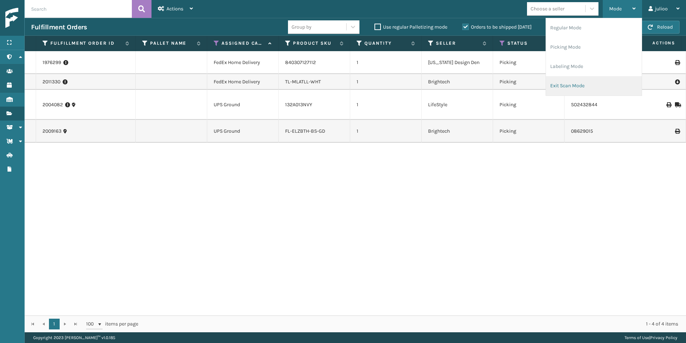
click at [573, 84] on li "Exit Scan Mode" at bounding box center [594, 85] width 96 height 19
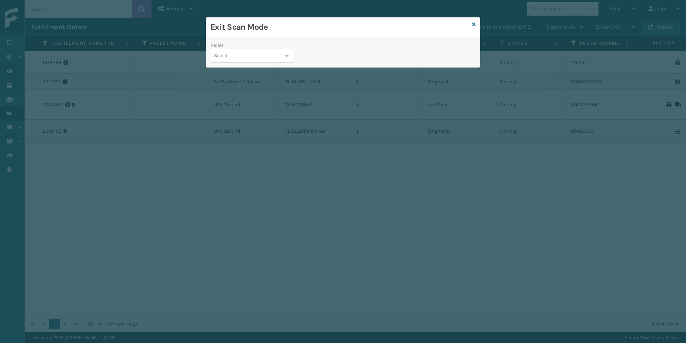
click at [283, 55] on div at bounding box center [286, 55] width 13 height 13
click at [268, 73] on div "UPSE-J8HC3IKC2P" at bounding box center [251, 73] width 83 height 13
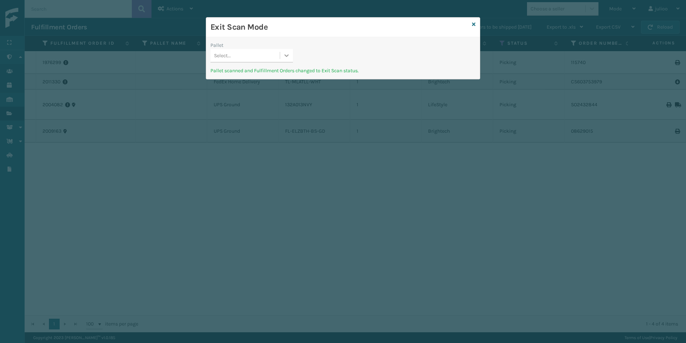
click at [282, 57] on div at bounding box center [286, 55] width 13 height 13
drag, startPoint x: 262, startPoint y: 76, endPoint x: 268, endPoint y: 77, distance: 6.1
click at [262, 76] on div "UPSG-32GS36UWBG" at bounding box center [251, 73] width 83 height 13
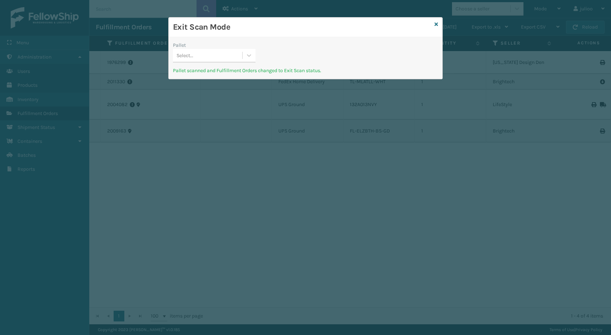
click at [438, 22] on div "Exit Scan Mode" at bounding box center [306, 28] width 274 height 20
click at [436, 23] on icon at bounding box center [436, 24] width 4 height 5
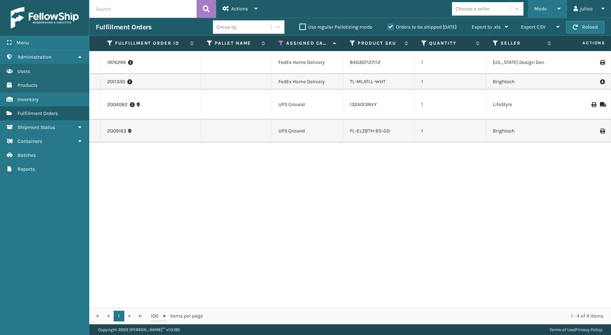
click at [554, 8] on div "Mode" at bounding box center [547, 9] width 26 height 18
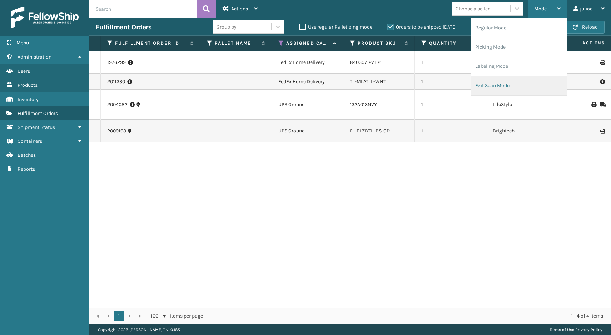
click at [504, 82] on li "Exit Scan Mode" at bounding box center [519, 85] width 96 height 19
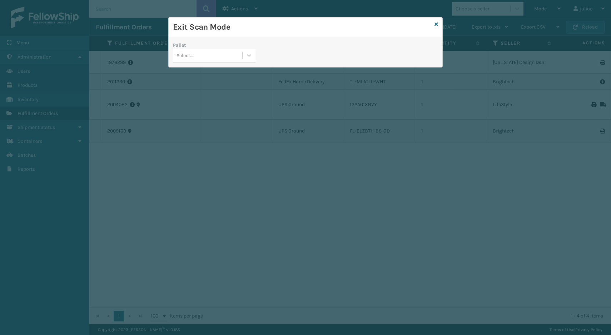
click at [238, 57] on div "Select..." at bounding box center [207, 56] width 69 height 12
click at [436, 25] on icon at bounding box center [436, 24] width 4 height 5
